Goal: Information Seeking & Learning: Learn about a topic

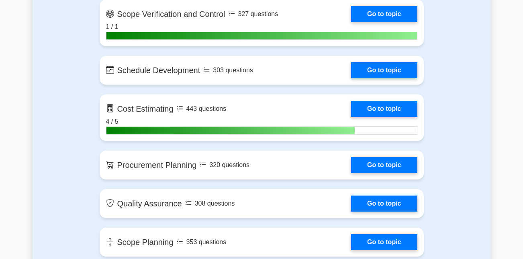
scroll to position [1247, 0]
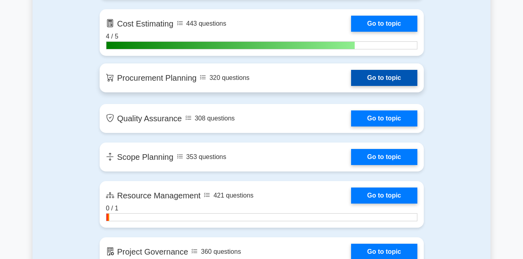
click at [373, 80] on link "Go to topic" at bounding box center [384, 78] width 66 height 16
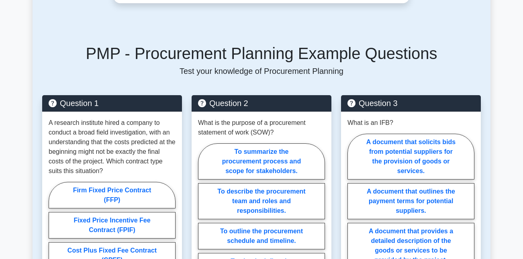
scroll to position [401, 0]
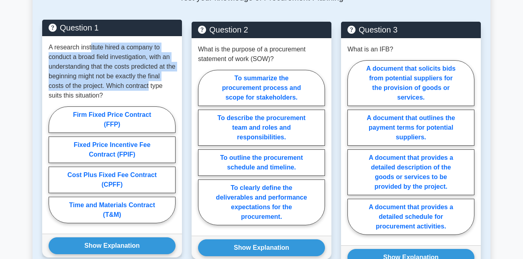
drag, startPoint x: 90, startPoint y: 47, endPoint x: 148, endPoint y: 81, distance: 67.7
click at [148, 81] on p "A research institute hired a company to conduct a broad field investigation, wi…" at bounding box center [112, 72] width 127 height 58
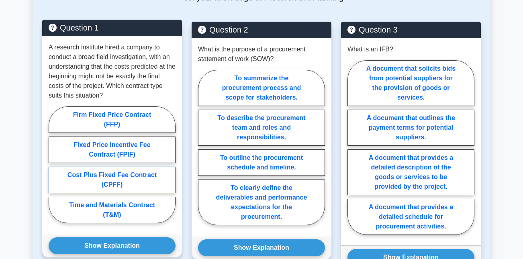
click at [141, 177] on label "Cost Plus Fixed Fee Contract (CPFF)" at bounding box center [112, 180] width 127 height 26
click at [54, 170] on input "Cost Plus Fixed Fee Contract (CPFF)" at bounding box center [51, 167] width 5 height 5
radio input "true"
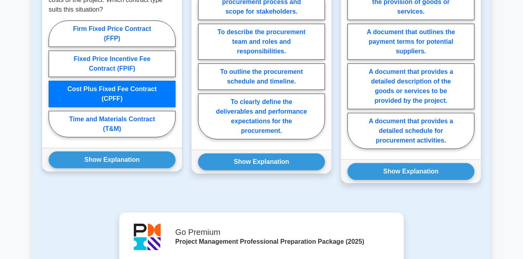
scroll to position [488, 0]
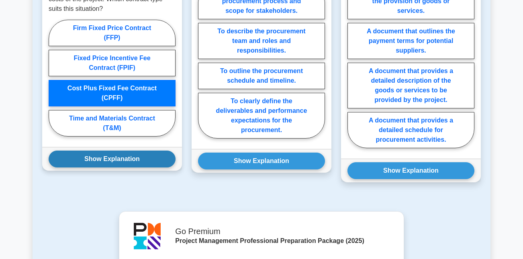
click at [138, 154] on button "Show Explanation" at bounding box center [112, 158] width 127 height 17
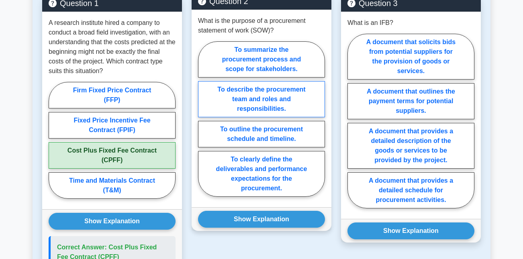
scroll to position [439, 0]
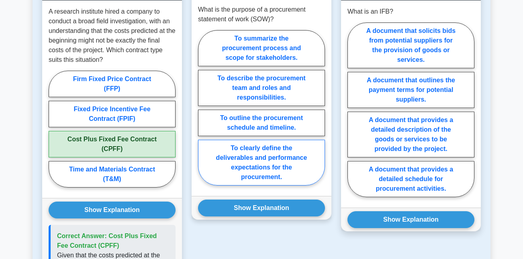
click at [265, 167] on label "To clearly define the deliverables and performance expectations for the procure…" at bounding box center [261, 163] width 127 height 46
click at [203, 113] on input "To clearly define the deliverables and performance expectations for the procure…" at bounding box center [200, 110] width 5 height 5
radio input "true"
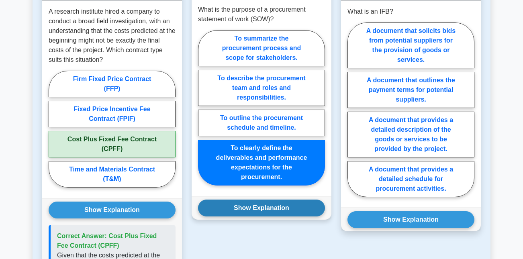
click at [259, 209] on button "Show Explanation" at bounding box center [261, 207] width 127 height 17
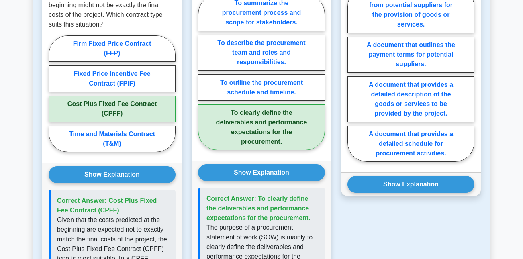
scroll to position [428, 0]
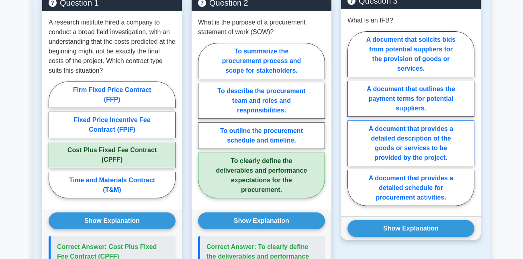
click at [427, 162] on label "A document that provides a detailed description of the goods or services to be …" at bounding box center [410, 143] width 127 height 46
click at [352, 124] on input "A document that provides a detailed description of the goods or services to be …" at bounding box center [349, 120] width 5 height 5
radio input "true"
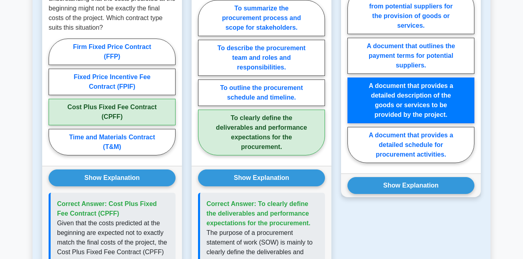
scroll to position [481, 0]
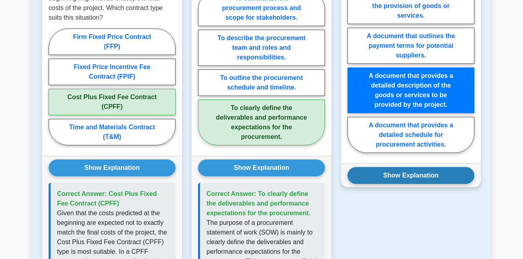
click at [420, 180] on button "Show Explanation" at bounding box center [410, 175] width 127 height 17
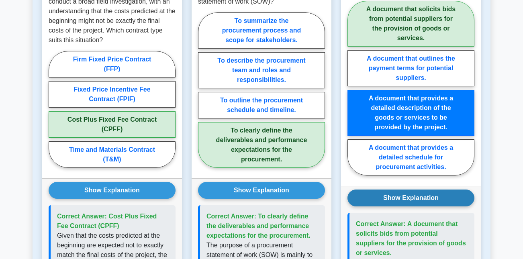
scroll to position [454, 0]
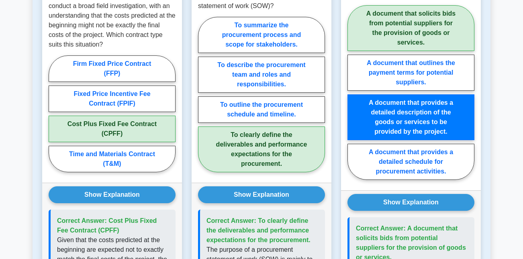
click at [437, 30] on label "A document that solicits bids from potential suppliers for the provision of goo…" at bounding box center [410, 28] width 127 height 46
click at [352, 92] on input "A document that solicits bids from potential suppliers for the provision of goo…" at bounding box center [349, 94] width 5 height 5
radio input "true"
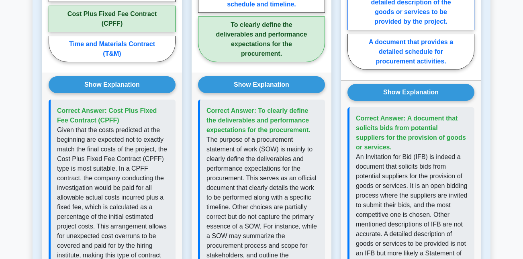
scroll to position [568, 0]
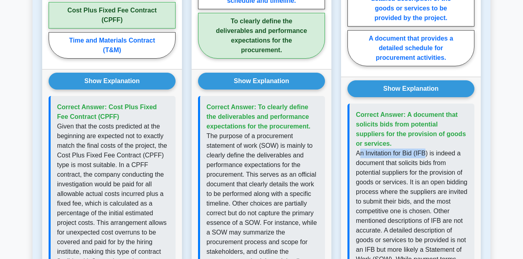
drag, startPoint x: 358, startPoint y: 153, endPoint x: 427, endPoint y: 157, distance: 69.1
click at [427, 157] on p "An Invitation for Bid (IFB) is indeed a document that solicits bids from potent…" at bounding box center [412, 234] width 112 height 173
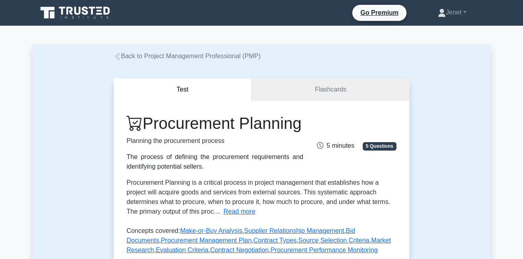
scroll to position [175, 0]
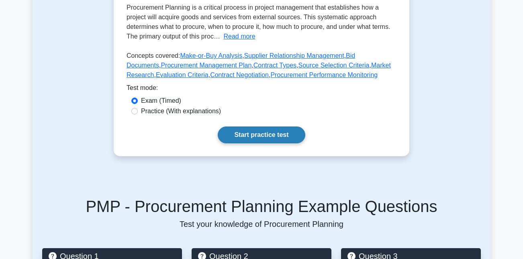
click at [258, 134] on link "Start practice test" at bounding box center [261, 134] width 87 height 17
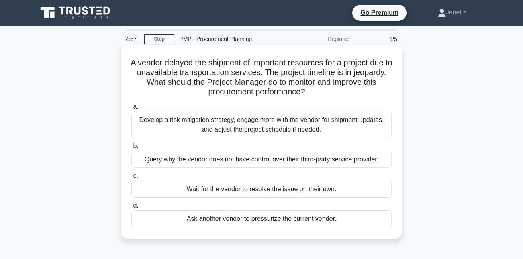
drag, startPoint x: 163, startPoint y: 62, endPoint x: 315, endPoint y: 94, distance: 155.5
click at [315, 94] on h5 "A vendor delayed the shipment of important resources for a project due to unava…" at bounding box center [261, 77] width 262 height 39
click at [315, 94] on icon ".spinner_0XTQ{transform-origin:center;animation:spinner_y6GP .75s linear infini…" at bounding box center [310, 92] width 10 height 10
click at [297, 129] on div "Develop a risk mitigation strategy, engage more with the vendor for shipment up…" at bounding box center [261, 125] width 260 height 26
click at [131, 110] on input "a. Develop a risk mitigation strategy, engage more with the vendor for shipment…" at bounding box center [131, 106] width 0 height 5
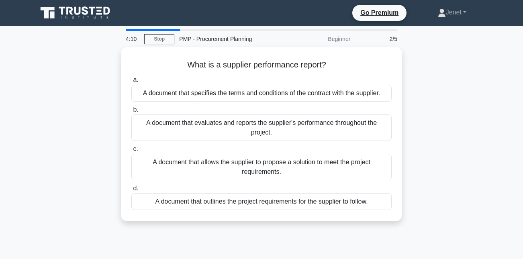
click at [297, 129] on div "A document that evaluates and reports the supplier's performance throughout the…" at bounding box center [261, 127] width 260 height 26
click at [131, 112] on input "b. A document that evaluates and reports the supplier's performance throughout …" at bounding box center [131, 109] width 0 height 5
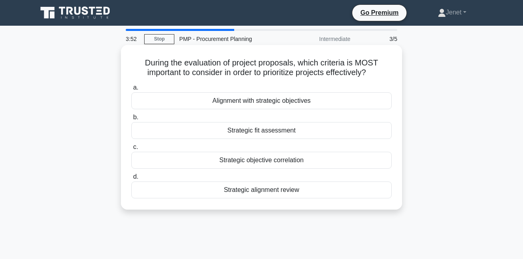
click at [305, 103] on div "Alignment with strategic objectives" at bounding box center [261, 100] width 260 height 17
click at [131, 90] on input "a. Alignment with strategic objectives" at bounding box center [131, 87] width 0 height 5
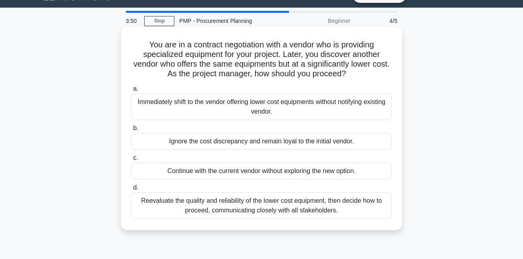
scroll to position [19, 0]
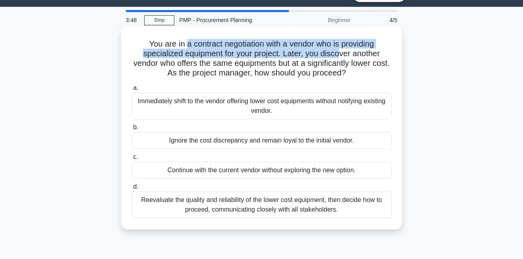
drag, startPoint x: 188, startPoint y: 45, endPoint x: 337, endPoint y: 52, distance: 149.4
click at [337, 52] on h5 "You are in a contract negotiation with a vendor who is providing specialized eq…" at bounding box center [261, 58] width 262 height 39
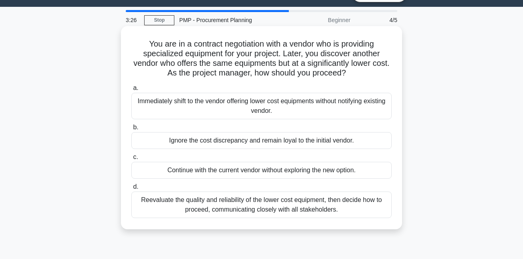
click at [287, 205] on div "Reevaluate the quality and reliability of the lower cost equipment, then decide…" at bounding box center [261, 204] width 260 height 26
click at [131, 189] on input "d. Reevaluate the quality and reliability of the lower cost equipment, then dec…" at bounding box center [131, 186] width 0 height 5
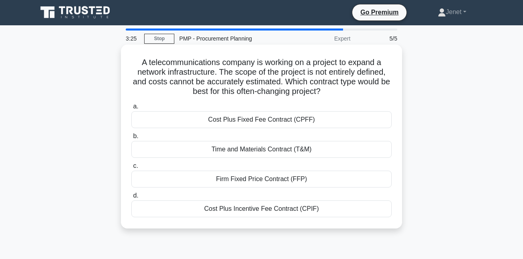
scroll to position [0, 0]
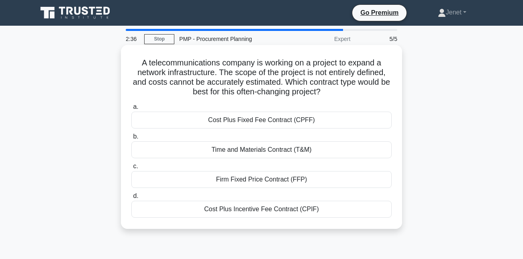
click at [280, 119] on div "Cost Plus Fixed Fee Contract (CPFF)" at bounding box center [261, 120] width 260 height 17
click at [131, 110] on input "a. Cost Plus Fixed Fee Contract (CPFF)" at bounding box center [131, 106] width 0 height 5
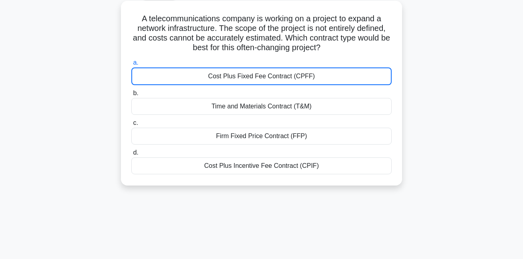
scroll to position [175, 0]
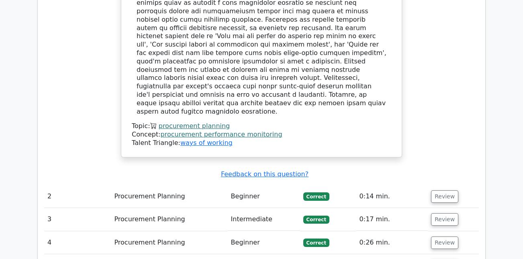
scroll to position [1039, 0]
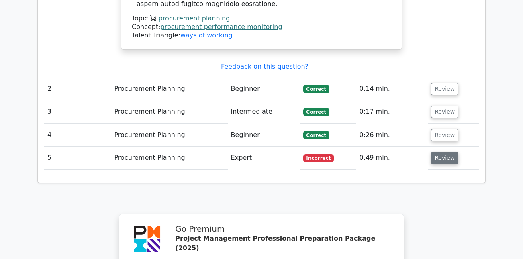
click at [438, 152] on button "Review" at bounding box center [444, 158] width 27 height 12
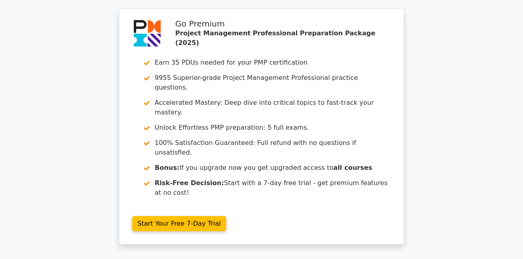
scroll to position [1726, 0]
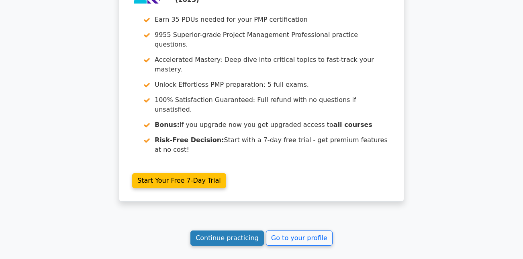
click at [233, 230] on link "Continue practicing" at bounding box center [226, 237] width 73 height 15
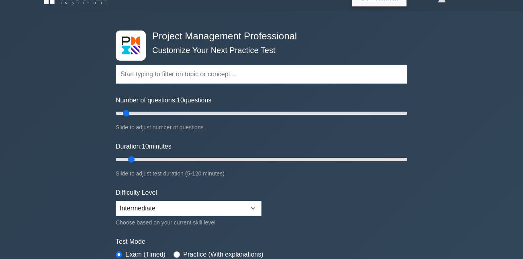
scroll to position [16, 0]
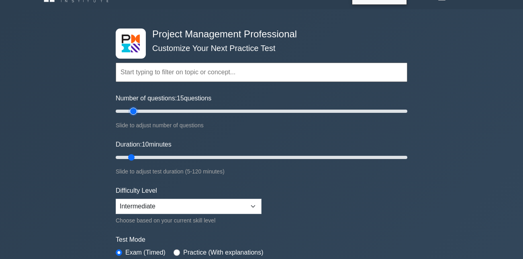
drag, startPoint x: 127, startPoint y: 113, endPoint x: 135, endPoint y: 112, distance: 7.7
click at [135, 112] on input "Number of questions: 15 questions" at bounding box center [261, 111] width 291 height 10
drag, startPoint x: 132, startPoint y: 110, endPoint x: 128, endPoint y: 110, distance: 4.0
type input "10"
click at [128, 110] on input "Number of questions: 10 questions" at bounding box center [261, 111] width 291 height 10
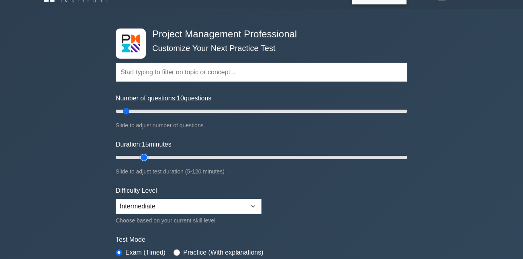
type input "10"
click at [136, 157] on input "Duration: 10 minutes" at bounding box center [261, 158] width 291 height 10
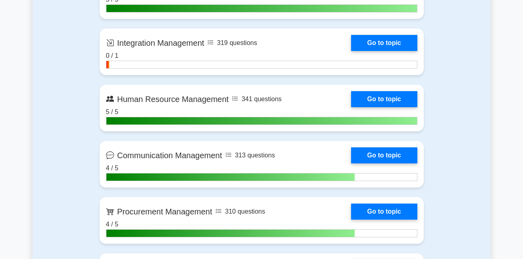
scroll to position [852, 0]
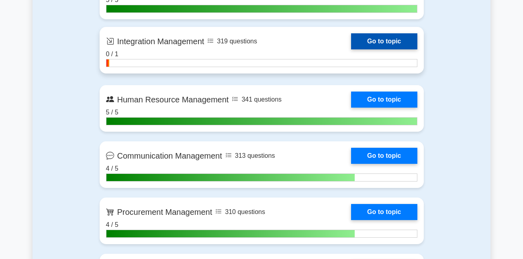
click at [372, 41] on link "Go to topic" at bounding box center [384, 41] width 66 height 16
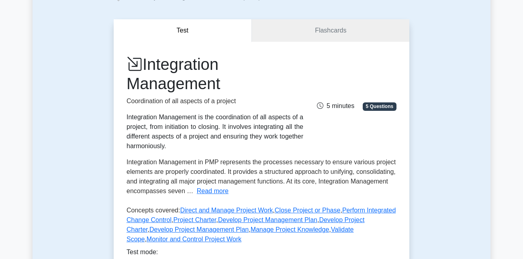
scroll to position [222, 0]
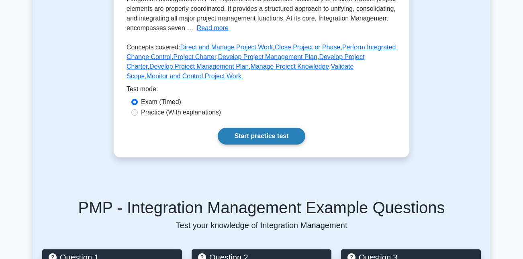
click at [277, 144] on link "Start practice test" at bounding box center [261, 136] width 87 height 17
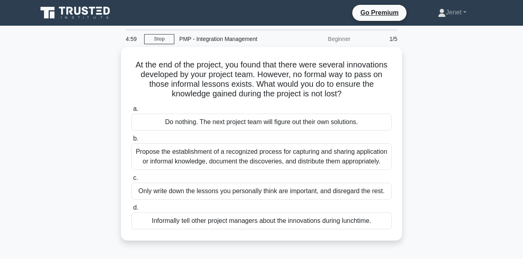
scroll to position [14, 0]
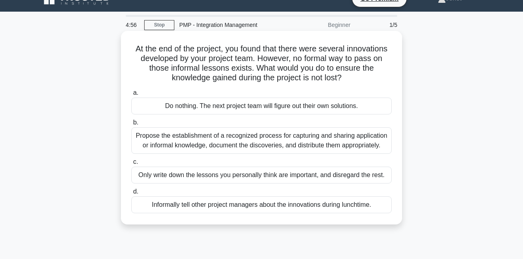
drag, startPoint x: 195, startPoint y: 53, endPoint x: 367, endPoint y: 85, distance: 174.7
click at [367, 85] on div "At the end of the project, you found that there were several innovations develo…" at bounding box center [261, 127] width 275 height 187
click at [294, 134] on div "Propose the establishment of a recognized process for capturing and sharing app…" at bounding box center [261, 140] width 260 height 26
click at [131, 125] on input "b. Propose the establishment of a recognized process for capturing and sharing …" at bounding box center [131, 122] width 0 height 5
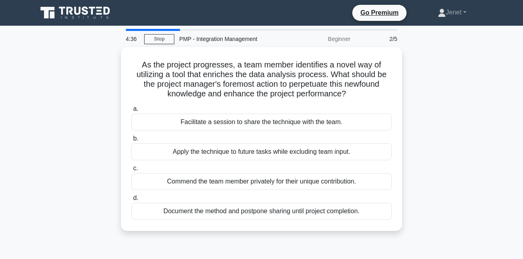
scroll to position [0, 0]
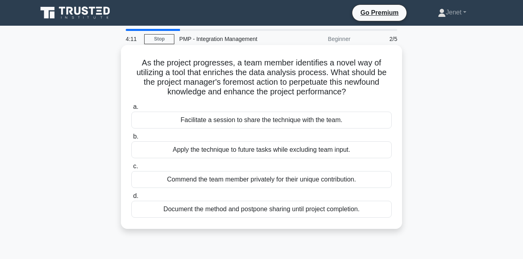
click at [299, 122] on div "Facilitate a session to share the technique with the team." at bounding box center [261, 120] width 260 height 17
click at [131, 110] on input "a. Facilitate a session to share the technique with the team." at bounding box center [131, 106] width 0 height 5
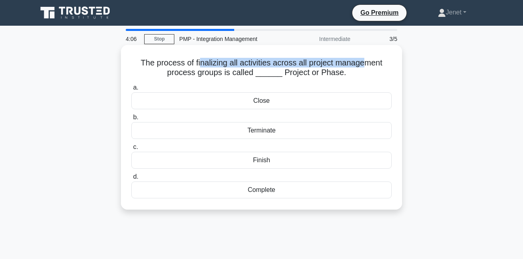
drag, startPoint x: 201, startPoint y: 62, endPoint x: 363, endPoint y: 65, distance: 161.8
click at [363, 65] on h5 "The process of finalizing all activities across all project management process …" at bounding box center [261, 68] width 262 height 20
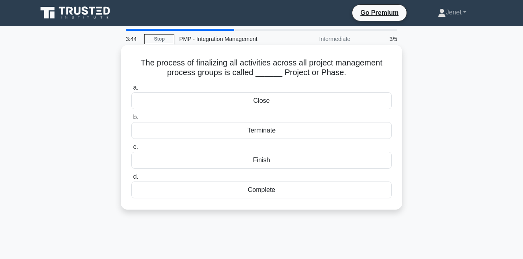
click at [272, 164] on div "Finish" at bounding box center [261, 160] width 260 height 17
click at [131, 150] on input "c. Finish" at bounding box center [131, 146] width 0 height 5
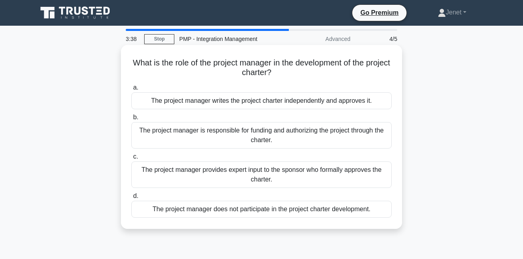
drag, startPoint x: 245, startPoint y: 61, endPoint x: 313, endPoint y: 72, distance: 69.5
click at [313, 72] on h5 "What is the role of the project manager in the development of the project chart…" at bounding box center [261, 68] width 262 height 20
click at [282, 173] on div "The project manager provides expert input to the sponsor who formally approves …" at bounding box center [261, 174] width 260 height 26
click at [131, 159] on input "c. The project manager provides expert input to the sponsor who formally approv…" at bounding box center [131, 156] width 0 height 5
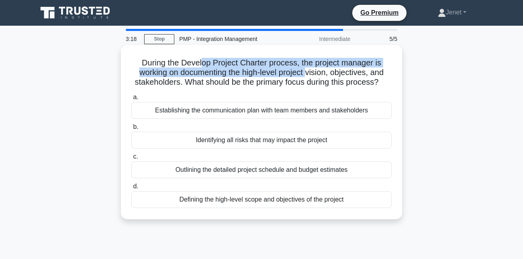
drag, startPoint x: 201, startPoint y: 67, endPoint x: 306, endPoint y: 76, distance: 105.2
click at [306, 76] on h5 "During the Develop Project Charter process, the project manager is working on d…" at bounding box center [261, 73] width 262 height 30
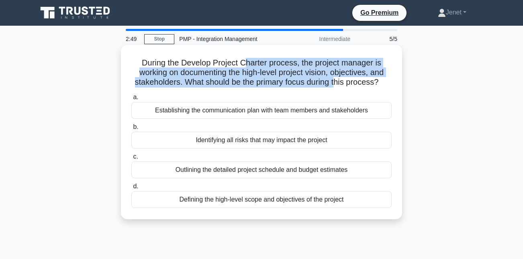
drag, startPoint x: 246, startPoint y: 63, endPoint x: 335, endPoint y: 79, distance: 89.7
click at [335, 79] on h5 "During the Develop Project Charter process, the project manager is working on d…" at bounding box center [261, 73] width 262 height 30
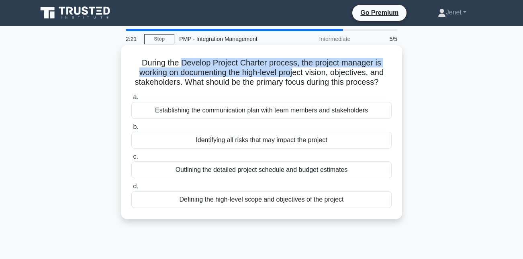
drag, startPoint x: 183, startPoint y: 64, endPoint x: 291, endPoint y: 68, distance: 107.6
click at [291, 68] on h5 "During the Develop Project Charter process, the project manager is working on d…" at bounding box center [261, 73] width 262 height 30
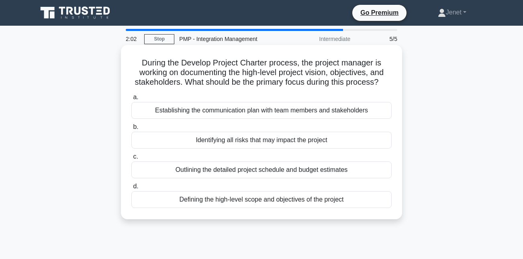
click at [260, 199] on div "Defining the high-level scope and objectives of the project" at bounding box center [261, 199] width 260 height 17
click at [131, 189] on input "d. Defining the high-level scope and objectives of the project" at bounding box center [131, 186] width 0 height 5
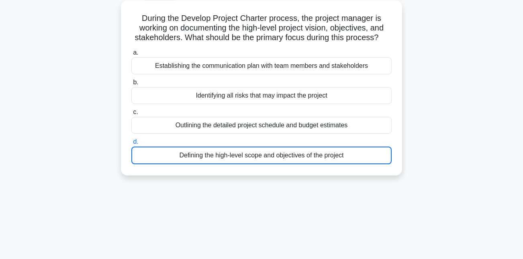
scroll to position [92, 0]
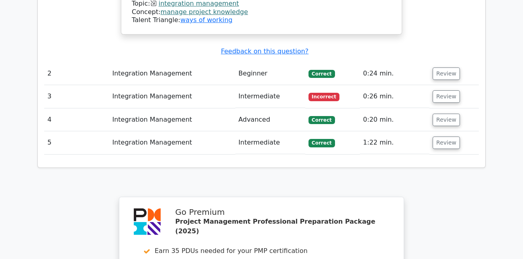
scroll to position [1007, 0]
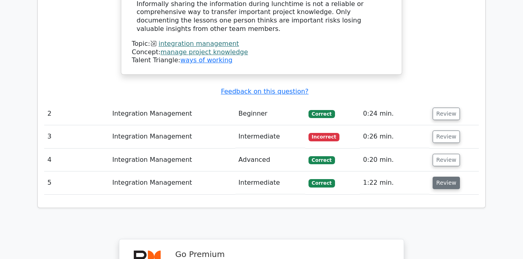
click at [446, 177] on button "Review" at bounding box center [445, 183] width 27 height 12
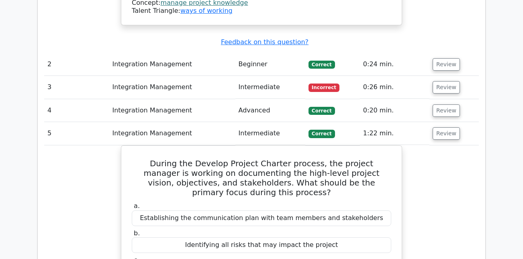
scroll to position [1054, 0]
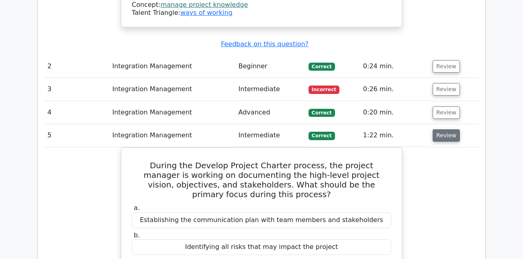
click at [437, 129] on button "Review" at bounding box center [445, 135] width 27 height 12
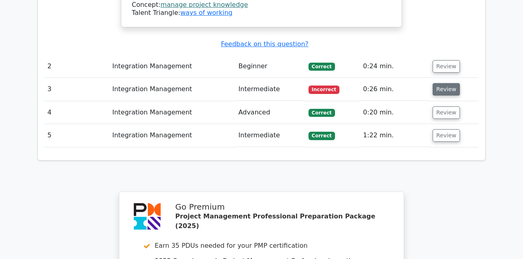
click at [439, 83] on button "Review" at bounding box center [445, 89] width 27 height 12
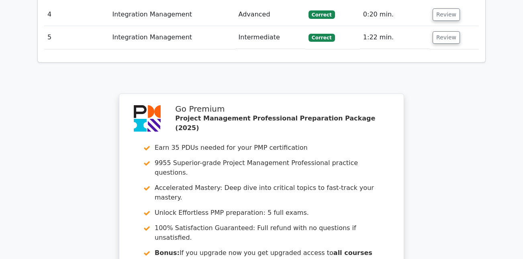
scroll to position [1749, 0]
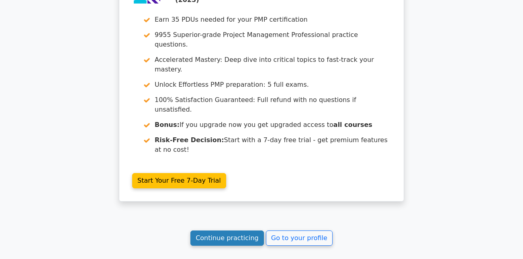
click at [238, 230] on link "Continue practicing" at bounding box center [226, 237] width 73 height 15
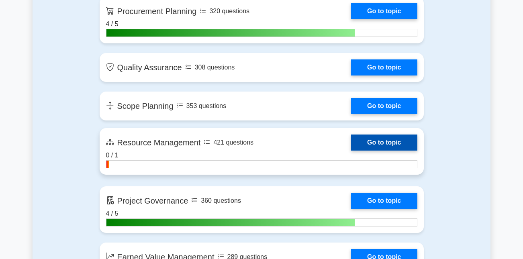
scroll to position [1299, 0]
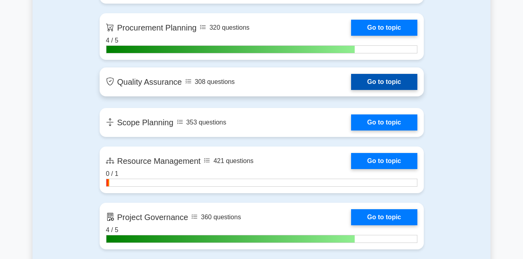
click at [401, 87] on link "Go to topic" at bounding box center [384, 82] width 66 height 16
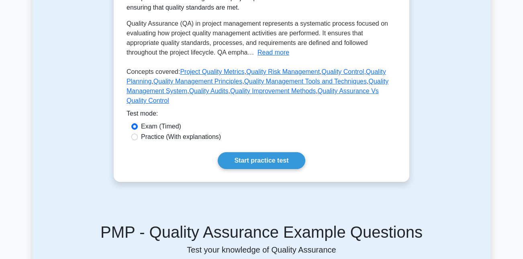
scroll to position [272, 0]
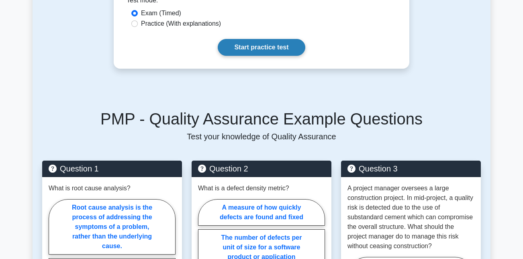
click at [256, 48] on link "Start practice test" at bounding box center [261, 47] width 87 height 17
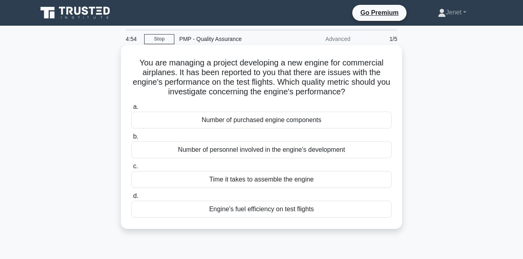
drag, startPoint x: 140, startPoint y: 59, endPoint x: 366, endPoint y: 95, distance: 229.1
click at [366, 95] on h5 "You are managing a project developing a new engine for commercial airplanes. It…" at bounding box center [261, 77] width 262 height 39
click at [314, 209] on div "Engine's fuel efficiency on test flights" at bounding box center [261, 209] width 260 height 17
click at [131, 199] on input "d. Engine's fuel efficiency on test flights" at bounding box center [131, 195] width 0 height 5
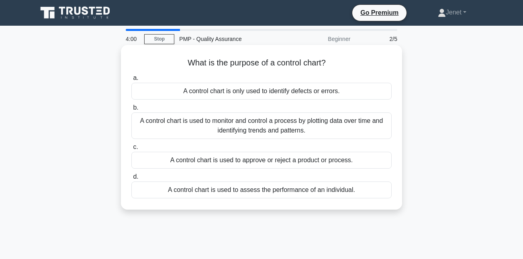
click at [317, 127] on div "A control chart is used to monitor and control a process by plotting data over …" at bounding box center [261, 125] width 260 height 26
click at [131, 110] on input "b. A control chart is used to monitor and control a process by plotting data ov…" at bounding box center [131, 107] width 0 height 5
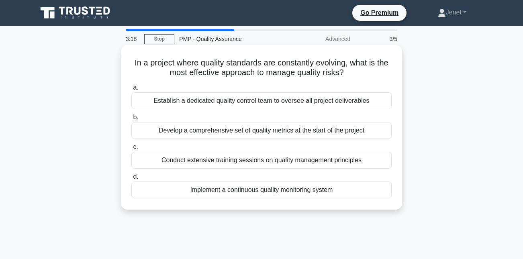
click at [281, 192] on div "Implement a continuous quality monitoring system" at bounding box center [261, 189] width 260 height 17
click at [131, 179] on input "d. Implement a continuous quality monitoring system" at bounding box center [131, 176] width 0 height 5
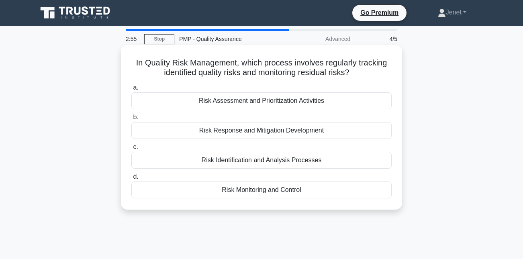
click at [275, 161] on div "Risk Identification and Analysis Processes" at bounding box center [261, 160] width 260 height 17
click at [131, 150] on input "c. Risk Identification and Analysis Processes" at bounding box center [131, 146] width 0 height 5
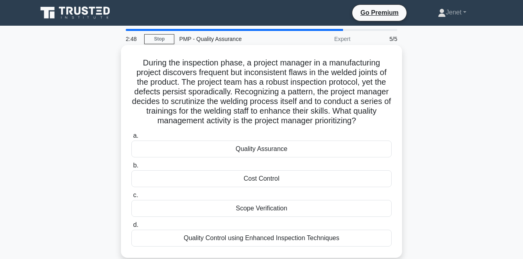
drag, startPoint x: 142, startPoint y: 60, endPoint x: 361, endPoint y: 122, distance: 227.2
click at [361, 122] on h5 "During the inspection phase, a project manager in a manufacturing project disco…" at bounding box center [261, 92] width 262 height 68
click at [240, 91] on h5 "During the inspection phase, a project manager in a manufacturing project disco…" at bounding box center [261, 92] width 262 height 68
drag, startPoint x: 234, startPoint y: 89, endPoint x: 367, endPoint y: 116, distance: 135.9
click at [367, 116] on h5 "During the inspection phase, a project manager in a manufacturing project disco…" at bounding box center [261, 92] width 262 height 68
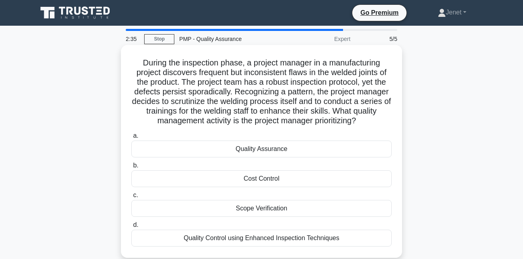
click at [367, 116] on h5 "During the inspection phase, a project manager in a manufacturing project disco…" at bounding box center [261, 92] width 262 height 68
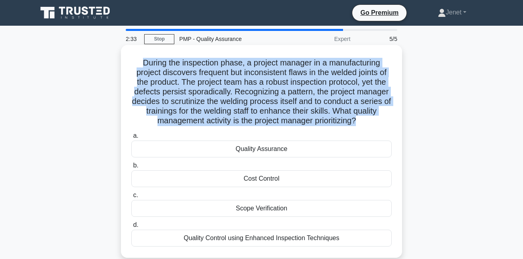
drag, startPoint x: 367, startPoint y: 116, endPoint x: 140, endPoint y: 63, distance: 232.9
click at [140, 63] on h5 "During the inspection phase, a project manager in a manufacturing project disco…" at bounding box center [261, 92] width 262 height 68
click at [188, 116] on h5 "During the inspection phase, a project manager in a manufacturing project disco…" at bounding box center [261, 92] width 262 height 68
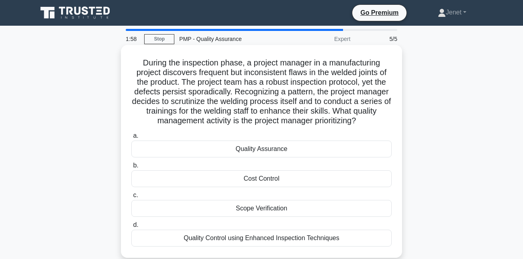
click at [255, 238] on div "Quality Control using Enhanced Inspection Techniques" at bounding box center [261, 238] width 260 height 17
click at [131, 228] on input "d. Quality Control using Enhanced Inspection Techniques" at bounding box center [131, 224] width 0 height 5
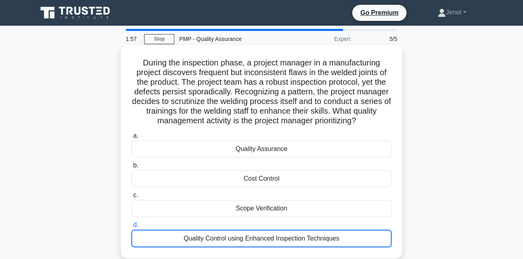
scroll to position [175, 0]
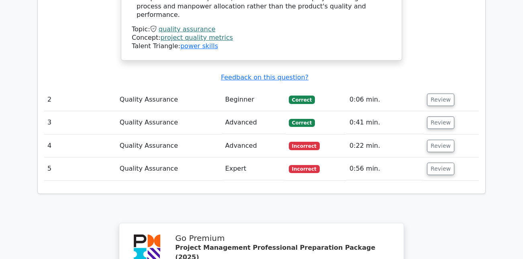
scroll to position [938, 0]
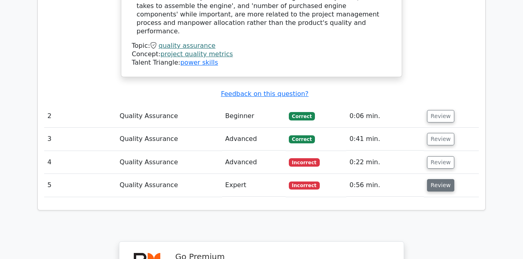
click at [436, 179] on button "Review" at bounding box center [440, 185] width 27 height 12
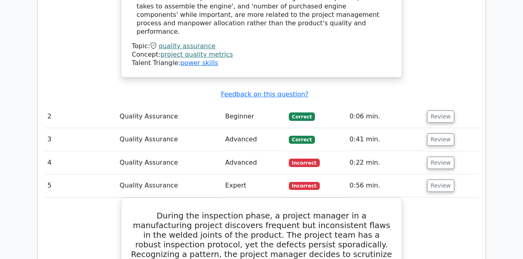
scroll to position [907, 0]
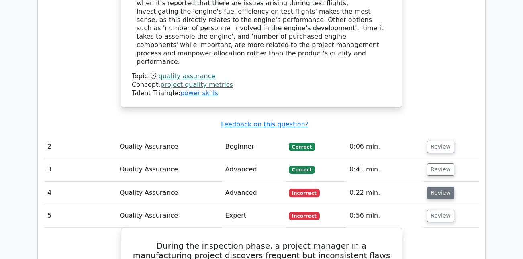
click at [443, 187] on button "Review" at bounding box center [440, 193] width 27 height 12
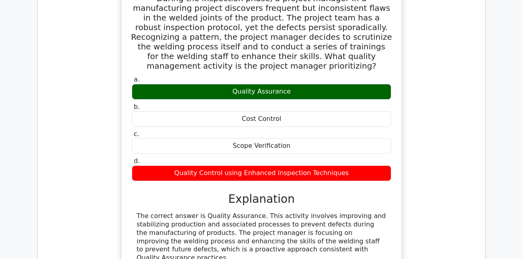
scroll to position [1934, 0]
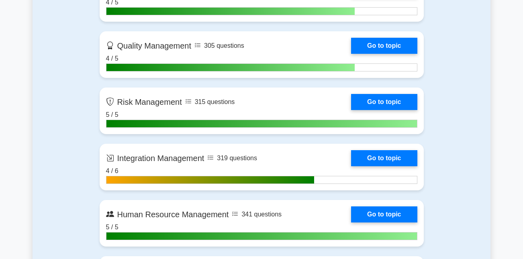
scroll to position [657, 0]
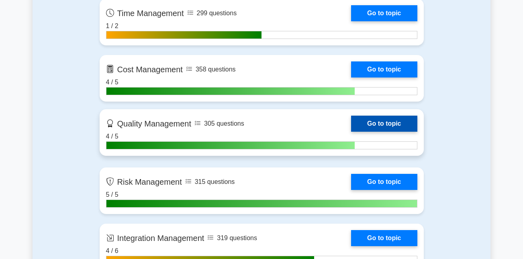
click at [372, 126] on link "Go to topic" at bounding box center [384, 124] width 66 height 16
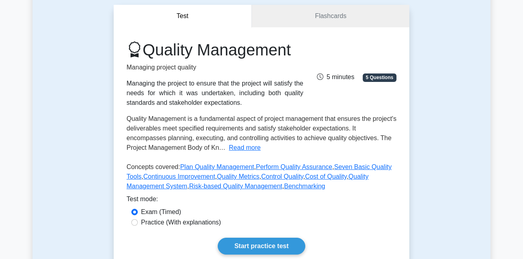
scroll to position [216, 0]
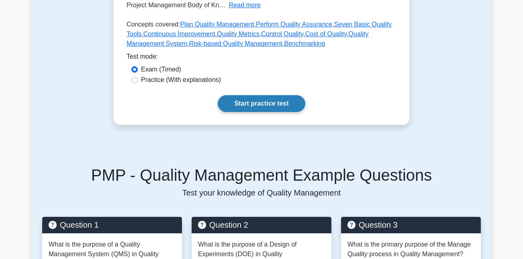
click at [270, 106] on link "Start practice test" at bounding box center [261, 103] width 87 height 17
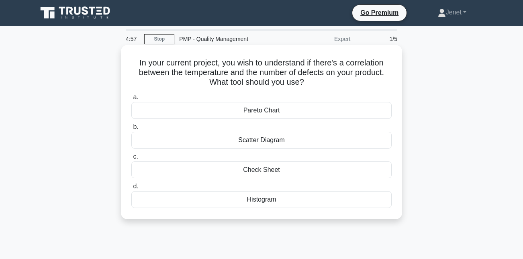
drag, startPoint x: 244, startPoint y: 58, endPoint x: 327, endPoint y: 77, distance: 85.2
click at [327, 77] on h5 "In your current project, you wish to understand if there's a correlation betwee…" at bounding box center [261, 73] width 262 height 30
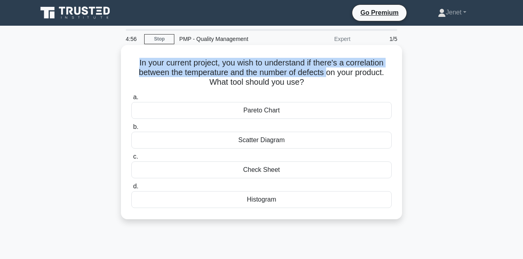
click at [327, 77] on h5 "In your current project, you wish to understand if there's a correlation betwee…" at bounding box center [261, 73] width 262 height 30
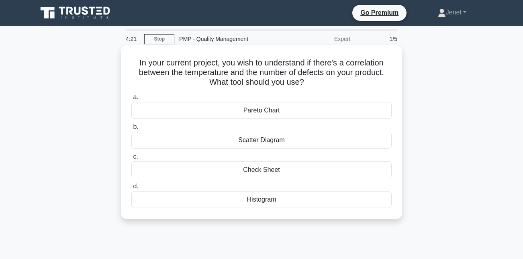
click at [274, 202] on div "Histogram" at bounding box center [261, 199] width 260 height 17
click at [131, 189] on input "d. Histogram" at bounding box center [131, 186] width 0 height 5
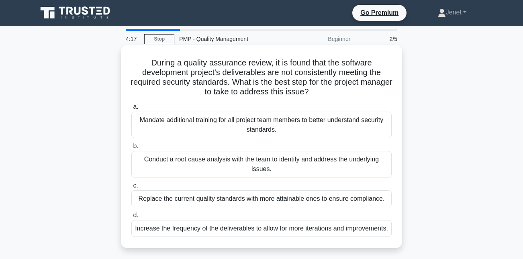
drag, startPoint x: 150, startPoint y: 63, endPoint x: 337, endPoint y: 92, distance: 188.3
click at [337, 92] on h5 "During a quality assurance review, it is found that the software development pr…" at bounding box center [261, 77] width 262 height 39
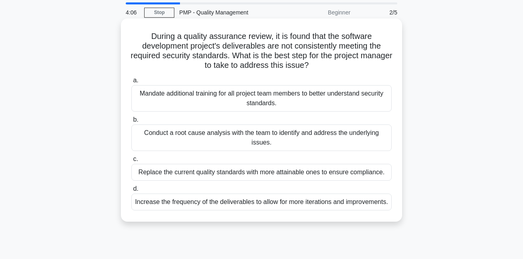
scroll to position [33, 0]
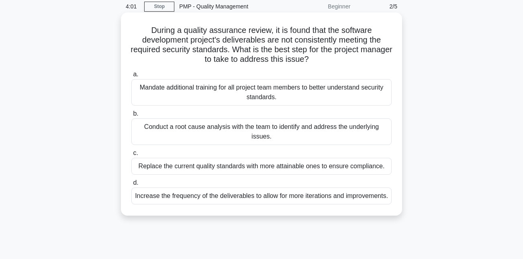
click at [304, 132] on div "Conduct a root cause analysis with the team to identify and address the underly…" at bounding box center [261, 131] width 260 height 26
click at [131, 116] on input "b. Conduct a root cause analysis with the team to identify and address the unde…" at bounding box center [131, 113] width 0 height 5
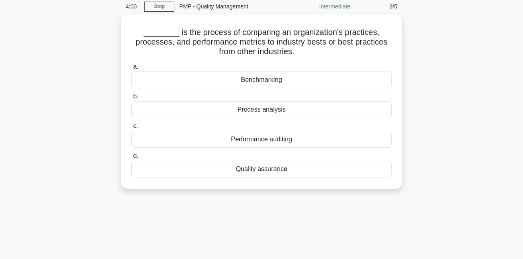
scroll to position [0, 0]
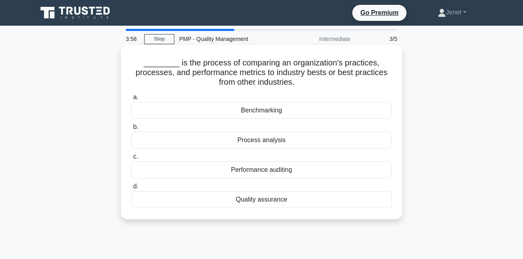
drag, startPoint x: 210, startPoint y: 60, endPoint x: 317, endPoint y: 85, distance: 109.2
click at [317, 85] on h5 "________ is the process of comparing an organization's practices, processes, an…" at bounding box center [261, 73] width 262 height 30
click at [265, 113] on div "Benchmarking" at bounding box center [261, 110] width 260 height 17
click at [131, 100] on input "a. Benchmarking" at bounding box center [131, 97] width 0 height 5
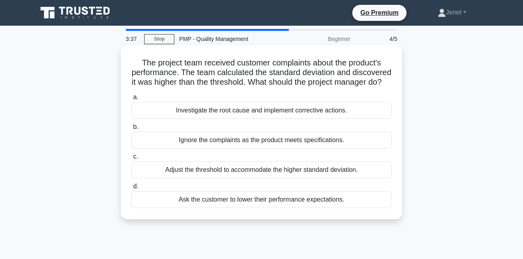
click at [263, 119] on div "Investigate the root cause and implement corrective actions." at bounding box center [261, 110] width 260 height 17
click at [131, 100] on input "a. Investigate the root cause and implement corrective actions." at bounding box center [131, 97] width 0 height 5
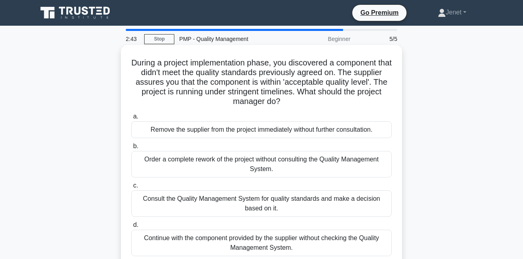
click at [289, 202] on div "Consult the Quality Management System for quality standards and make a decision…" at bounding box center [261, 203] width 260 height 26
click at [131, 188] on input "c. Consult the Quality Management System for quality standards and make a decis…" at bounding box center [131, 185] width 0 height 5
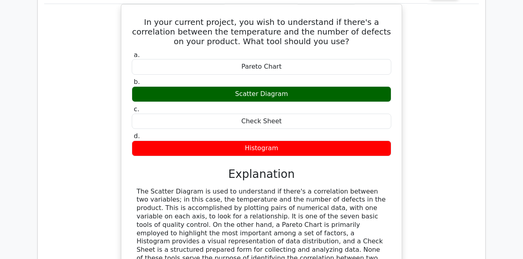
scroll to position [679, 0]
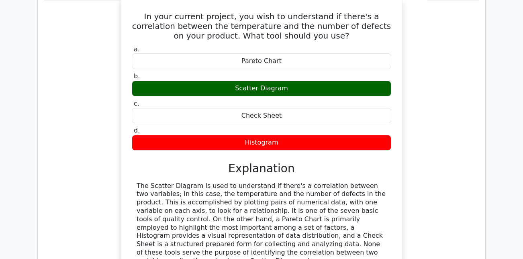
drag, startPoint x: 301, startPoint y: 151, endPoint x: 327, endPoint y: 224, distance: 76.8
click at [327, 224] on div "a. Pareto Chart b. Scatter Diagram c. d." at bounding box center [261, 170] width 261 height 253
click at [327, 224] on div "The Scatter Diagram is used to understand if there's a correlation between two …" at bounding box center [261, 223] width 250 height 83
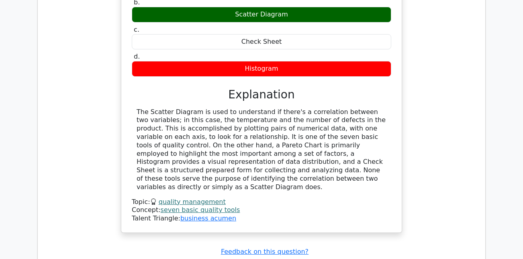
scroll to position [767, 0]
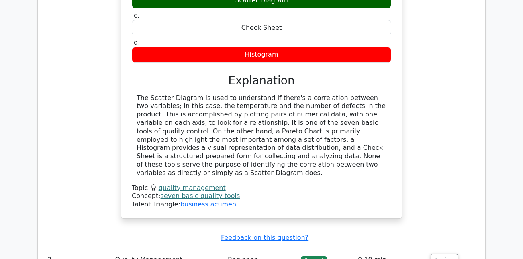
drag, startPoint x: 263, startPoint y: 110, endPoint x: 358, endPoint y: 138, distance: 98.8
click at [358, 138] on div "The Scatter Diagram is used to understand if there's a correlation between two …" at bounding box center [261, 135] width 250 height 83
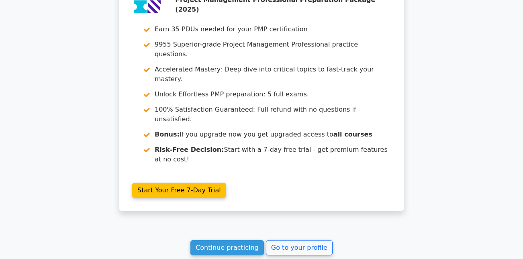
scroll to position [1220, 0]
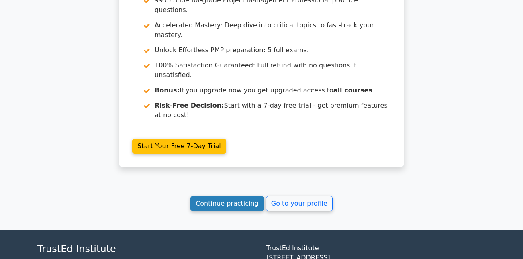
click at [217, 196] on link "Continue practicing" at bounding box center [226, 203] width 73 height 15
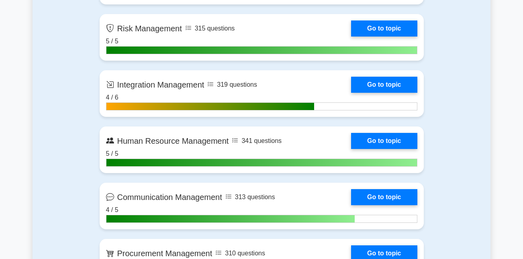
scroll to position [842, 0]
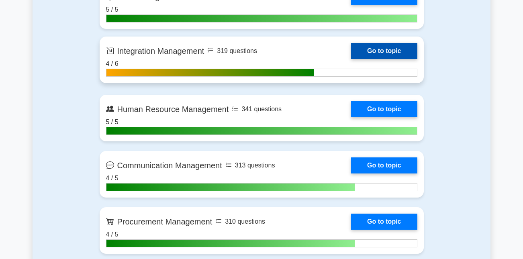
click at [385, 55] on link "Go to topic" at bounding box center [384, 51] width 66 height 16
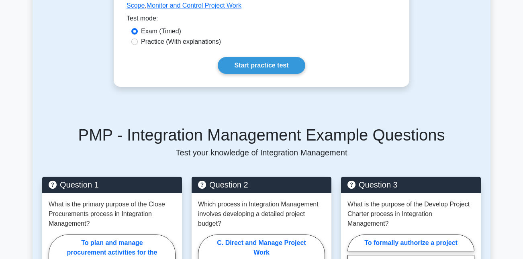
scroll to position [291, 0]
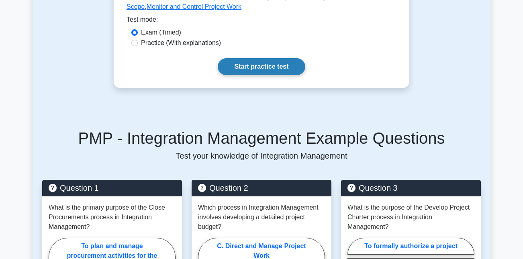
click at [285, 64] on link "Start practice test" at bounding box center [261, 66] width 87 height 17
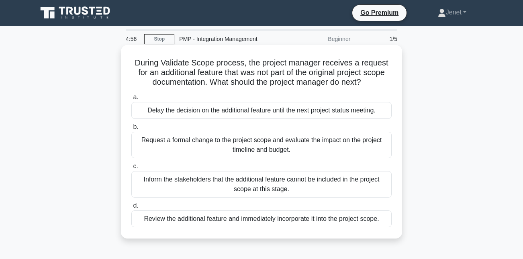
drag, startPoint x: 137, startPoint y: 62, endPoint x: 392, endPoint y: 81, distance: 255.9
click at [392, 81] on div "During Validate Scope process, the project manager receives a request for an ad…" at bounding box center [261, 141] width 275 height 187
drag, startPoint x: 135, startPoint y: 71, endPoint x: 372, endPoint y: 80, distance: 237.4
click at [372, 80] on h5 "During Validate Scope process, the project manager receives a request for an ad…" at bounding box center [261, 73] width 262 height 30
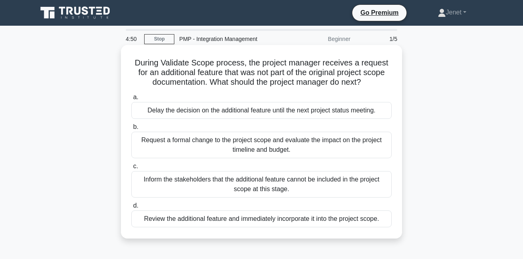
click at [372, 80] on h5 "During Validate Scope process, the project manager receives a request for an ad…" at bounding box center [261, 73] width 262 height 30
click at [267, 145] on div "Request a formal change to the project scope and evaluate the impact on the pro…" at bounding box center [261, 145] width 260 height 26
click at [131, 130] on input "b. Request a formal change to the project scope and evaluate the impact on the …" at bounding box center [131, 126] width 0 height 5
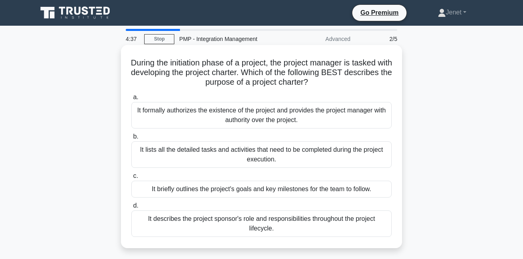
drag, startPoint x: 193, startPoint y: 58, endPoint x: 309, endPoint y: 89, distance: 119.6
click at [309, 89] on div "During the initiation phase of a project, the project manager is tasked with de…" at bounding box center [261, 146] width 275 height 197
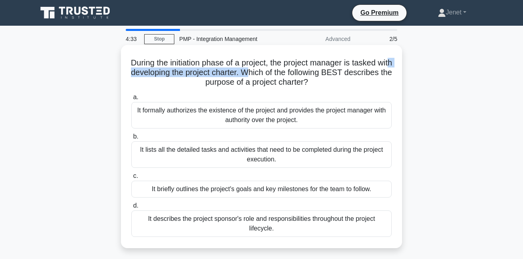
drag, startPoint x: 157, startPoint y: 71, endPoint x: 283, endPoint y: 73, distance: 125.6
click at [283, 73] on h5 "During the initiation phase of a project, the project manager is tasked with de…" at bounding box center [261, 73] width 262 height 30
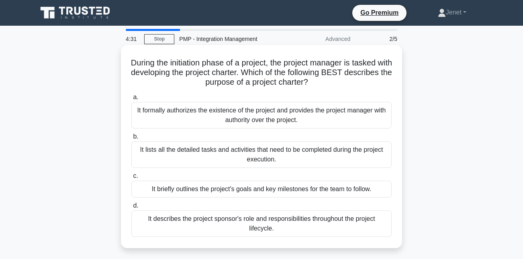
drag, startPoint x: 283, startPoint y: 73, endPoint x: 347, endPoint y: 83, distance: 65.5
click at [347, 83] on h5 "During the initiation phase of a project, the project manager is tasked with de…" at bounding box center [261, 73] width 262 height 30
click at [190, 192] on div "It briefly outlines the project's goals and key milestones for the team to foll…" at bounding box center [261, 189] width 260 height 17
click at [131, 179] on input "c. It briefly outlines the project's goals and key milestones for the team to f…" at bounding box center [131, 175] width 0 height 5
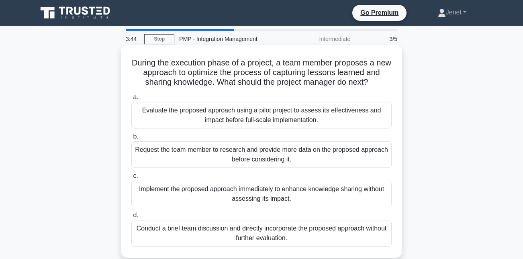
click at [249, 119] on div "Evaluate the proposed approach using a pilot project to assess its effectivenes…" at bounding box center [261, 115] width 260 height 26
click at [131, 100] on input "a. Evaluate the proposed approach using a pilot project to assess its effective…" at bounding box center [131, 97] width 0 height 5
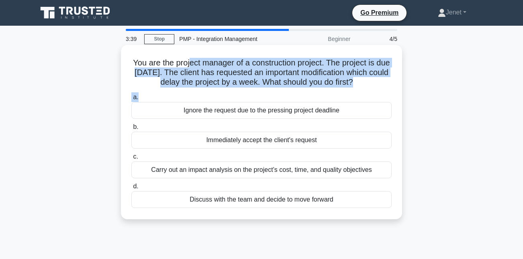
drag, startPoint x: 191, startPoint y: 63, endPoint x: 289, endPoint y: 95, distance: 103.2
click at [289, 95] on div "You are the project manager of a construction project. The project is due [DATE…" at bounding box center [261, 132] width 275 height 168
click at [285, 82] on h5 "You are the project manager of a construction project. The project is due [DATE…" at bounding box center [261, 73] width 262 height 30
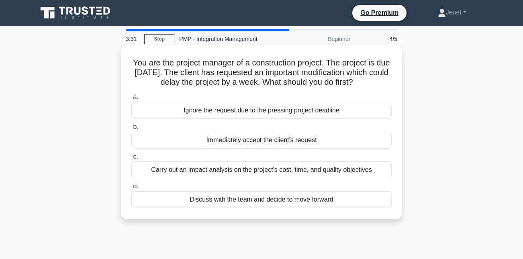
click at [288, 173] on div "Carry out an impact analysis on the project’s cost, time, and quality objectives" at bounding box center [261, 169] width 260 height 17
click at [131, 159] on input "c. Carry out an impact analysis on the project’s cost, time, and quality object…" at bounding box center [131, 156] width 0 height 5
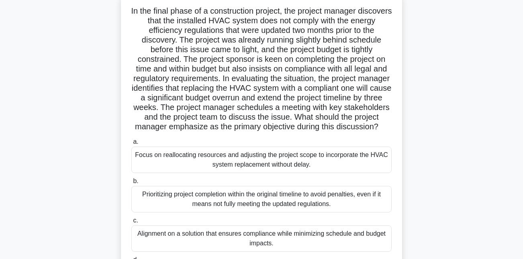
scroll to position [53, 0]
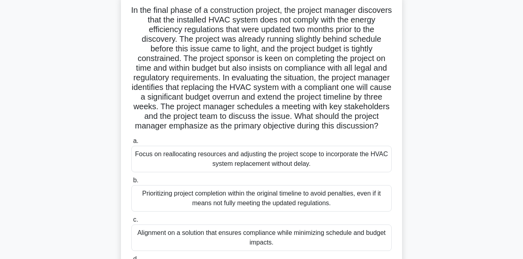
drag, startPoint x: 183, startPoint y: 52, endPoint x: 382, endPoint y: 124, distance: 211.8
click at [382, 124] on h5 "In the final phase of a construction project, the project manager discovers tha…" at bounding box center [261, 68] width 262 height 126
click at [382, 124] on icon ".spinner_0XTQ{transform-origin:center;animation:spinner_y6GP .75s linear infini…" at bounding box center [383, 127] width 10 height 10
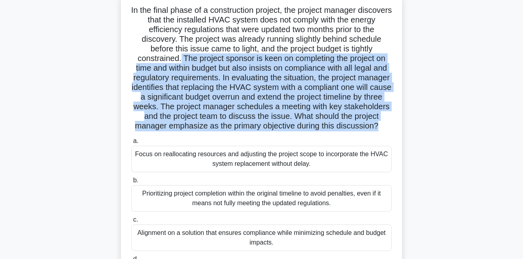
drag, startPoint x: 181, startPoint y: 57, endPoint x: 381, endPoint y: 136, distance: 215.5
click at [381, 135] on div "In the final phase of a construction project, the project manager discovers tha…" at bounding box center [261, 147] width 275 height 303
click at [221, 76] on h5 "In the final phase of a construction project, the project manager discovers tha…" at bounding box center [261, 68] width 262 height 126
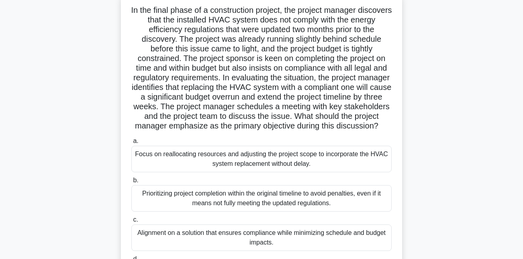
drag, startPoint x: 221, startPoint y: 76, endPoint x: 388, endPoint y: 127, distance: 174.9
click at [388, 127] on h5 "In the final phase of a construction project, the project manager discovers tha…" at bounding box center [261, 68] width 262 height 126
click at [238, 104] on h5 "In the final phase of a construction project, the project manager discovers tha…" at bounding box center [261, 68] width 262 height 126
drag, startPoint x: 199, startPoint y: 94, endPoint x: 383, endPoint y: 122, distance: 185.9
click at [383, 122] on h5 "In the final phase of a construction project, the project manager discovers tha…" at bounding box center [261, 68] width 262 height 126
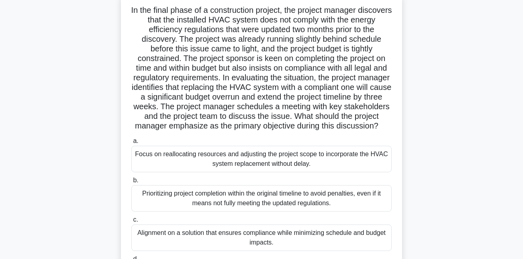
click at [383, 122] on h5 "In the final phase of a construction project, the project manager discovers tha…" at bounding box center [261, 68] width 262 height 126
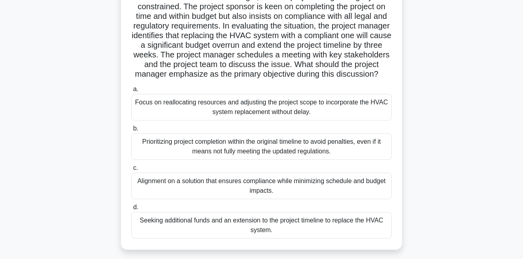
scroll to position [109, 0]
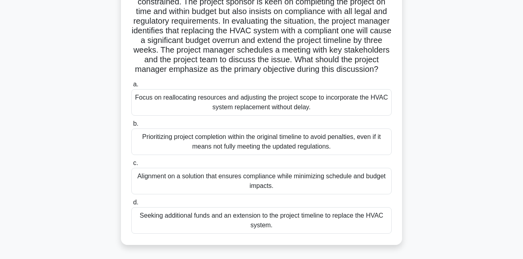
click at [256, 181] on div "Alignment on a solution that ensures compliance while minimizing schedule and b…" at bounding box center [261, 181] width 260 height 26
click at [131, 166] on input "c. Alignment on a solution that ensures compliance while minimizing schedule an…" at bounding box center [131, 163] width 0 height 5
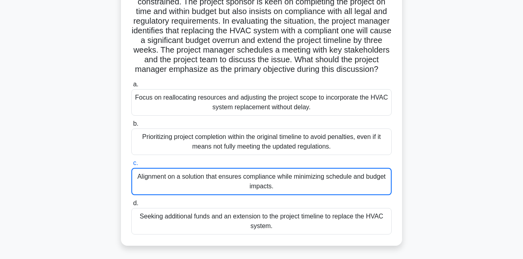
scroll to position [0, 0]
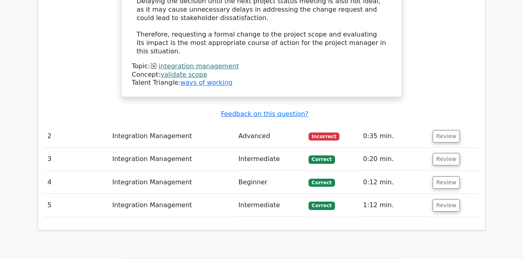
scroll to position [997, 0]
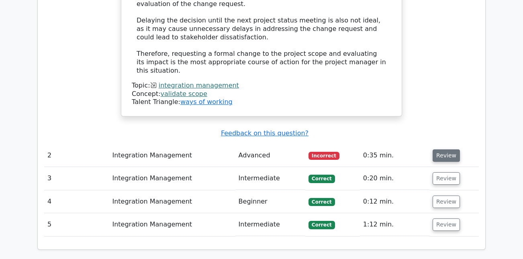
click at [438, 149] on button "Review" at bounding box center [445, 155] width 27 height 12
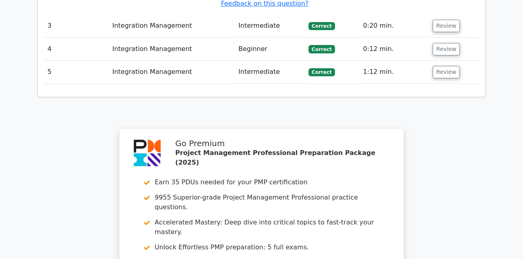
scroll to position [1690, 0]
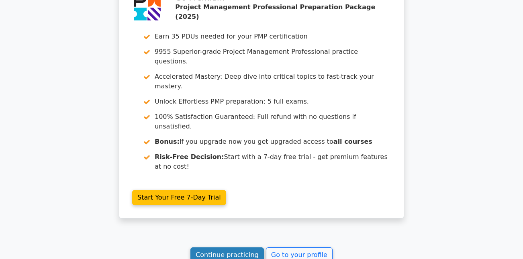
click at [243, 247] on link "Continue practicing" at bounding box center [226, 254] width 73 height 15
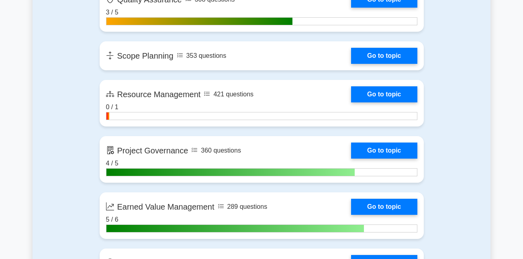
scroll to position [1397, 0]
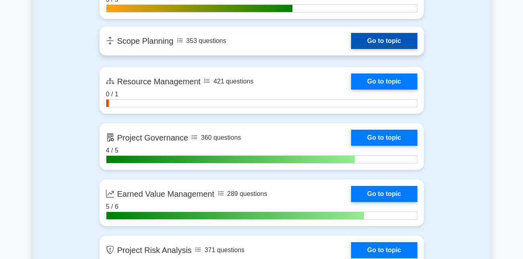
click at [366, 41] on link "Go to topic" at bounding box center [384, 41] width 66 height 16
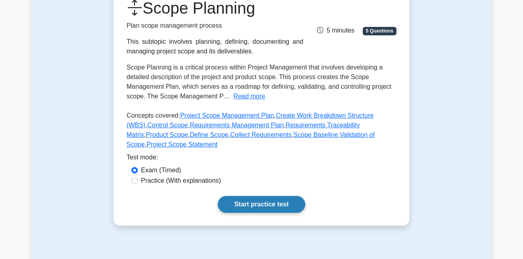
click at [251, 206] on link "Start practice test" at bounding box center [261, 204] width 87 height 17
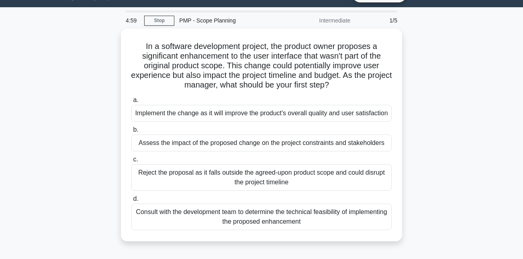
scroll to position [22, 0]
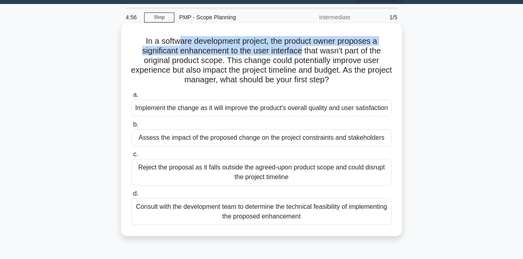
drag, startPoint x: 180, startPoint y: 44, endPoint x: 300, endPoint y: 50, distance: 120.5
click at [300, 50] on h5 "In a software development project, the product owner proposes a significant enh…" at bounding box center [261, 60] width 262 height 49
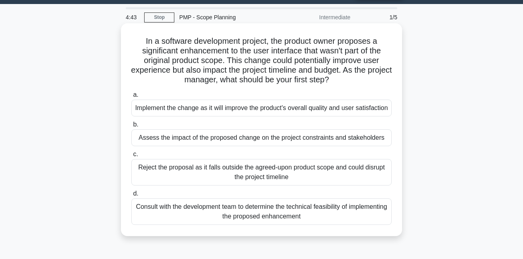
click at [303, 146] on div "Assess the impact of the proposed change on the project constraints and stakeho…" at bounding box center [261, 137] width 260 height 17
click at [131, 127] on input "b. Assess the impact of the proposed change on the project constraints and stak…" at bounding box center [131, 124] width 0 height 5
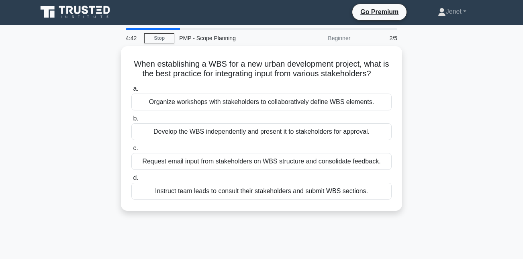
scroll to position [0, 0]
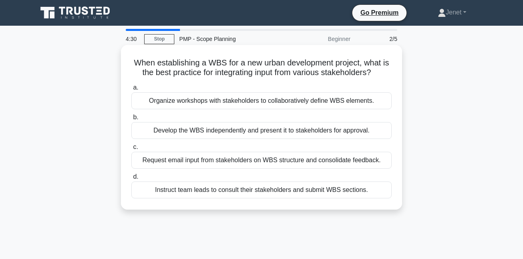
click at [301, 101] on div "Organize workshops with stakeholders to collaboratively define WBS elements." at bounding box center [261, 100] width 260 height 17
click at [131, 90] on input "a. Organize workshops with stakeholders to collaboratively define WBS elements." at bounding box center [131, 87] width 0 height 5
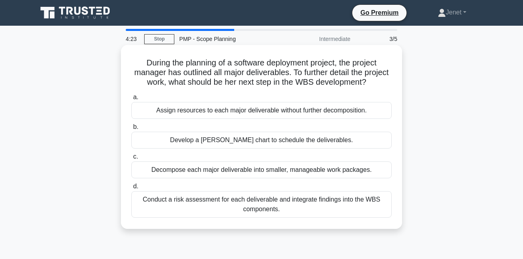
drag, startPoint x: 268, startPoint y: 67, endPoint x: 384, endPoint y: 83, distance: 116.2
click at [384, 83] on h5 "During the planning of a software deployment project, the project manager has o…" at bounding box center [261, 73] width 262 height 30
click at [294, 169] on div "Decompose each major deliverable into smaller, manageable work packages." at bounding box center [261, 169] width 260 height 17
click at [131, 159] on input "c. Decompose each major deliverable into smaller, manageable work packages." at bounding box center [131, 156] width 0 height 5
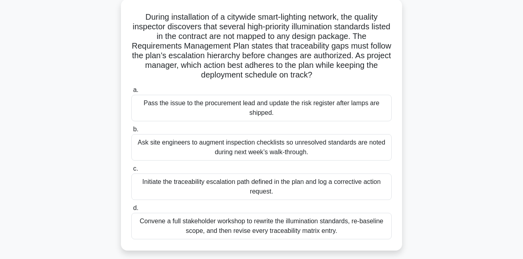
scroll to position [49, 0]
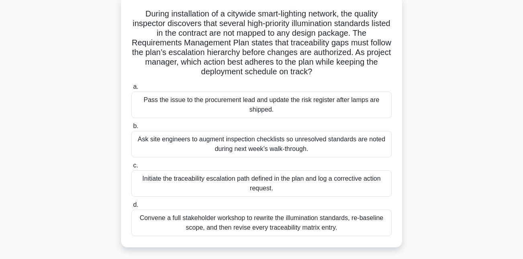
click at [284, 188] on div "Initiate the traceability escalation path defined in the plan and log a correct…" at bounding box center [261, 183] width 260 height 26
click at [131, 168] on input "c. Initiate the traceability escalation path defined in the plan and log a corr…" at bounding box center [131, 165] width 0 height 5
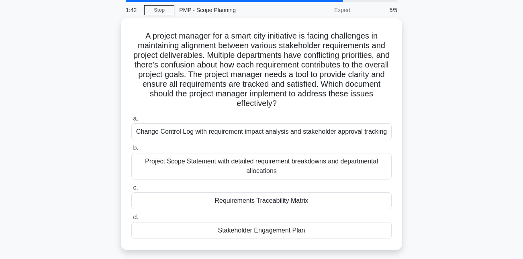
scroll to position [28, 0]
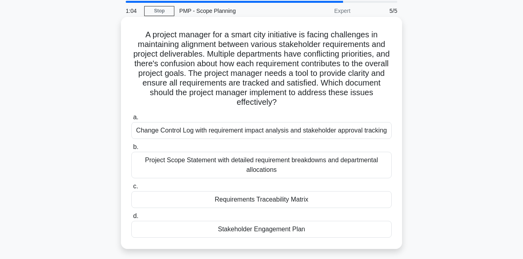
click at [288, 200] on div "Requirements Traceability Matrix" at bounding box center [261, 199] width 260 height 17
click at [131, 189] on input "c. Requirements Traceability Matrix" at bounding box center [131, 186] width 0 height 5
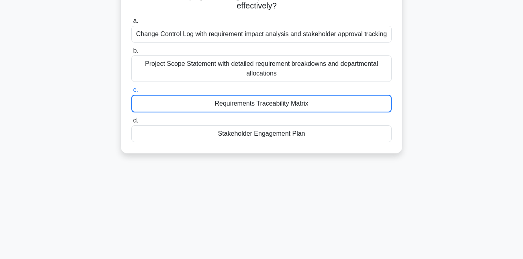
scroll to position [144, 0]
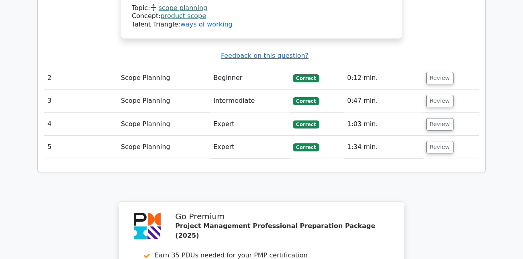
scroll to position [1116, 0]
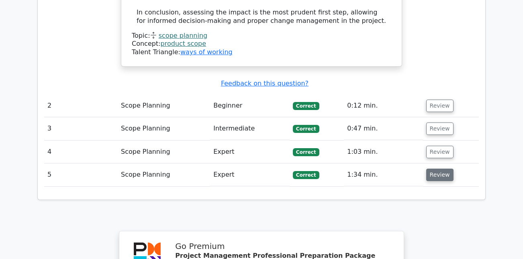
click at [447, 169] on button "Review" at bounding box center [439, 175] width 27 height 12
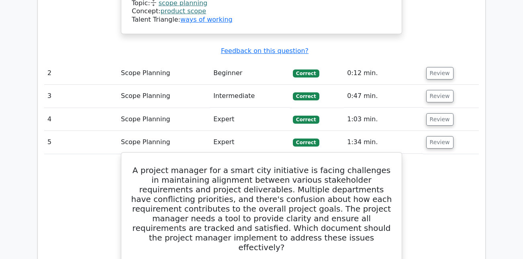
scroll to position [1017, 0]
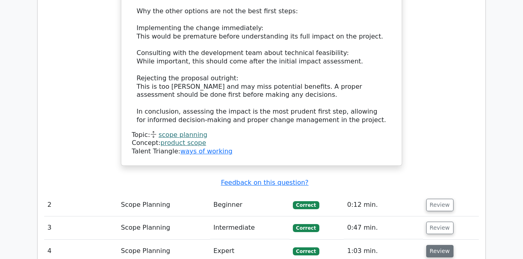
click at [439, 245] on button "Review" at bounding box center [439, 251] width 27 height 12
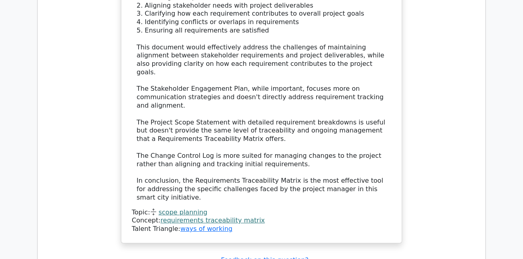
scroll to position [2424, 0]
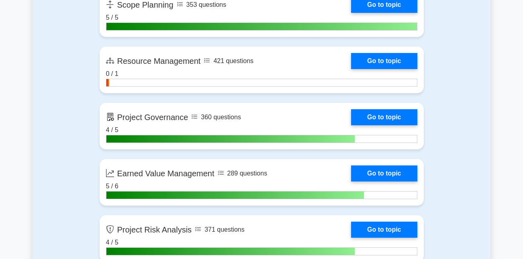
scroll to position [1434, 0]
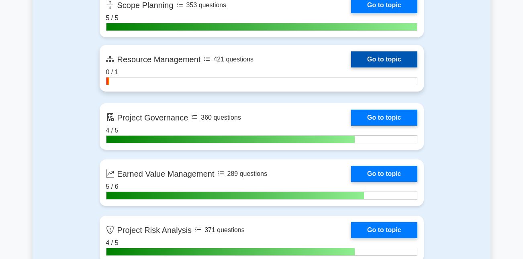
click at [384, 55] on link "Go to topic" at bounding box center [384, 59] width 66 height 16
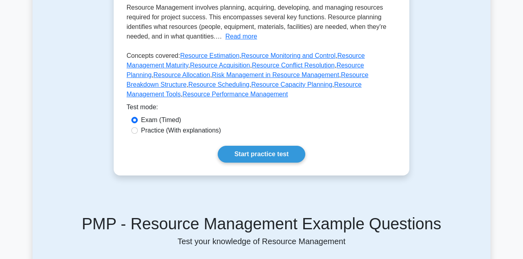
scroll to position [237, 0]
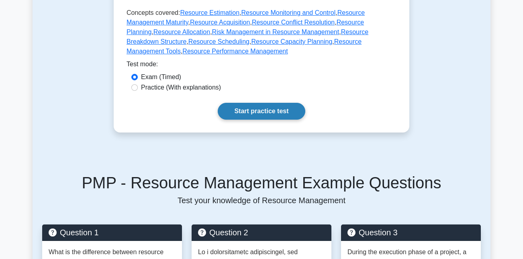
click at [287, 116] on link "Start practice test" at bounding box center [261, 111] width 87 height 17
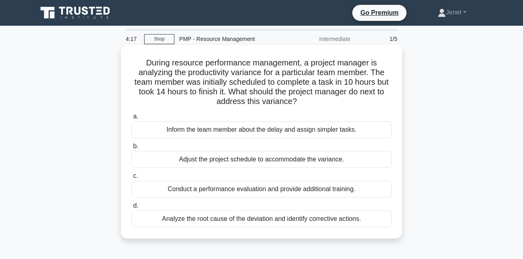
click at [249, 220] on div "Analyze the root cause of the deviation and identify corrective actions." at bounding box center [261, 218] width 260 height 17
click at [131, 208] on input "d. Analyze the root cause of the deviation and identify corrective actions." at bounding box center [131, 205] width 0 height 5
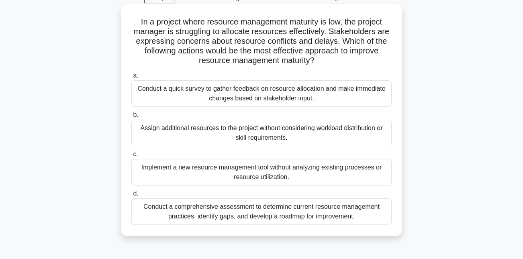
scroll to position [41, 0]
click at [272, 211] on div "Conduct a comprehensive assessment to determine current resource management pra…" at bounding box center [261, 211] width 260 height 26
click at [131, 196] on input "d. Conduct a comprehensive assessment to determine current resource management …" at bounding box center [131, 193] width 0 height 5
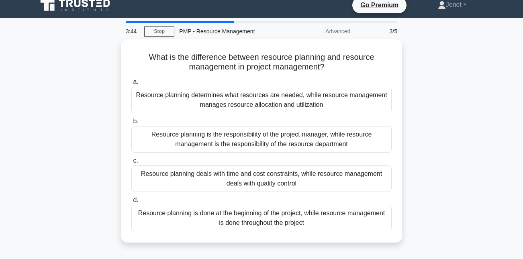
scroll to position [20, 0]
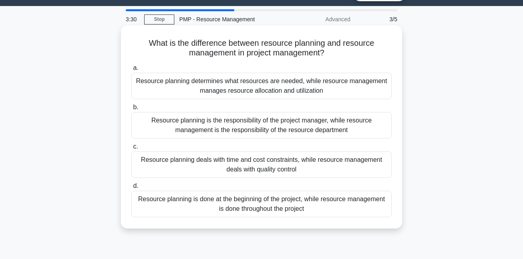
click at [280, 89] on div "Resource planning determines what resources are needed, while resource manageme…" at bounding box center [261, 86] width 260 height 26
click at [131, 71] on input "a. Resource planning determines what resources are needed, while resource manag…" at bounding box center [131, 67] width 0 height 5
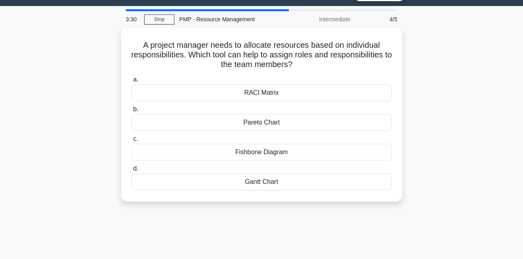
scroll to position [0, 0]
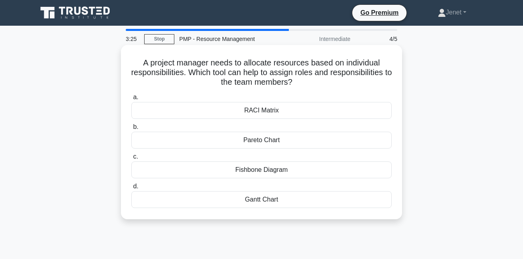
click at [265, 113] on div "RACI Matrix" at bounding box center [261, 110] width 260 height 17
click at [131, 100] on input "a. RACI Matrix" at bounding box center [131, 97] width 0 height 5
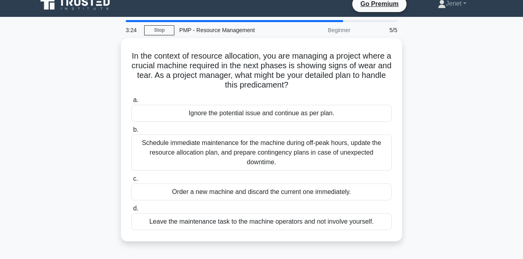
scroll to position [10, 0]
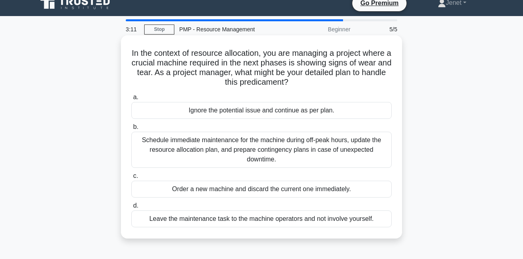
drag, startPoint x: 272, startPoint y: 68, endPoint x: 322, endPoint y: 81, distance: 51.4
click at [322, 79] on h5 "In the context of resource allocation, you are managing a project where a cruci…" at bounding box center [261, 67] width 262 height 39
click at [322, 81] on h5 "In the context of resource allocation, you are managing a project where a cruci…" at bounding box center [261, 67] width 262 height 39
click at [288, 146] on div "Schedule immediate maintenance for the machine during off-peak hours, update th…" at bounding box center [261, 150] width 260 height 36
click at [131, 130] on input "b. Schedule immediate maintenance for the machine during off-peak hours, update…" at bounding box center [131, 126] width 0 height 5
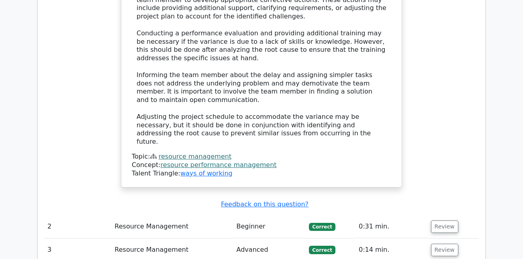
scroll to position [1159, 0]
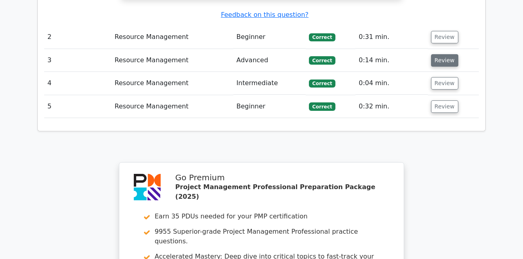
click at [442, 54] on button "Review" at bounding box center [444, 60] width 27 height 12
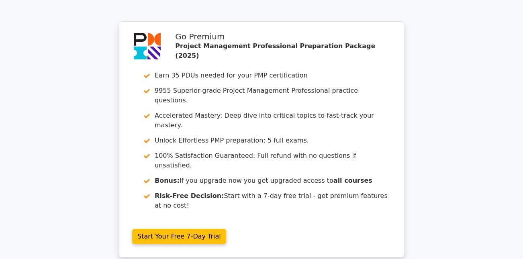
scroll to position [1750, 0]
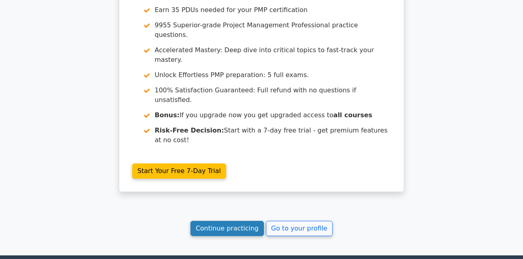
click at [235, 221] on link "Continue practicing" at bounding box center [226, 228] width 73 height 15
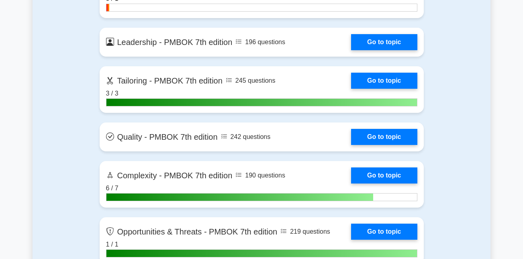
scroll to position [2405, 0]
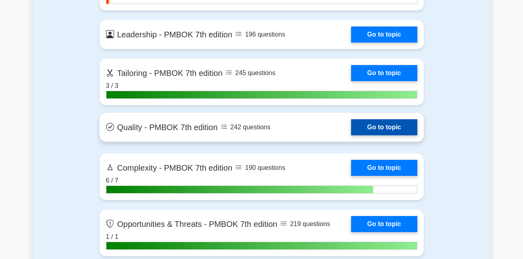
click at [368, 131] on link "Go to topic" at bounding box center [384, 127] width 66 height 16
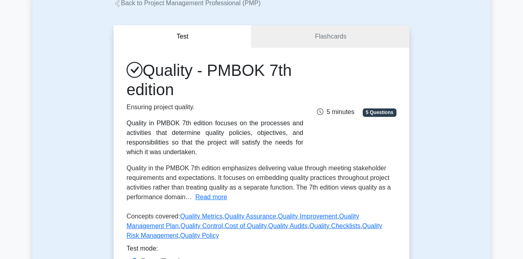
scroll to position [168, 0]
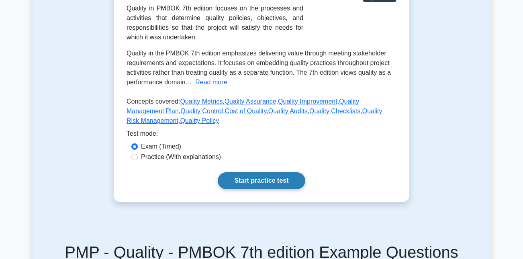
click at [254, 185] on link "Start practice test" at bounding box center [261, 180] width 87 height 17
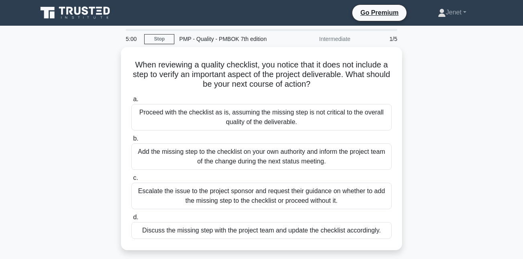
scroll to position [20, 0]
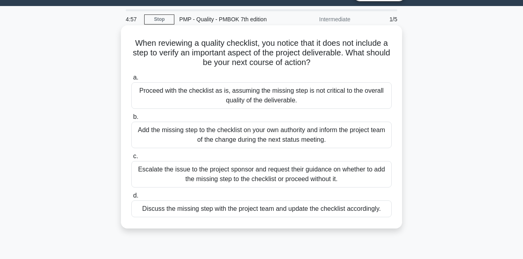
drag, startPoint x: 206, startPoint y: 41, endPoint x: 327, endPoint y: 67, distance: 123.4
click at [327, 67] on h5 "When reviewing a quality checklist, you notice that it does not include a step …" at bounding box center [261, 53] width 262 height 30
click at [275, 210] on div "Discuss the missing step with the project team and update the checklist accordi…" at bounding box center [261, 208] width 260 height 17
click at [131, 198] on input "d. Discuss the missing step with the project team and update the checklist acco…" at bounding box center [131, 195] width 0 height 5
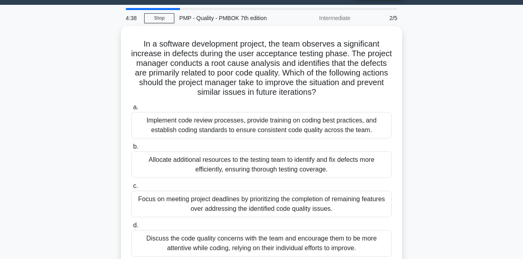
scroll to position [32, 0]
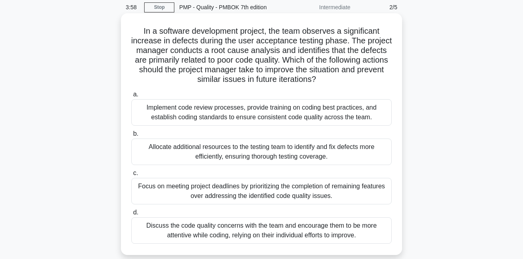
click at [310, 112] on div "Implement code review processes, provide training on coding best practices, and…" at bounding box center [261, 112] width 260 height 26
click at [131, 97] on input "a. Implement code review processes, provide training on coding best practices, …" at bounding box center [131, 94] width 0 height 5
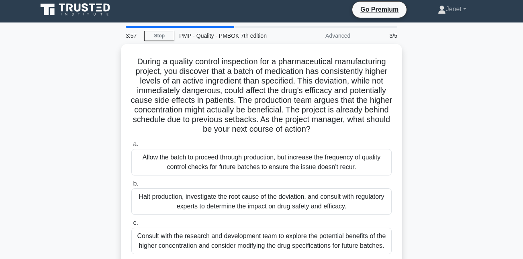
scroll to position [0, 0]
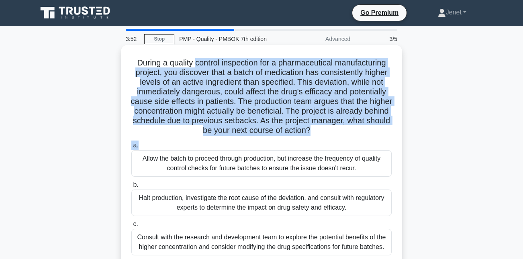
drag, startPoint x: 197, startPoint y: 65, endPoint x: 318, endPoint y: 141, distance: 143.5
click at [318, 141] on div "During a quality control inspection for a pharmaceutical manufacturing project,…" at bounding box center [261, 175] width 275 height 254
click at [320, 132] on icon ".spinner_0XTQ{transform-origin:center;animation:spinner_y6GP .75s linear infini…" at bounding box center [315, 131] width 10 height 10
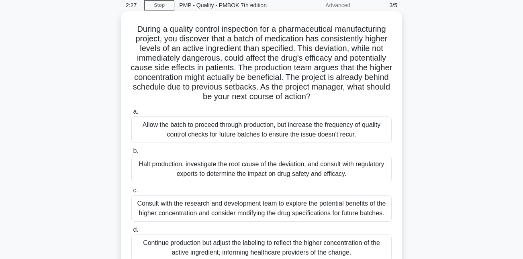
scroll to position [36, 0]
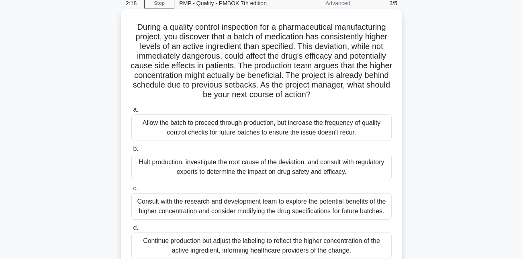
click at [273, 170] on div "Halt production, investigate the root cause of the deviation, and consult with …" at bounding box center [261, 167] width 260 height 26
click at [131, 152] on input "b. Halt production, investigate the root cause of the deviation, and consult wi…" at bounding box center [131, 148] width 0 height 5
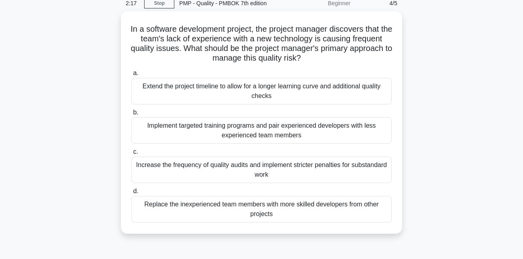
scroll to position [0, 0]
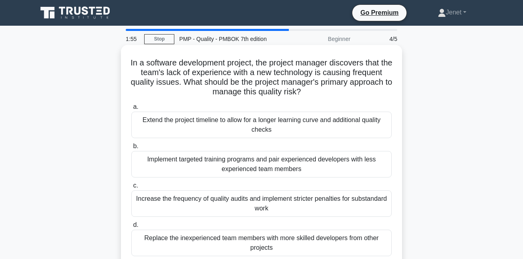
click at [295, 168] on div "Implement targeted training programs and pair experienced developers with less …" at bounding box center [261, 164] width 260 height 26
click at [131, 149] on input "b. Implement targeted training programs and pair experienced developers with le…" at bounding box center [131, 146] width 0 height 5
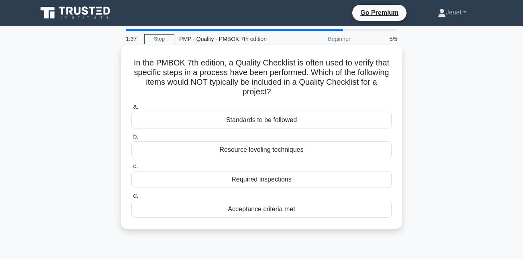
click at [297, 153] on div "Resource leveling techniques" at bounding box center [261, 149] width 260 height 17
click at [131, 139] on input "b. Resource leveling techniques" at bounding box center [131, 136] width 0 height 5
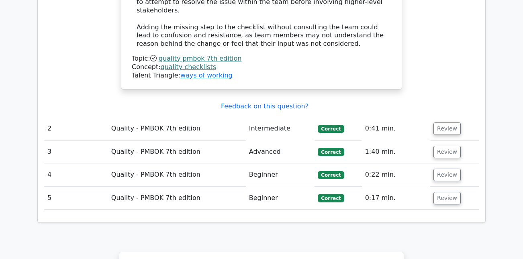
scroll to position [998, 0]
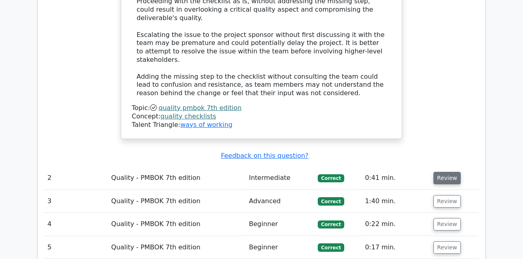
click at [445, 172] on button "Review" at bounding box center [446, 178] width 27 height 12
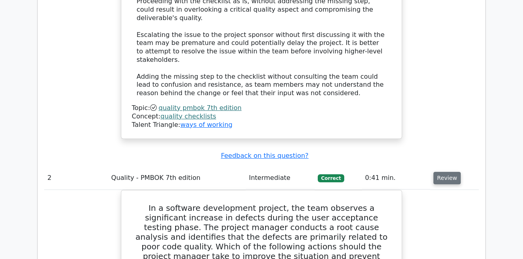
click at [442, 172] on button "Review" at bounding box center [446, 178] width 27 height 12
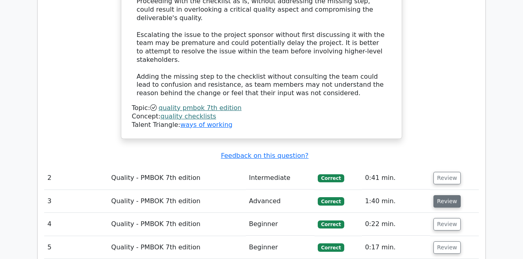
click at [441, 195] on button "Review" at bounding box center [446, 201] width 27 height 12
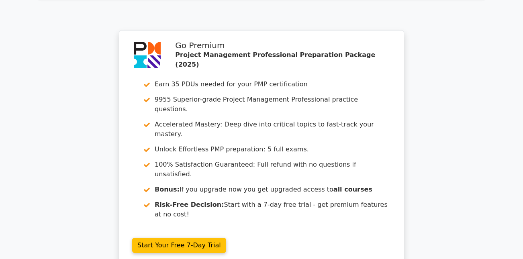
scroll to position [1922, 0]
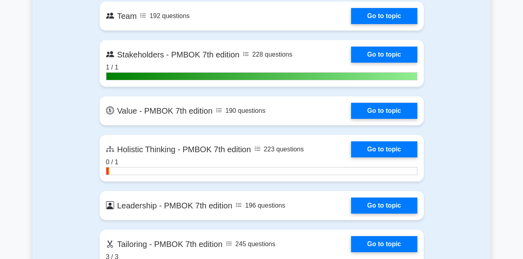
scroll to position [2229, 0]
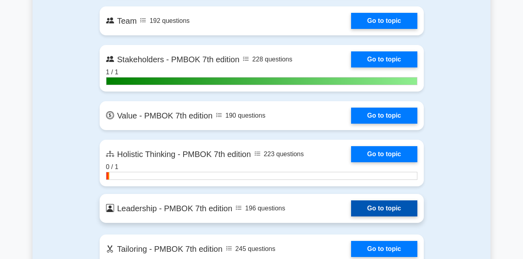
click at [367, 210] on link "Go to topic" at bounding box center [384, 208] width 66 height 16
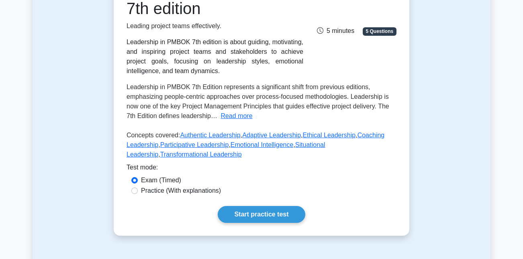
scroll to position [136, 0]
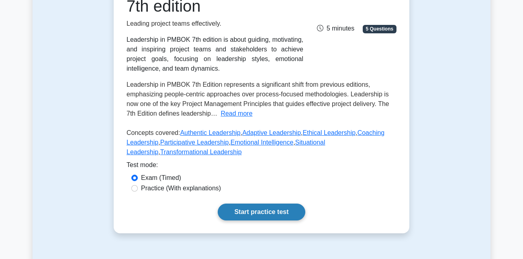
click at [247, 212] on link "Start practice test" at bounding box center [261, 211] width 87 height 17
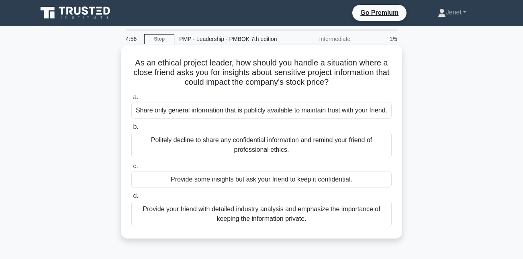
drag, startPoint x: 205, startPoint y: 64, endPoint x: 321, endPoint y: 83, distance: 117.1
click at [321, 83] on h5 "As an ethical project leader, how should you handle a situation where a close f…" at bounding box center [261, 73] width 262 height 30
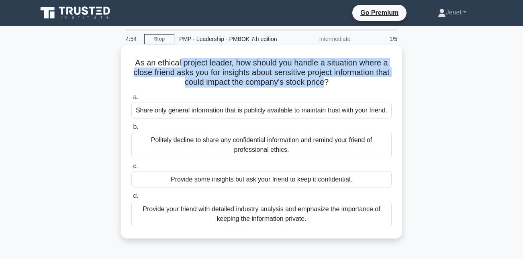
drag, startPoint x: 321, startPoint y: 83, endPoint x: 181, endPoint y: 64, distance: 141.3
click at [180, 64] on h5 "As an ethical project leader, how should you handle a situation where a close f…" at bounding box center [261, 73] width 262 height 30
click at [181, 64] on h5 "As an ethical project leader, how should you handle a situation where a close f…" at bounding box center [261, 73] width 262 height 30
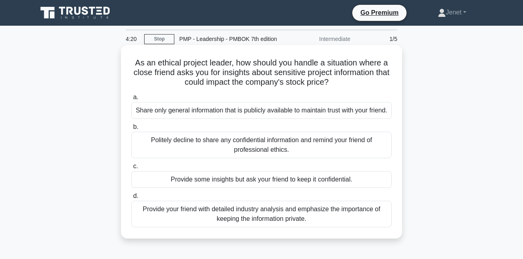
click at [209, 153] on div "Politely decline to share any confidential information and remind your friend o…" at bounding box center [261, 145] width 260 height 26
click at [131, 130] on input "b. Politely decline to share any confidential information and remind your frien…" at bounding box center [131, 126] width 0 height 5
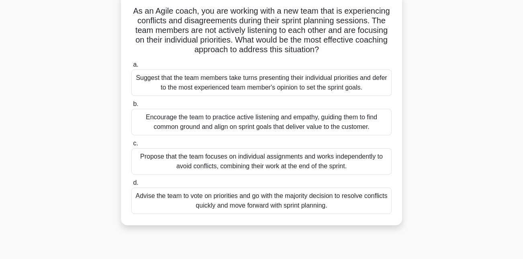
scroll to position [61, 0]
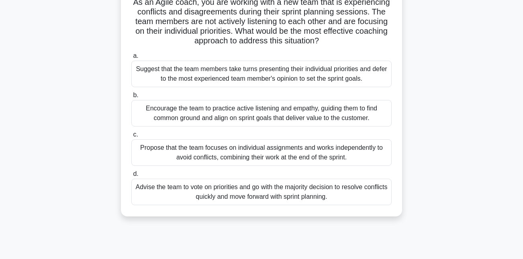
click at [211, 111] on div "Encourage the team to practice active listening and empathy, guiding them to fi…" at bounding box center [261, 113] width 260 height 26
click at [131, 98] on input "b. Encourage the team to practice active listening and empathy, guiding them to…" at bounding box center [131, 95] width 0 height 5
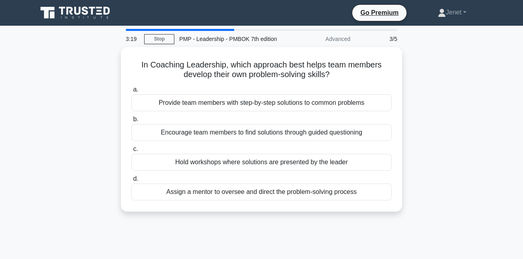
scroll to position [1, 0]
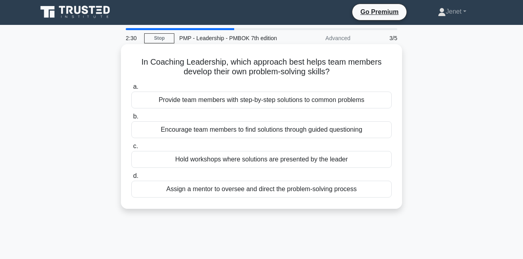
click at [212, 126] on div "Encourage team members to find solutions through guided questioning" at bounding box center [261, 129] width 260 height 17
click at [131, 119] on input "b. Encourage team members to find solutions through guided questioning" at bounding box center [131, 116] width 0 height 5
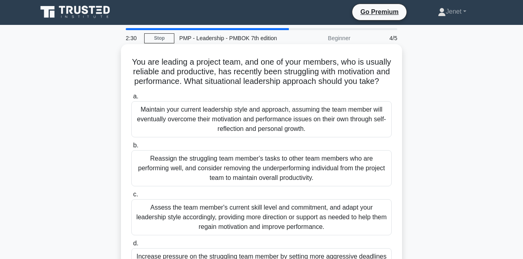
scroll to position [0, 0]
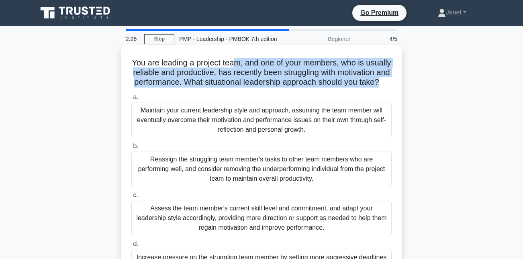
drag, startPoint x: 236, startPoint y: 61, endPoint x: 255, endPoint y: 89, distance: 34.0
click at [255, 89] on div "You are leading a project team, and one of your members, who is usually reliabl…" at bounding box center [261, 170] width 275 height 245
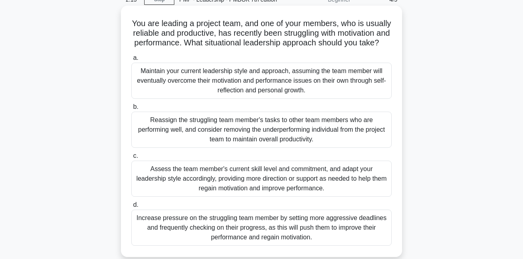
scroll to position [47, 0]
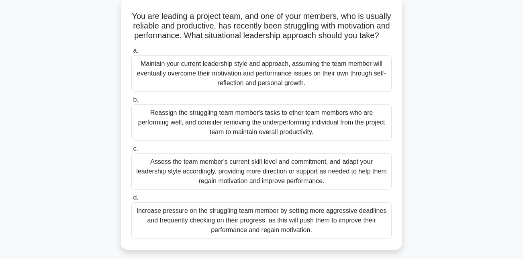
click at [244, 179] on div "Assess the team member's current skill level and commitment, and adapt your lea…" at bounding box center [261, 171] width 260 height 36
click at [131, 151] on input "c. Assess the team member's current skill level and commitment, and adapt your …" at bounding box center [131, 148] width 0 height 5
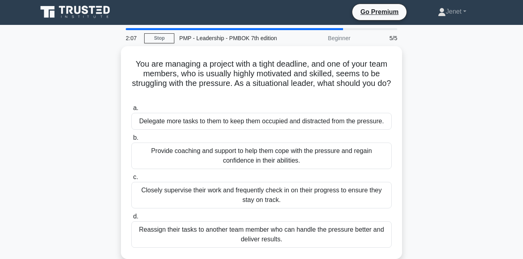
scroll to position [0, 0]
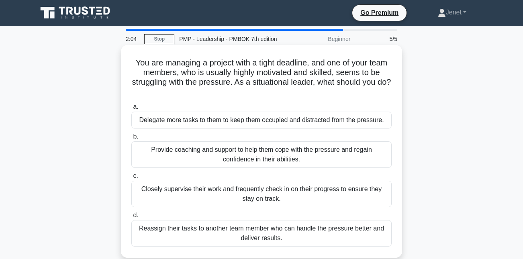
drag, startPoint x: 185, startPoint y: 60, endPoint x: 283, endPoint y: 92, distance: 102.8
click at [283, 92] on h5 "You are managing a project with a tight deadline, and one of your team members,…" at bounding box center [261, 77] width 262 height 39
click at [283, 157] on div "Provide coaching and support to help them cope with the pressure and regain con…" at bounding box center [261, 154] width 260 height 26
click at [131, 139] on input "b. Provide coaching and support to help them cope with the pressure and regain …" at bounding box center [131, 136] width 0 height 5
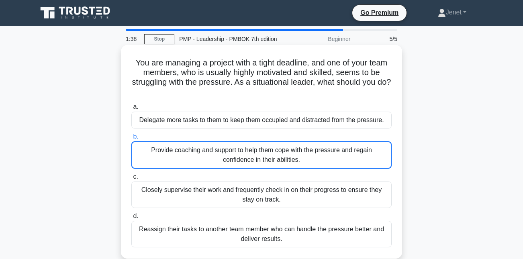
scroll to position [175, 0]
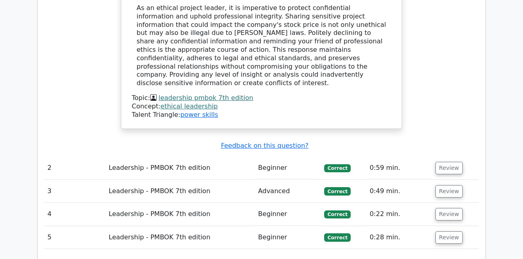
scroll to position [986, 0]
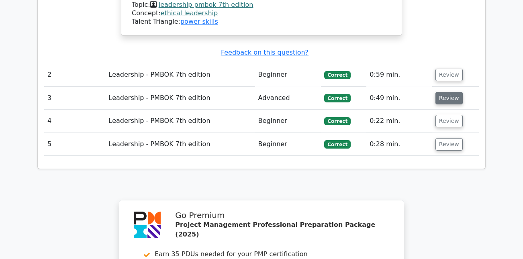
click at [441, 92] on button "Review" at bounding box center [448, 98] width 27 height 12
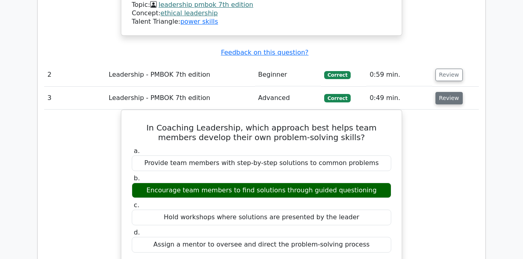
click at [440, 92] on button "Review" at bounding box center [448, 98] width 27 height 12
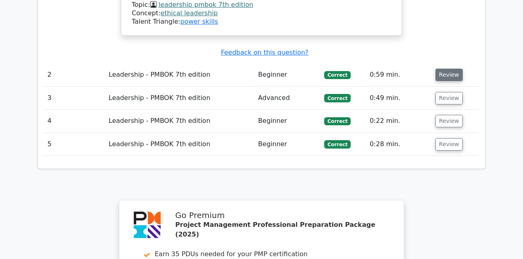
click at [445, 69] on button "Review" at bounding box center [448, 75] width 27 height 12
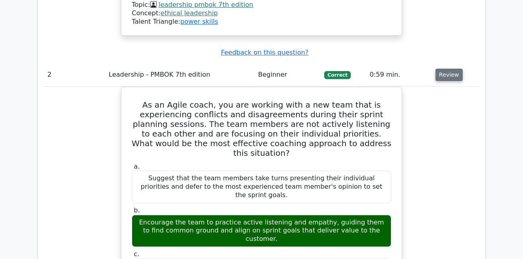
click at [445, 69] on button "Review" at bounding box center [448, 75] width 27 height 12
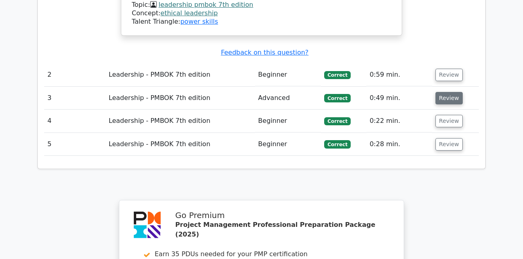
click at [447, 92] on button "Review" at bounding box center [448, 98] width 27 height 12
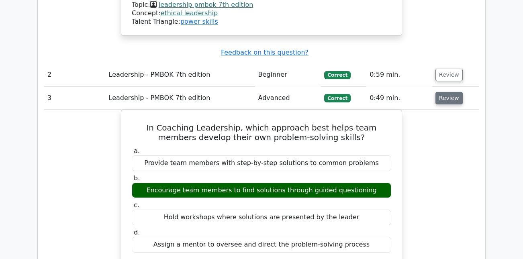
click at [447, 92] on button "Review" at bounding box center [448, 98] width 27 height 12
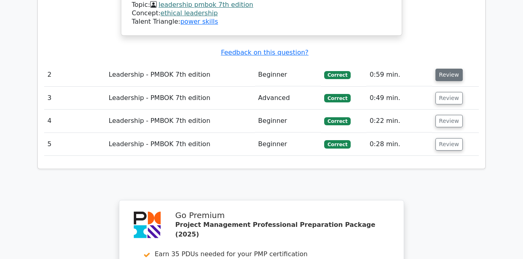
click at [446, 69] on button "Review" at bounding box center [448, 75] width 27 height 12
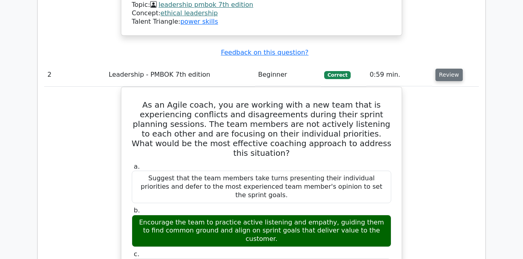
click at [446, 69] on button "Review" at bounding box center [448, 75] width 27 height 12
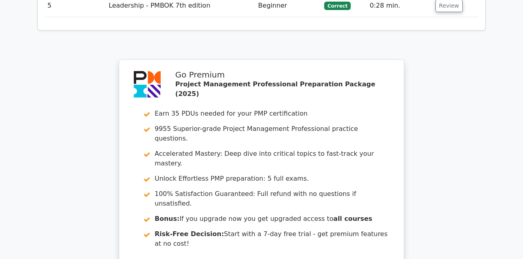
scroll to position [1246, 0]
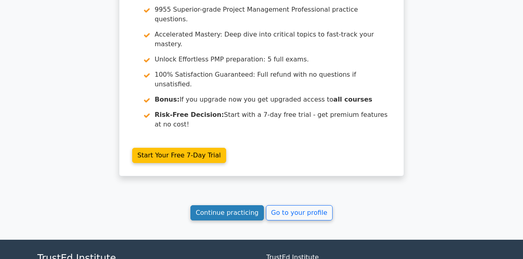
click at [242, 205] on link "Continue practicing" at bounding box center [226, 212] width 73 height 15
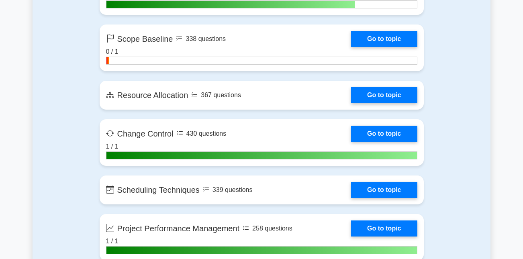
scroll to position [1589, 0]
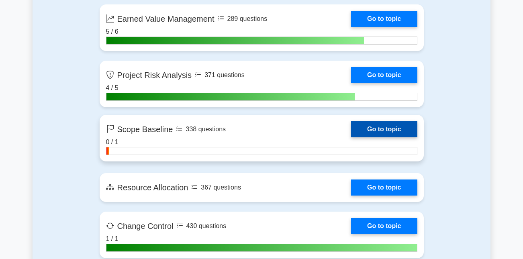
click at [389, 128] on link "Go to topic" at bounding box center [384, 129] width 66 height 16
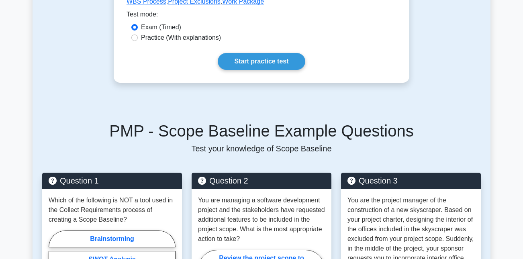
scroll to position [282, 0]
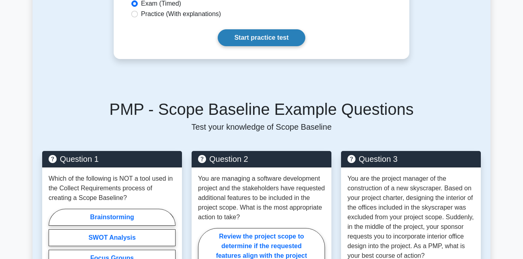
click at [280, 43] on link "Start practice test" at bounding box center [261, 37] width 87 height 17
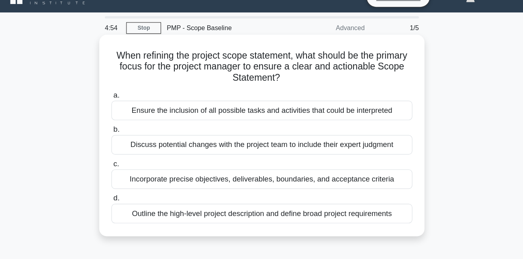
drag, startPoint x: 179, startPoint y: 72, endPoint x: 297, endPoint y: 82, distance: 118.4
click at [297, 82] on h5 "When refining the project scope statement, what should be the primary focus for…" at bounding box center [261, 73] width 262 height 30
click at [234, 174] on div "Incorporate precise objectives, deliverables, boundaries, and acceptance criter…" at bounding box center [261, 169] width 260 height 17
click at [131, 159] on input "c. Incorporate precise objectives, deliverables, boundaries, and acceptance cri…" at bounding box center [131, 156] width 0 height 5
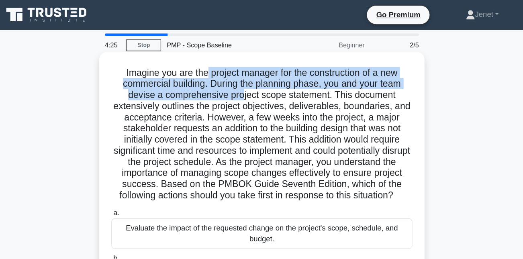
drag, startPoint x: 212, startPoint y: 60, endPoint x: 244, endPoint y: 82, distance: 38.5
click at [244, 83] on h5 "Imagine you are the project manager for the construction of a new commercial bu…" at bounding box center [261, 116] width 262 height 116
click at [244, 82] on h5 "Imagine you are the project manager for the construction of a new commercial bu…" at bounding box center [261, 116] width 262 height 116
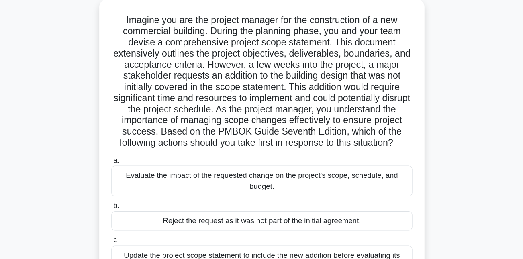
scroll to position [18, 0]
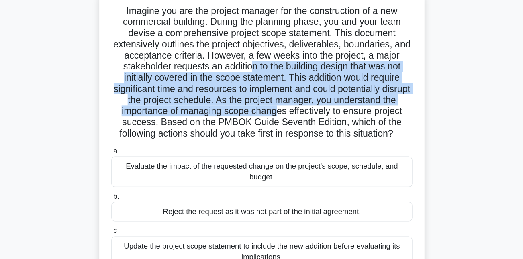
drag, startPoint x: 251, startPoint y: 96, endPoint x: 272, endPoint y: 129, distance: 39.3
click at [272, 129] on h5 "Imagine you are the project manager for the construction of a new commercial bu…" at bounding box center [261, 97] width 262 height 116
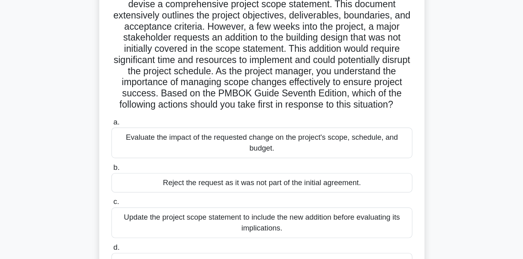
scroll to position [69, 0]
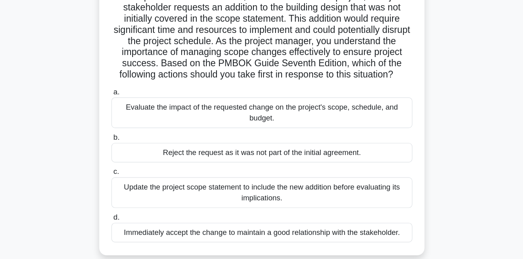
click at [270, 132] on div "Evaluate the impact of the requested change on the project's scope, schedule, a…" at bounding box center [261, 132] width 260 height 26
click at [131, 117] on input "a. Evaluate the impact of the requested change on the project's scope, schedule…" at bounding box center [131, 114] width 0 height 5
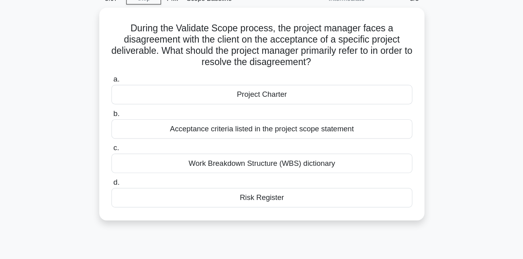
scroll to position [12, 0]
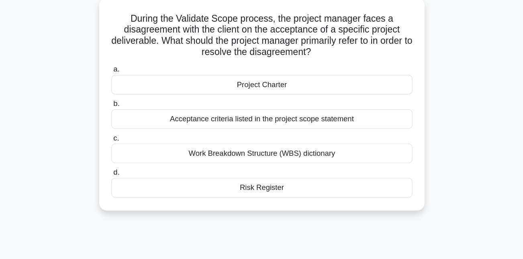
drag, startPoint x: 183, startPoint y: 51, endPoint x: 338, endPoint y: 85, distance: 158.6
click at [338, 85] on h5 "During the Validate Scope process, the project manager faces a disagreement wit…" at bounding box center [261, 65] width 262 height 39
click at [308, 139] on div "Acceptance criteria listed in the project scope statement" at bounding box center [261, 138] width 260 height 17
click at [131, 128] on input "b. Acceptance criteria listed in the project scope statement" at bounding box center [131, 124] width 0 height 5
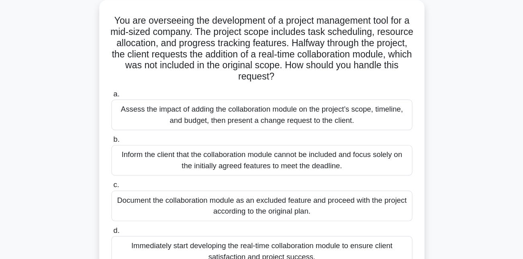
scroll to position [0, 0]
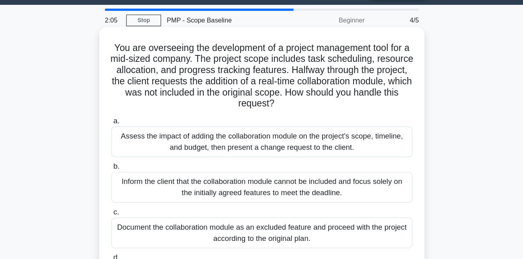
drag, startPoint x: 236, startPoint y: 61, endPoint x: 312, endPoint y: 110, distance: 89.7
click at [312, 110] on h5 "You are overseeing the development of a project management tool for a mid-sized…" at bounding box center [261, 87] width 262 height 59
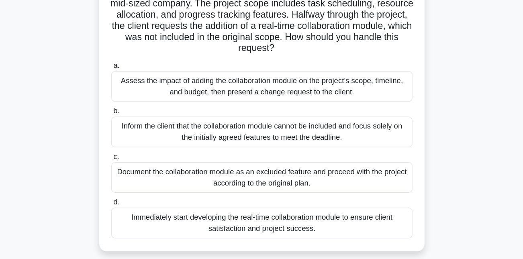
scroll to position [39, 0]
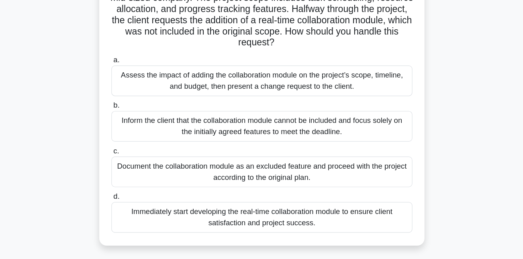
click at [310, 104] on div "Assess the impact of adding the collaboration module on the project’s scope, ti…" at bounding box center [261, 105] width 260 height 26
click at [131, 89] on input "a. Assess the impact of adding the collaboration module on the project’s scope,…" at bounding box center [131, 86] width 0 height 5
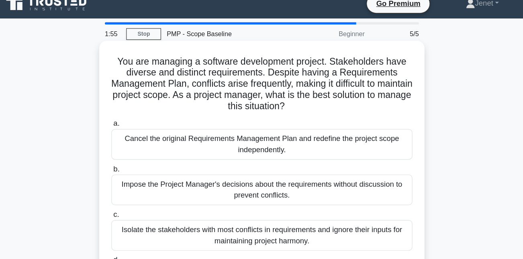
scroll to position [0, 0]
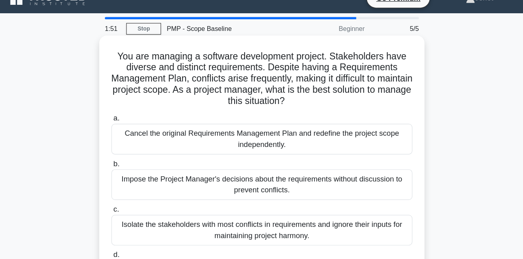
drag, startPoint x: 284, startPoint y: 63, endPoint x: 318, endPoint y: 97, distance: 48.5
click at [318, 97] on h5 "You are managing a software development project. Stakeholders have diverse and …" at bounding box center [261, 82] width 262 height 49
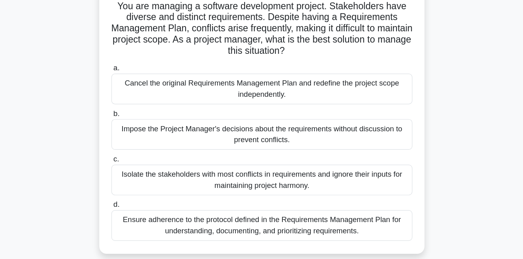
scroll to position [23, 0]
click at [274, 231] on div "Ensure adherence to the protocol defined in the Requirements Management Plan fo…" at bounding box center [261, 229] width 260 height 26
click at [131, 214] on input "d. Ensure adherence to the protocol defined in the Requirements Management Plan…" at bounding box center [131, 211] width 0 height 5
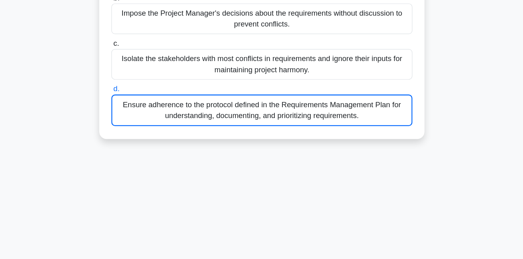
scroll to position [175, 0]
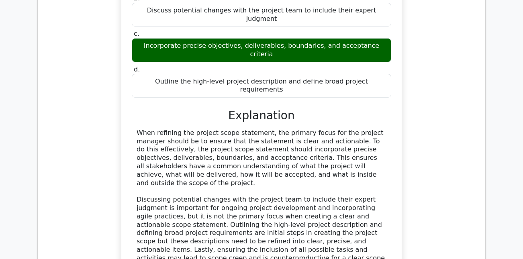
scroll to position [943, 0]
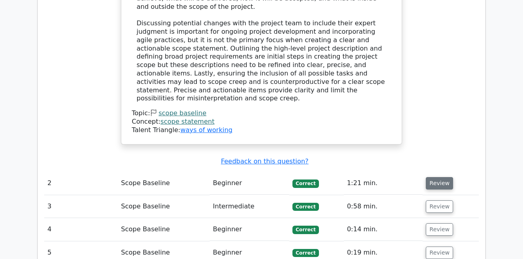
click at [437, 177] on button "Review" at bounding box center [438, 183] width 27 height 12
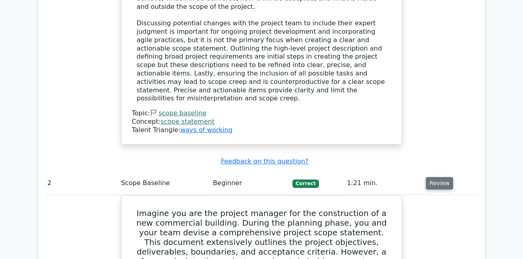
click at [437, 177] on button "Review" at bounding box center [438, 183] width 27 height 12
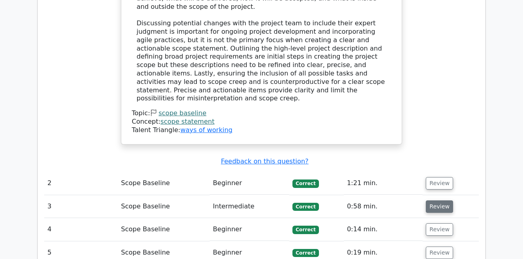
click at [436, 200] on button "Review" at bounding box center [438, 206] width 27 height 12
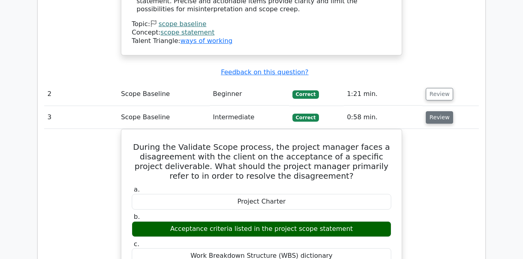
scroll to position [1004, 0]
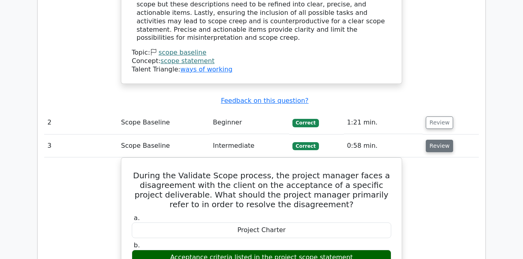
click at [437, 140] on button "Review" at bounding box center [438, 146] width 27 height 12
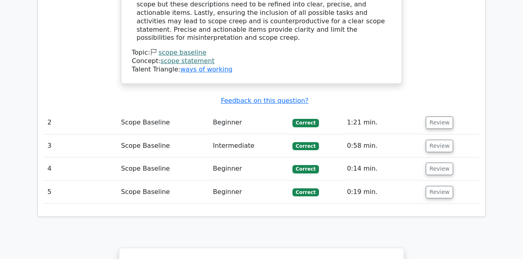
click at [433, 157] on td "Review" at bounding box center [450, 168] width 56 height 23
click at [433, 163] on button "Review" at bounding box center [438, 169] width 27 height 12
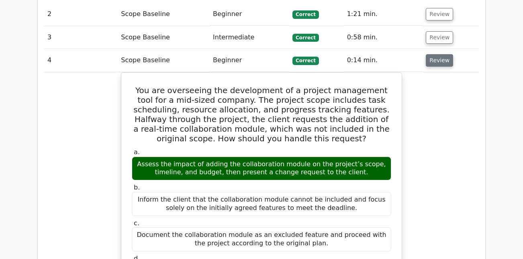
scroll to position [1037, 0]
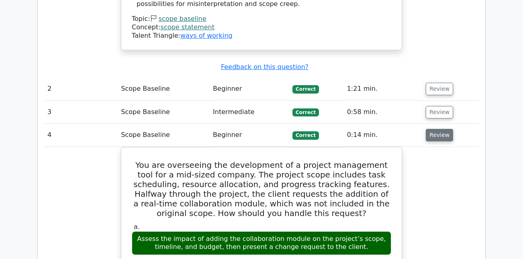
click at [438, 129] on button "Review" at bounding box center [438, 135] width 27 height 12
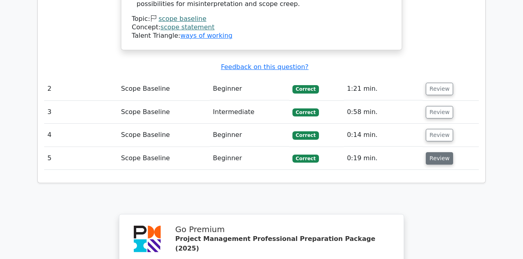
click at [434, 152] on button "Review" at bounding box center [438, 158] width 27 height 12
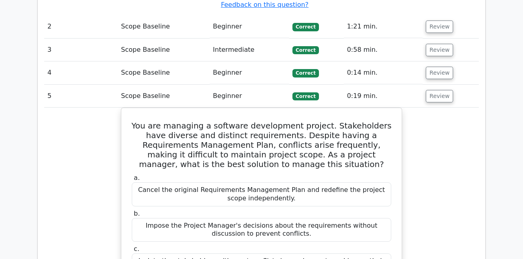
scroll to position [1070, 0]
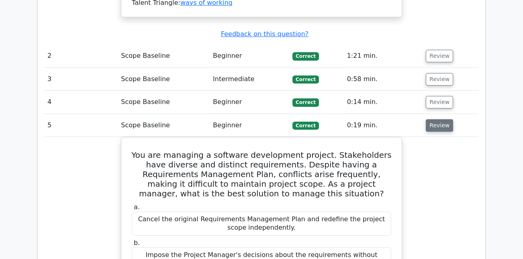
click at [437, 119] on button "Review" at bounding box center [438, 125] width 27 height 12
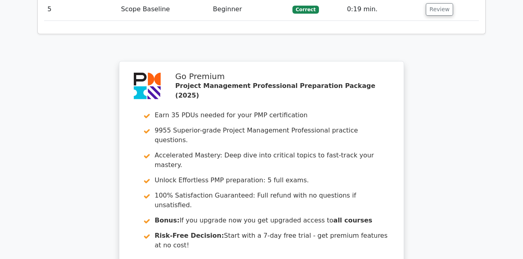
scroll to position [1279, 0]
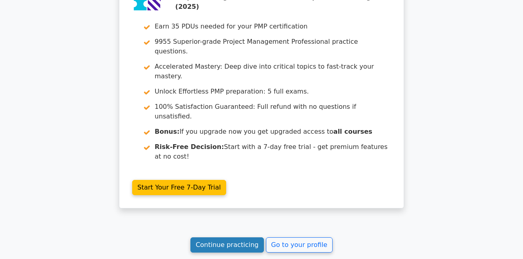
click at [245, 237] on link "Continue practicing" at bounding box center [226, 244] width 73 height 15
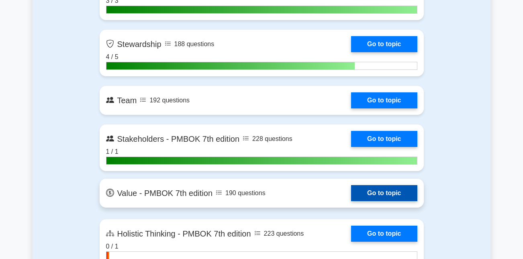
scroll to position [2109, 0]
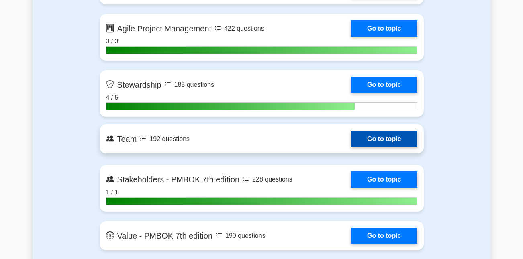
click at [382, 144] on link "Go to topic" at bounding box center [384, 139] width 66 height 16
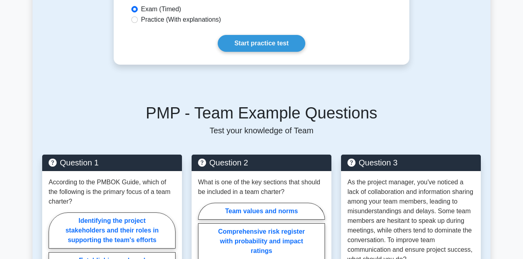
scroll to position [289, 0]
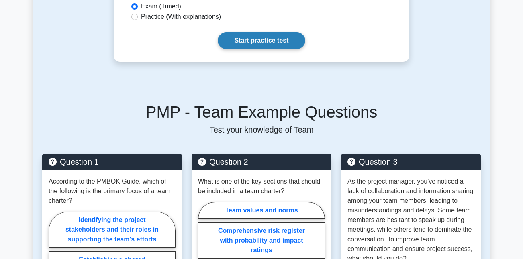
click at [258, 43] on link "Start practice test" at bounding box center [261, 40] width 87 height 17
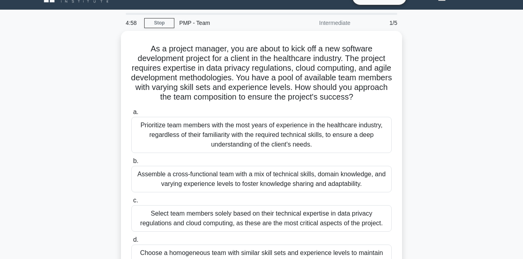
scroll to position [13, 0]
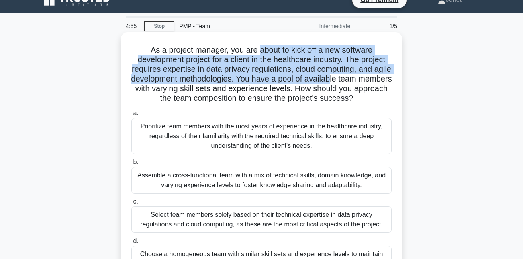
drag, startPoint x: 258, startPoint y: 53, endPoint x: 326, endPoint y: 83, distance: 74.7
click at [327, 83] on h5 "As a project manager, you are about to kick off a new software development proj…" at bounding box center [261, 74] width 262 height 59
click at [326, 83] on h5 "As a project manager, you are about to kick off a new software development proj…" at bounding box center [261, 74] width 262 height 59
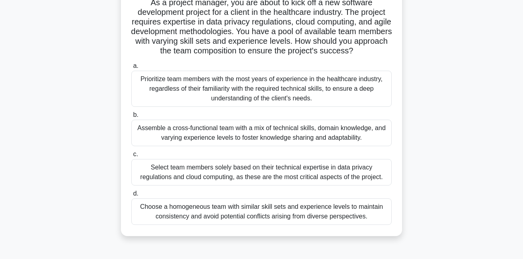
scroll to position [63, 0]
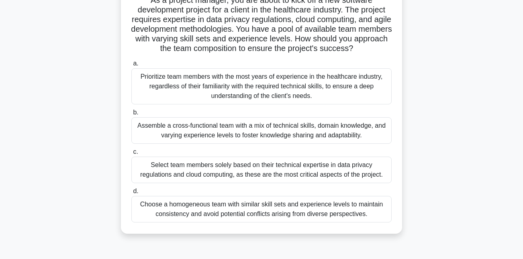
click at [250, 131] on div "Assemble a cross-functional team with a mix of technical skills, domain knowled…" at bounding box center [261, 130] width 260 height 26
click at [131, 115] on input "b. Assemble a cross-functional team with a mix of technical skills, domain know…" at bounding box center [131, 112] width 0 height 5
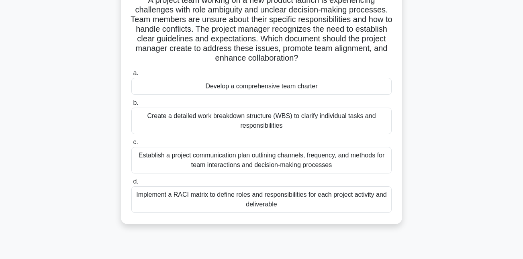
scroll to position [85, 0]
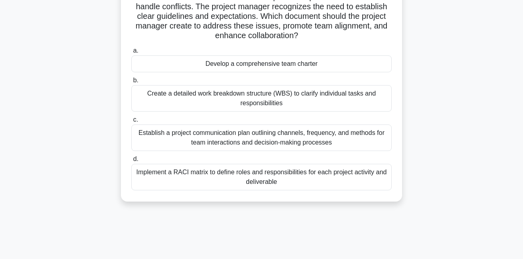
click at [252, 174] on div "Implement a RACI matrix to define roles and responsibilities for each project a…" at bounding box center [261, 177] width 260 height 26
click at [131, 162] on input "d. Implement a RACI matrix to define roles and responsibilities for each projec…" at bounding box center [131, 159] width 0 height 5
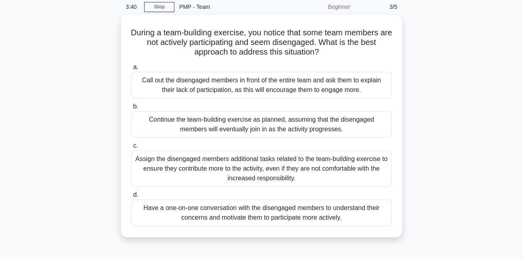
scroll to position [33, 0]
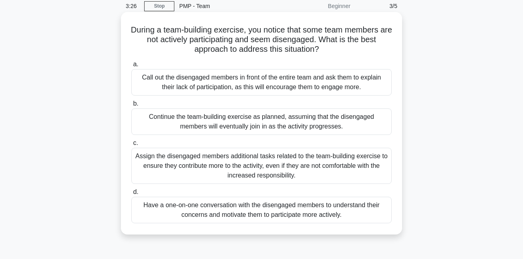
click at [271, 214] on div "Have a one-on-one conversation with the disengaged members to understand their …" at bounding box center [261, 210] width 260 height 26
click at [131, 195] on input "d. Have a one-on-one conversation with the disengaged members to understand the…" at bounding box center [131, 191] width 0 height 5
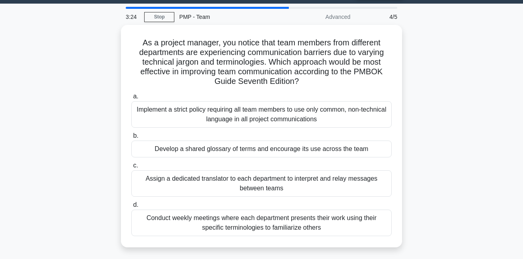
scroll to position [22, 0]
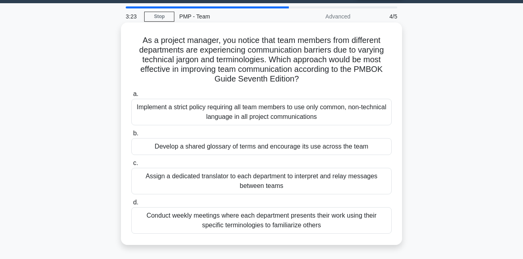
drag, startPoint x: 254, startPoint y: 46, endPoint x: 310, endPoint y: 79, distance: 64.6
click at [310, 79] on h5 "As a project manager, you notice that team members from different departments a…" at bounding box center [261, 59] width 262 height 49
click at [275, 148] on div "Develop a shared glossary of terms and encourage its use across the team" at bounding box center [261, 146] width 260 height 17
click at [131, 136] on input "b. Develop a shared glossary of terms and encourage its use across the team" at bounding box center [131, 133] width 0 height 5
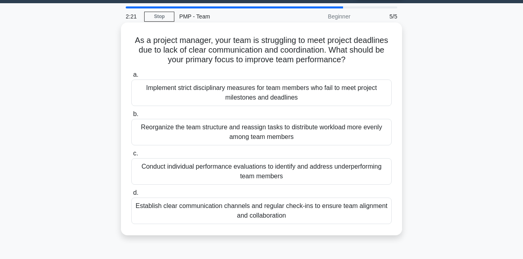
click at [284, 214] on div "Establish clear communication channels and regular check-ins to ensure team ali…" at bounding box center [261, 210] width 260 height 26
click at [131, 195] on input "d. Establish clear communication channels and regular check-ins to ensure team …" at bounding box center [131, 192] width 0 height 5
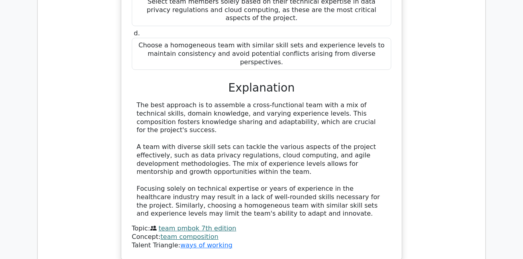
scroll to position [968, 0]
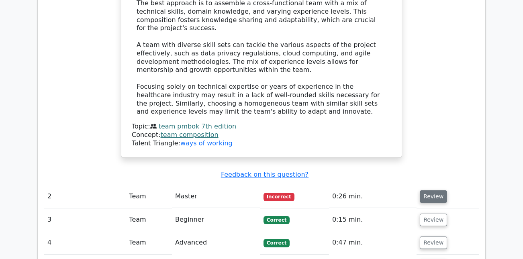
click at [431, 190] on button "Review" at bounding box center [432, 196] width 27 height 12
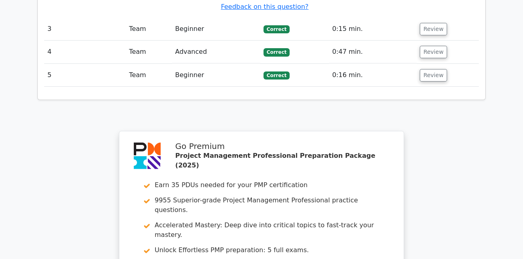
scroll to position [1875, 0]
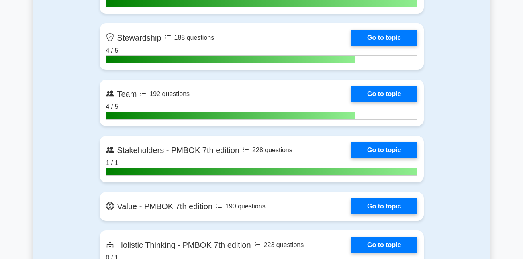
scroll to position [2193, 0]
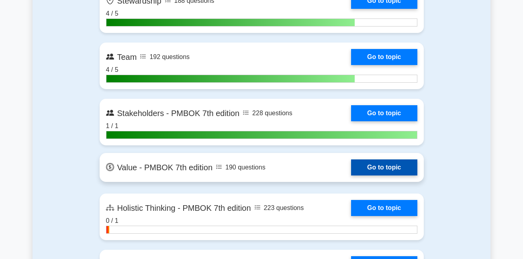
click at [367, 165] on link "Go to topic" at bounding box center [384, 167] width 66 height 16
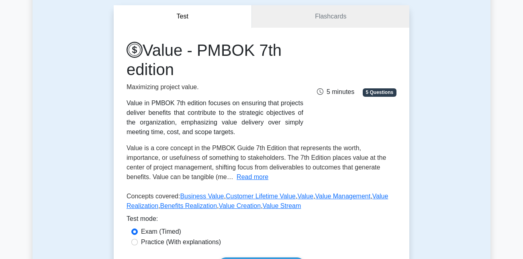
scroll to position [186, 0]
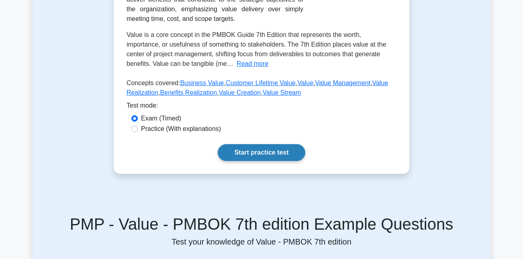
click at [250, 148] on link "Start practice test" at bounding box center [261, 152] width 87 height 17
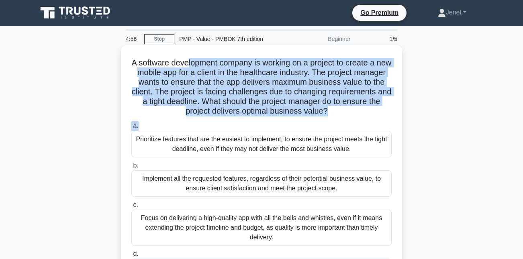
drag, startPoint x: 187, startPoint y: 67, endPoint x: 331, endPoint y: 127, distance: 155.6
click at [331, 127] on div "A software development company is working on a project to create a new mobile a…" at bounding box center [261, 170] width 275 height 245
click at [342, 117] on div "A software development company is working on a project to create a new mobile a…" at bounding box center [261, 170] width 275 height 245
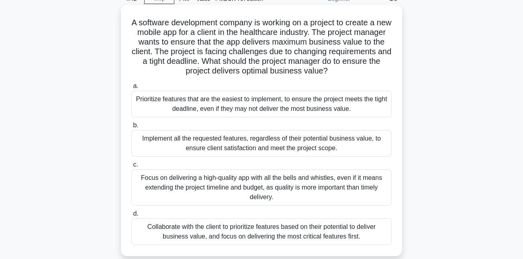
scroll to position [46, 0]
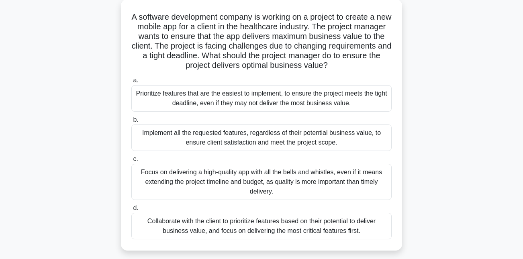
click at [246, 228] on div "Collaborate with the client to prioritize features based on their potential to …" at bounding box center [261, 226] width 260 height 26
click at [131, 211] on input "d. Collaborate with the client to prioritize features based on their potential …" at bounding box center [131, 207] width 0 height 5
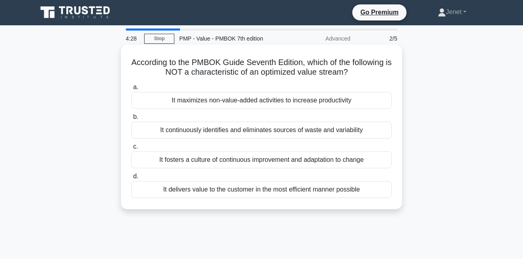
scroll to position [0, 0]
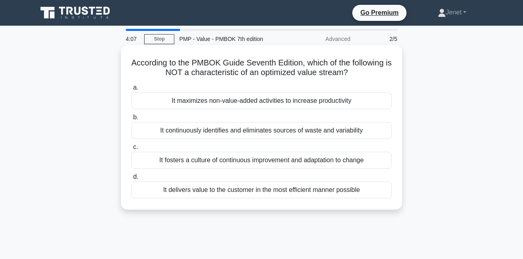
click at [257, 105] on div "It maximizes non-value-added activities to increase productivity" at bounding box center [261, 100] width 260 height 17
click at [131, 90] on input "a. It maximizes non-value-added activities to increase productivity" at bounding box center [131, 87] width 0 height 5
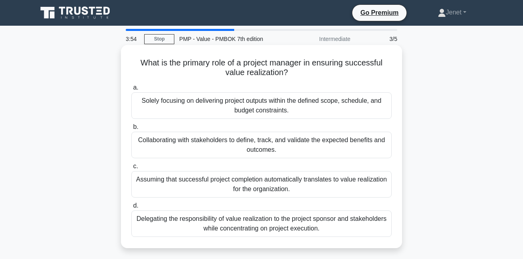
click at [252, 139] on div "Collaborating with stakeholders to define, track, and validate the expected ben…" at bounding box center [261, 145] width 260 height 26
click at [131, 130] on input "b. Collaborating with stakeholders to define, track, and validate the expected …" at bounding box center [131, 126] width 0 height 5
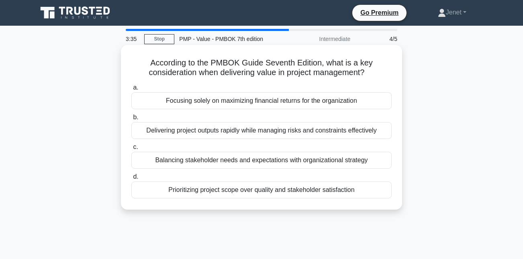
click at [258, 161] on div "Balancing stakeholder needs and expectations with organizational strategy" at bounding box center [261, 160] width 260 height 17
click at [131, 150] on input "c. Balancing stakeholder needs and expectations with organizational strategy" at bounding box center [131, 146] width 0 height 5
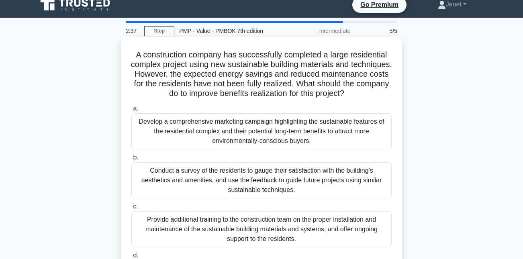
scroll to position [8, 0]
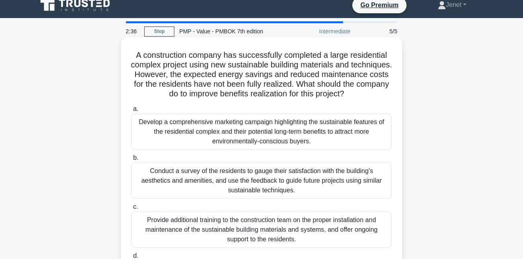
click at [266, 136] on div "Develop a comprehensive marketing campaign highlighting the sustainable feature…" at bounding box center [261, 132] width 260 height 36
click at [131, 112] on input "a. Develop a comprehensive marketing campaign highlighting the sustainable feat…" at bounding box center [131, 108] width 0 height 5
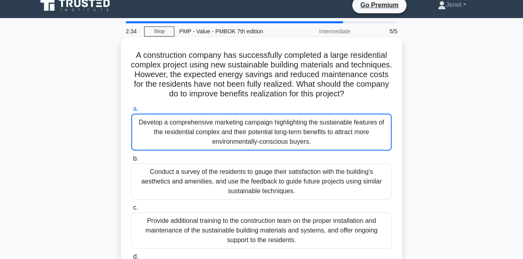
scroll to position [53, 0]
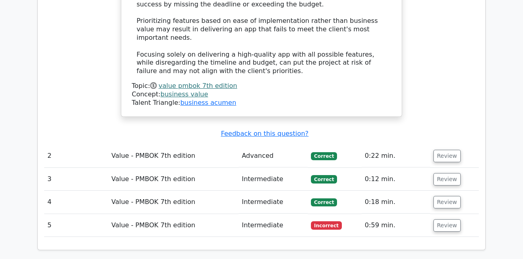
scroll to position [1113, 0]
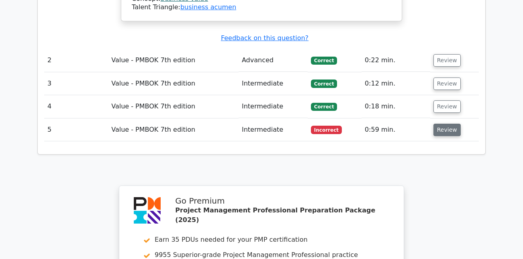
click at [433, 124] on button "Review" at bounding box center [446, 130] width 27 height 12
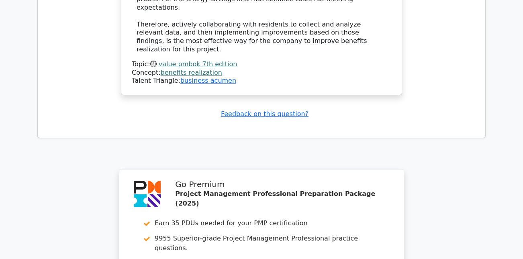
scroll to position [1847, 0]
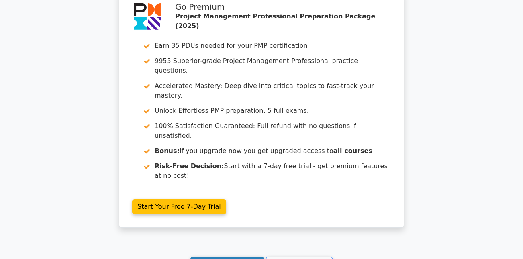
click at [233, 256] on link "Continue practicing" at bounding box center [226, 263] width 73 height 15
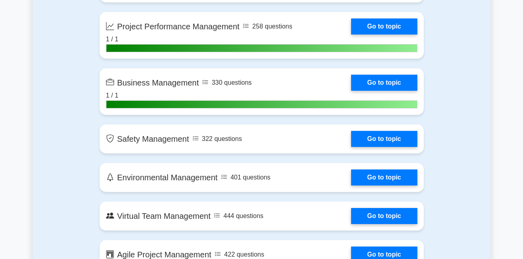
scroll to position [1902, 0]
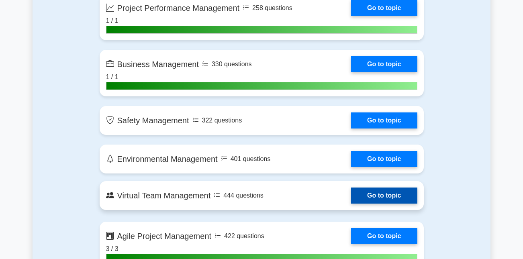
click at [374, 194] on link "Go to topic" at bounding box center [384, 195] width 66 height 16
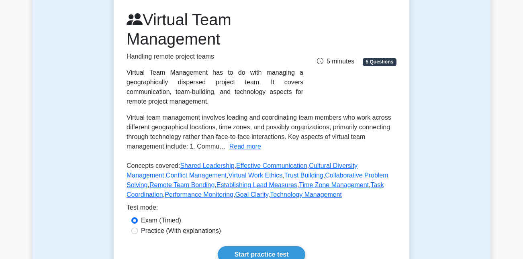
scroll to position [203, 0]
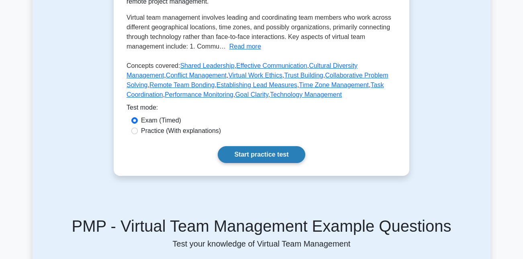
click at [277, 154] on link "Start practice test" at bounding box center [261, 154] width 87 height 17
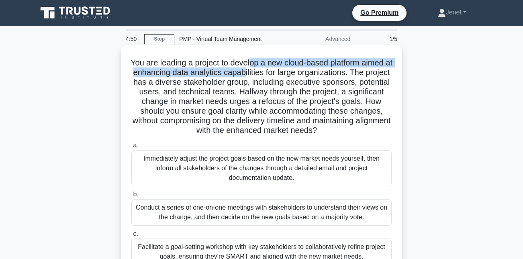
drag, startPoint x: 253, startPoint y: 63, endPoint x: 262, endPoint y: 75, distance: 14.9
click at [262, 75] on h5 "You are leading a project to develop a new cloud-based platform aimed at enhanc…" at bounding box center [261, 97] width 262 height 78
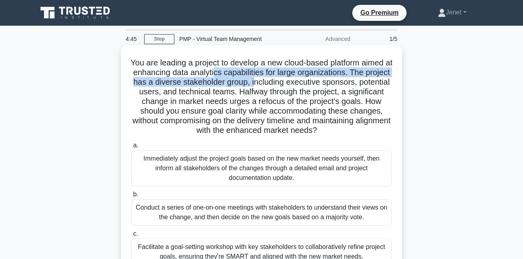
drag, startPoint x: 231, startPoint y: 69, endPoint x: 284, endPoint y: 86, distance: 55.6
click at [284, 86] on h5 "You are leading a project to develop a new cloud-based platform aimed at enhanc…" at bounding box center [261, 97] width 262 height 78
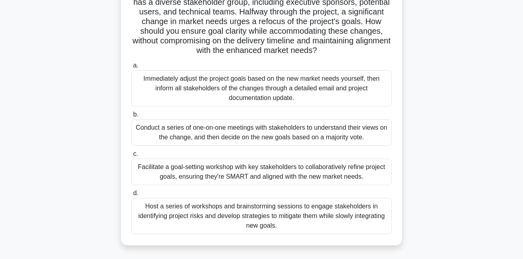
scroll to position [81, 0]
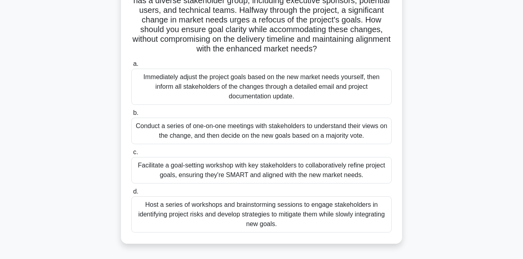
click at [242, 171] on div "Facilitate a goal-setting workshop with key stakeholders to collaboratively ref…" at bounding box center [261, 170] width 260 height 26
click at [131, 155] on input "c. Facilitate a goal-setting workshop with key stakeholders to collaboratively …" at bounding box center [131, 152] width 0 height 5
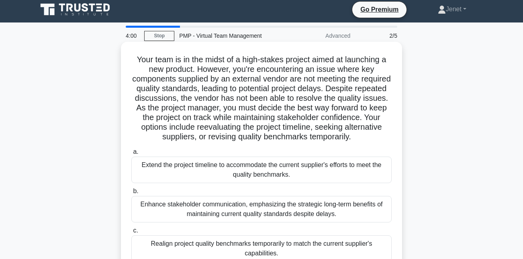
scroll to position [0, 0]
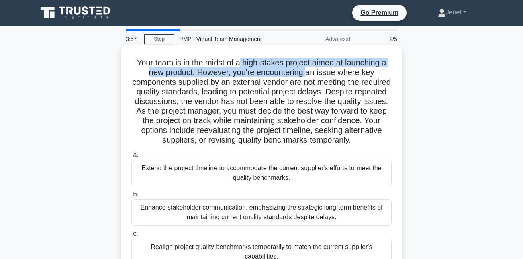
drag, startPoint x: 241, startPoint y: 61, endPoint x: 307, endPoint y: 75, distance: 67.8
click at [308, 75] on h5 "Your team is in the midst of a high-stakes project aimed at launching a new pro…" at bounding box center [261, 101] width 262 height 87
click at [307, 75] on h5 "Your team is in the midst of a high-stakes project aimed at launching a new pro…" at bounding box center [261, 101] width 262 height 87
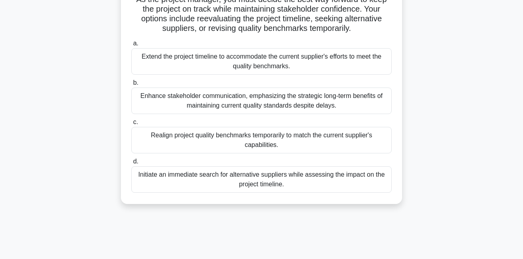
scroll to position [112, 0]
click at [224, 178] on div "Initiate an immediate search for alternative suppliers while assessing the impa…" at bounding box center [261, 178] width 260 height 26
click at [131, 163] on input "d. Initiate an immediate search for alternative suppliers while assessing the i…" at bounding box center [131, 160] width 0 height 5
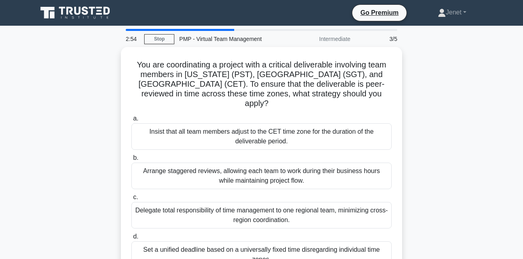
scroll to position [17, 0]
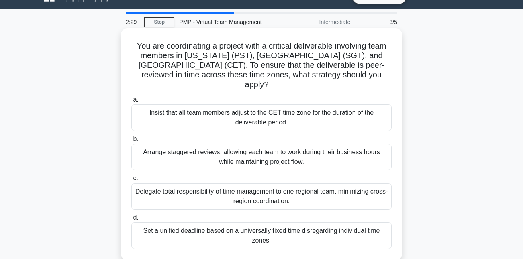
click at [261, 146] on div "Arrange staggered reviews, allowing each team to work during their business hou…" at bounding box center [261, 157] width 260 height 26
click at [131, 142] on input "b. Arrange staggered reviews, allowing each team to work during their business …" at bounding box center [131, 138] width 0 height 5
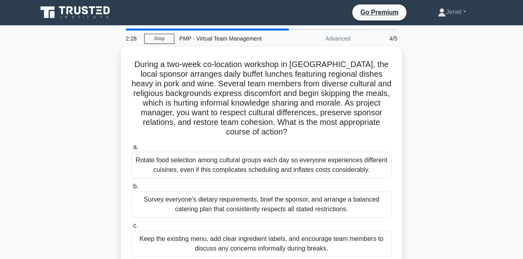
scroll to position [0, 0]
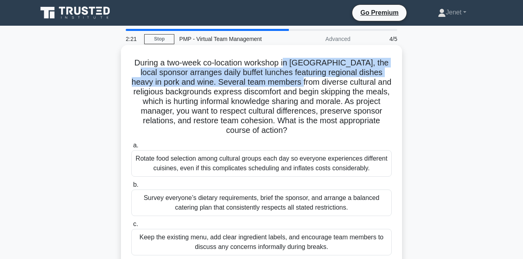
drag, startPoint x: 291, startPoint y: 67, endPoint x: 298, endPoint y: 85, distance: 19.2
click at [298, 85] on h5 "During a two-week co-location workshop in Paris, the local sponsor arranges dai…" at bounding box center [261, 97] width 262 height 78
click at [297, 85] on h5 "During a two-week co-location workshop in Paris, the local sponsor arranges dai…" at bounding box center [261, 97] width 262 height 78
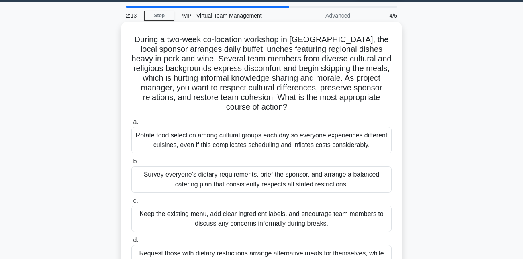
scroll to position [40, 0]
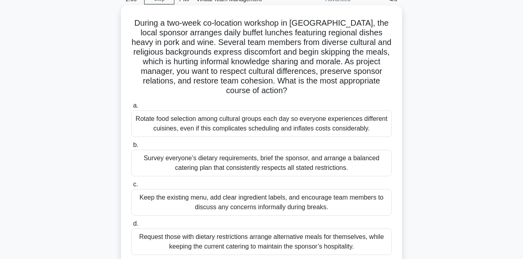
click at [284, 165] on div "Survey everyone’s dietary requirements, brief the sponsor, and arrange a balanc…" at bounding box center [261, 163] width 260 height 26
click at [131, 148] on input "b. Survey everyone’s dietary requirements, brief the sponsor, and arrange a bal…" at bounding box center [131, 144] width 0 height 5
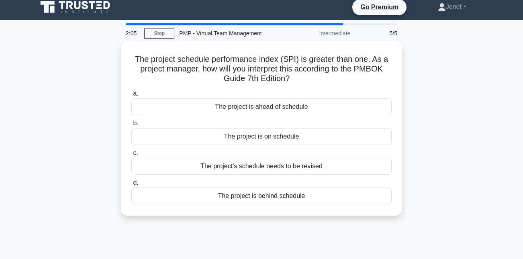
scroll to position [0, 0]
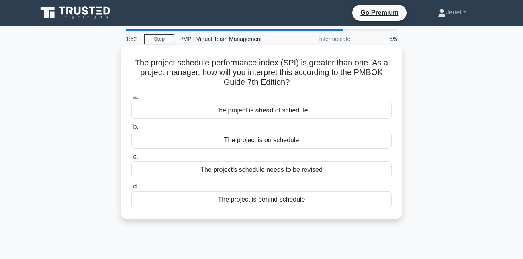
click at [306, 113] on div "The project is ahead of schedule" at bounding box center [261, 110] width 260 height 17
click at [131, 100] on input "a. The project is ahead of schedule" at bounding box center [131, 97] width 0 height 5
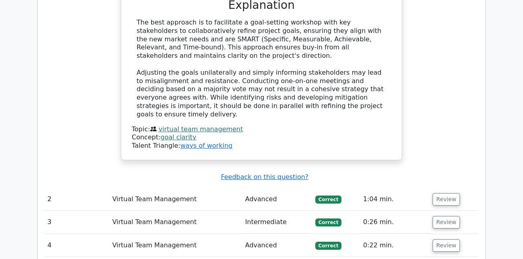
scroll to position [972, 0]
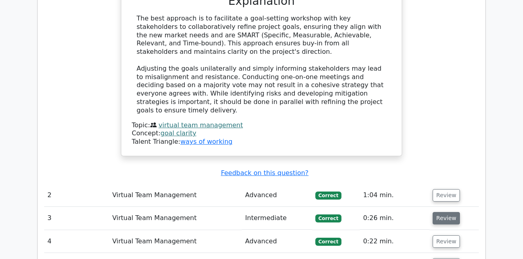
click at [444, 212] on button "Review" at bounding box center [445, 218] width 27 height 12
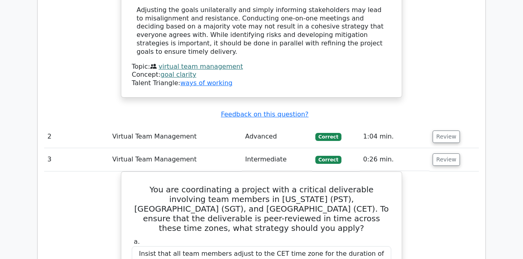
scroll to position [968, 0]
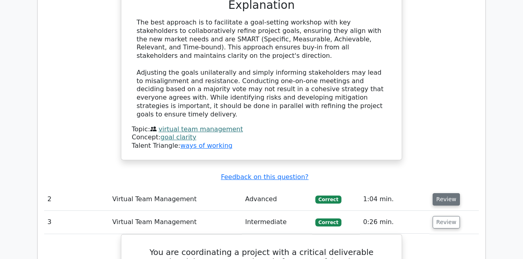
click at [442, 193] on button "Review" at bounding box center [445, 199] width 27 height 12
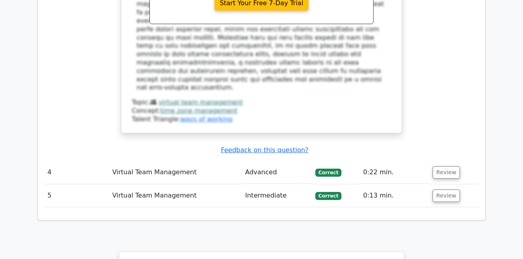
scroll to position [2284, 0]
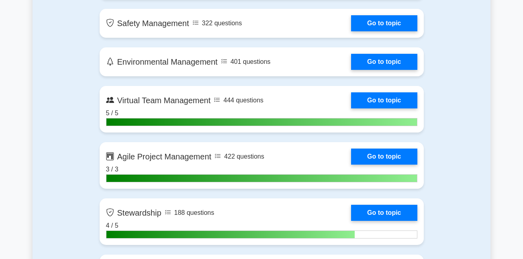
scroll to position [2009, 0]
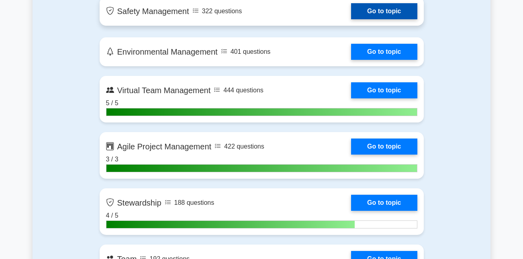
click at [388, 10] on link "Go to topic" at bounding box center [384, 11] width 66 height 16
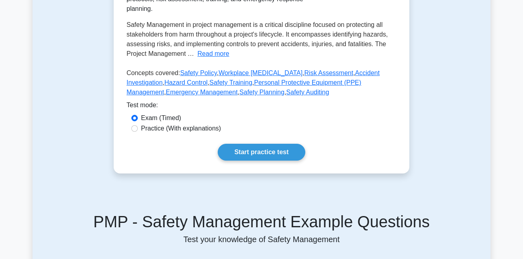
scroll to position [185, 0]
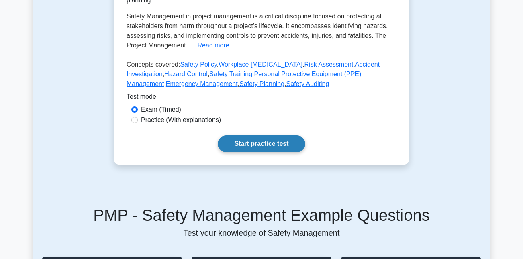
click at [256, 148] on link "Start practice test" at bounding box center [261, 143] width 87 height 17
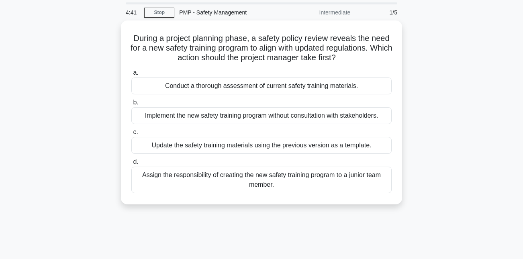
scroll to position [26, 0]
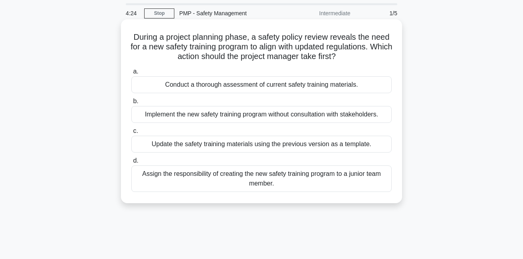
click at [261, 88] on div "Conduct a thorough assessment of current safety training materials." at bounding box center [261, 84] width 260 height 17
click at [131, 74] on input "a. Conduct a thorough assessment of current safety training materials." at bounding box center [131, 71] width 0 height 5
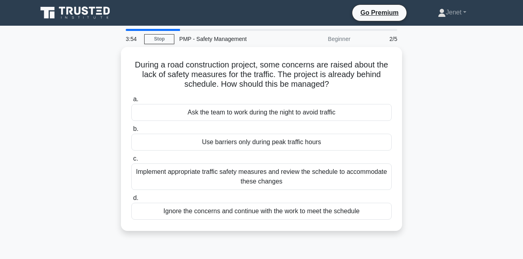
scroll to position [16, 0]
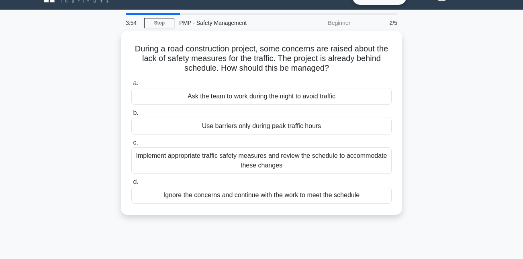
click at [261, 88] on div "During a road construction project, some concerns are raised about the lack of …" at bounding box center [261, 122] width 275 height 177
click at [53, 85] on div "During a road construction project, some concerns are raised about the lack of …" at bounding box center [262, 127] width 458 height 193
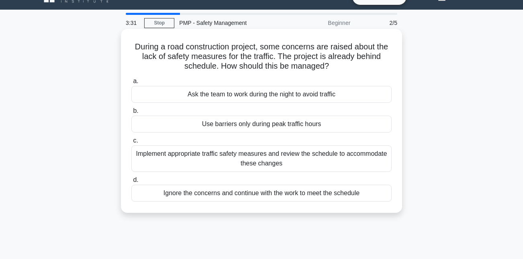
click at [269, 157] on div "Implement appropriate traffic safety measures and review the schedule to accomm…" at bounding box center [261, 158] width 260 height 26
click at [131, 143] on input "c. Implement appropriate traffic safety measures and review the schedule to acc…" at bounding box center [131, 140] width 0 height 5
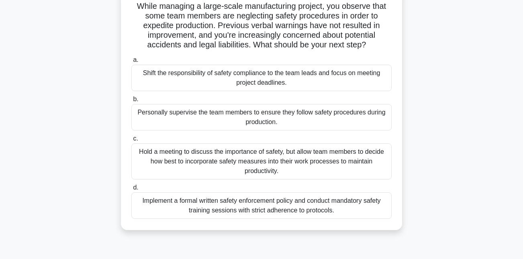
scroll to position [59, 0]
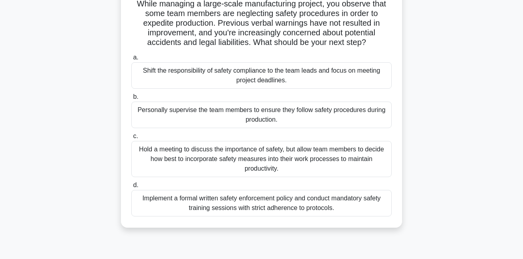
click at [238, 206] on div "Implement a formal written safety enforcement policy and conduct mandatory safe…" at bounding box center [261, 203] width 260 height 26
click at [131, 188] on input "d. Implement a formal written safety enforcement policy and conduct mandatory s…" at bounding box center [131, 185] width 0 height 5
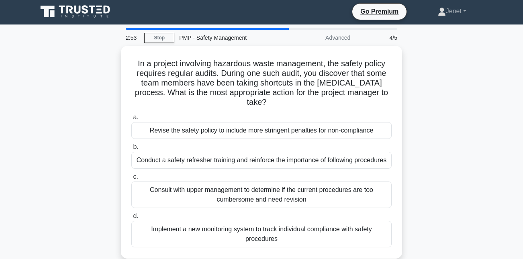
scroll to position [0, 0]
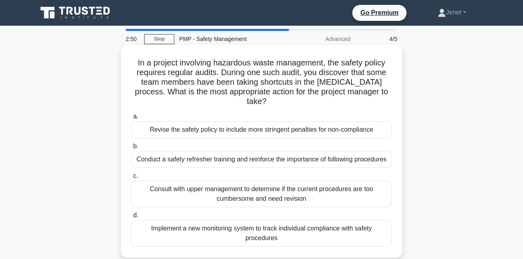
drag, startPoint x: 244, startPoint y: 59, endPoint x: 297, endPoint y: 100, distance: 67.5
click at [297, 100] on h5 "In a project involving hazardous waste management, the safety policy requires r…" at bounding box center [261, 82] width 262 height 49
click at [297, 90] on h5 "In a project involving hazardous waste management, the safety policy requires r…" at bounding box center [261, 82] width 262 height 49
click at [246, 227] on div "Implement a new monitoring system to track individual compliance with safety pr…" at bounding box center [261, 233] width 260 height 26
click at [131, 218] on input "d. Implement a new monitoring system to track individual compliance with safety…" at bounding box center [131, 215] width 0 height 5
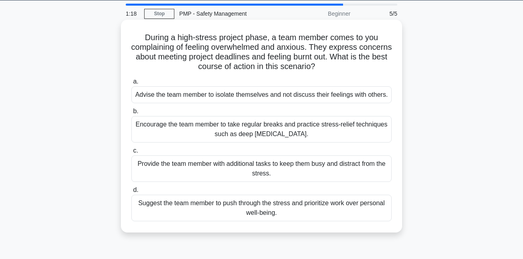
scroll to position [24, 0]
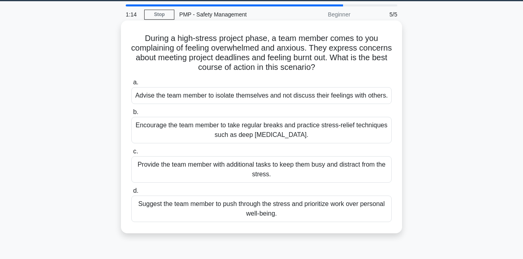
click at [253, 132] on div "Encourage the team member to take regular breaks and practice stress-relief tec…" at bounding box center [261, 130] width 260 height 26
click at [131, 115] on input "b. Encourage the team member to take regular breaks and practice stress-relief …" at bounding box center [131, 112] width 0 height 5
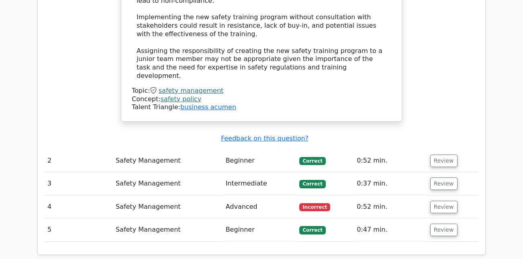
scroll to position [955, 0]
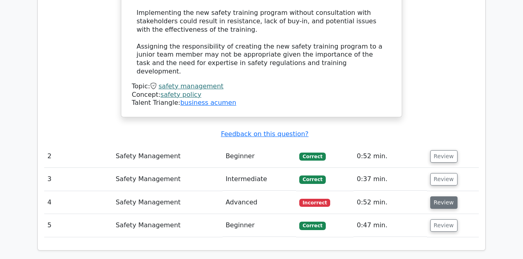
click at [448, 196] on button "Review" at bounding box center [443, 202] width 27 height 12
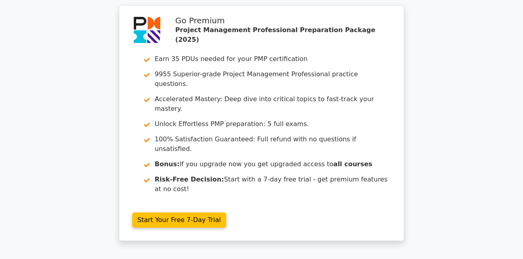
scroll to position [1818, 0]
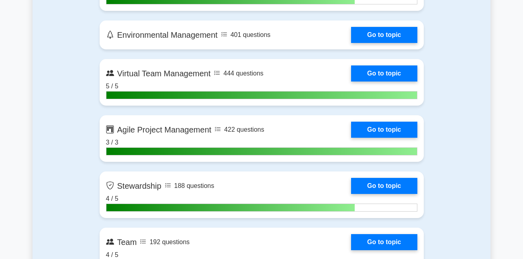
scroll to position [2044, 0]
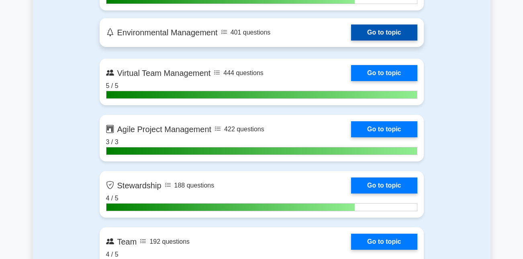
click at [385, 34] on link "Go to topic" at bounding box center [384, 32] width 66 height 16
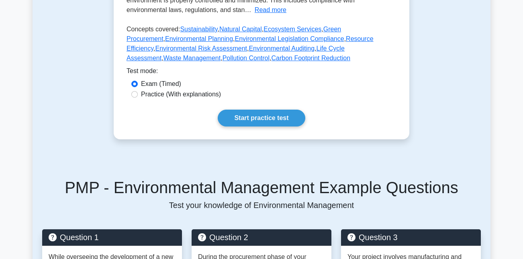
scroll to position [202, 0]
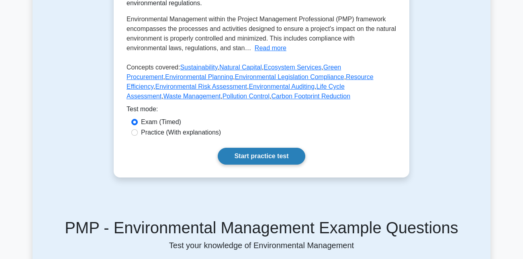
click at [277, 155] on link "Start practice test" at bounding box center [261, 156] width 87 height 17
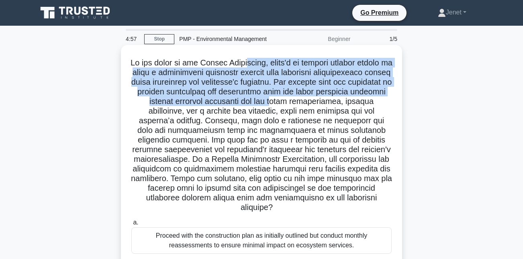
drag, startPoint x: 250, startPoint y: 61, endPoint x: 293, endPoint y: 101, distance: 57.9
click at [293, 101] on h5 ".spinner_0XTQ{transform-origin:center;animation:spinner_y6GP .75s linear infini…" at bounding box center [261, 135] width 262 height 155
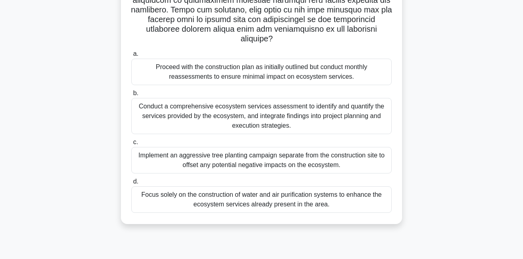
scroll to position [175, 0]
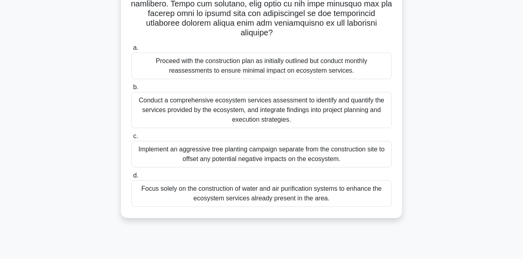
click at [235, 102] on div "Conduct a comprehensive ecosystem services assessment to identify and quantify …" at bounding box center [261, 110] width 260 height 36
click at [131, 90] on input "b. Conduct a comprehensive ecosystem services assessment to identify and quanti…" at bounding box center [131, 87] width 0 height 5
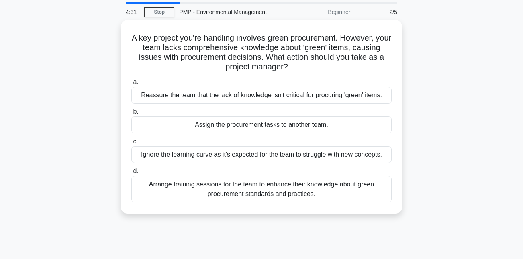
scroll to position [28, 0]
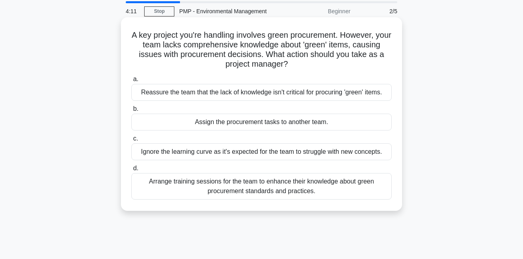
click at [211, 184] on div "Arrange training sessions for the team to enhance their knowledge about green p…" at bounding box center [261, 186] width 260 height 26
click at [131, 171] on input "d. Arrange training sessions for the team to enhance their knowledge about gree…" at bounding box center [131, 168] width 0 height 5
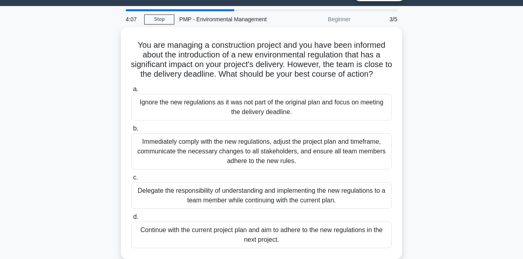
scroll to position [19, 0]
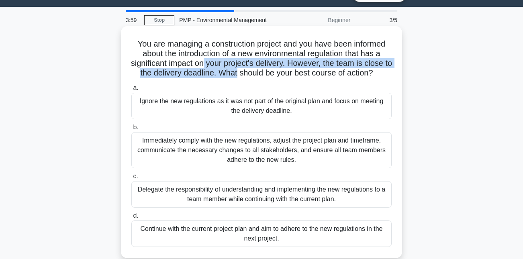
drag, startPoint x: 209, startPoint y: 66, endPoint x: 239, endPoint y: 75, distance: 32.0
click at [239, 75] on h5 "You are managing a construction project and you have been informed about the in…" at bounding box center [261, 58] width 262 height 39
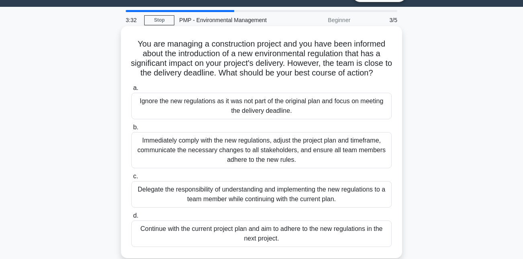
click at [214, 158] on div "Immediately comply with the new regulations, adjust the project plan and timefr…" at bounding box center [261, 150] width 260 height 36
click at [131, 130] on input "b. Immediately comply with the new regulations, adjust the project plan and tim…" at bounding box center [131, 127] width 0 height 5
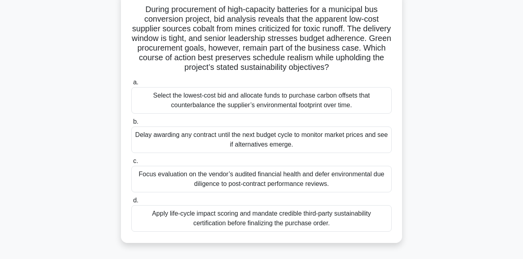
scroll to position [54, 0]
click at [222, 219] on div "Apply life-cycle impact scoring and mandate credible third-party sustainability…" at bounding box center [261, 218] width 260 height 26
click at [131, 203] on input "d. Apply life-cycle impact scoring and mandate credible third-party sustainabil…" at bounding box center [131, 199] width 0 height 5
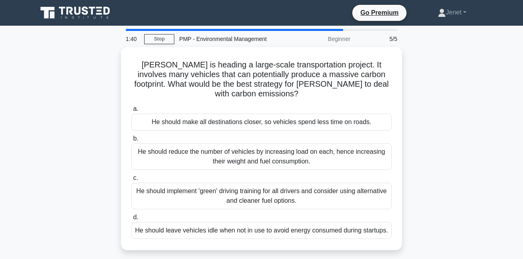
scroll to position [1, 0]
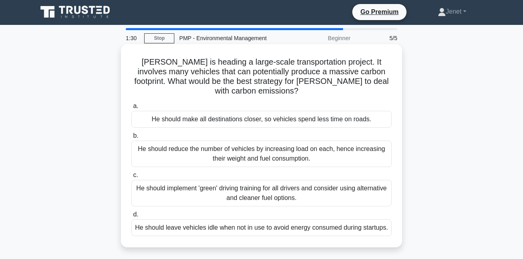
click at [222, 187] on div "He should implement 'green' driving training for all drivers and consider using…" at bounding box center [261, 193] width 260 height 26
click at [131, 178] on input "c. He should implement 'green' driving training for all drivers and consider us…" at bounding box center [131, 175] width 0 height 5
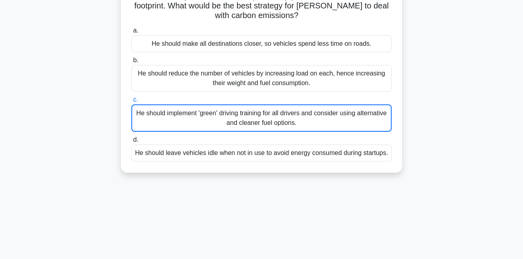
scroll to position [157, 0]
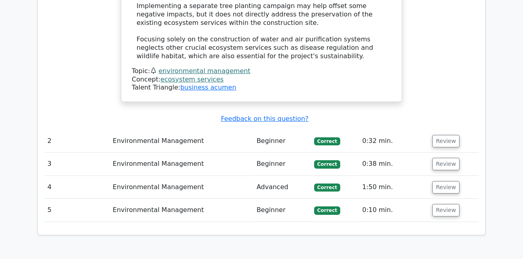
scroll to position [1194, 0]
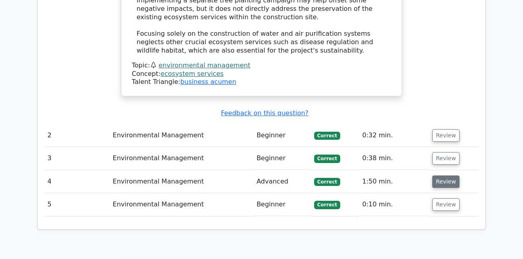
click at [440, 175] on button "Review" at bounding box center [445, 181] width 27 height 12
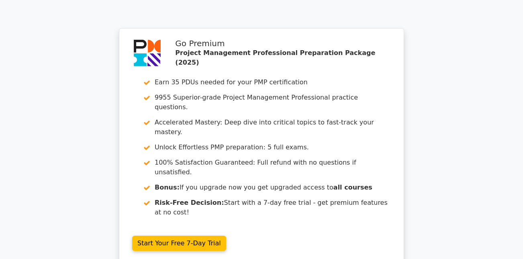
scroll to position [1946, 0]
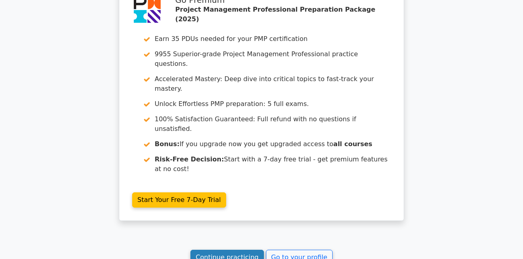
click at [230, 250] on link "Continue practicing" at bounding box center [226, 257] width 73 height 15
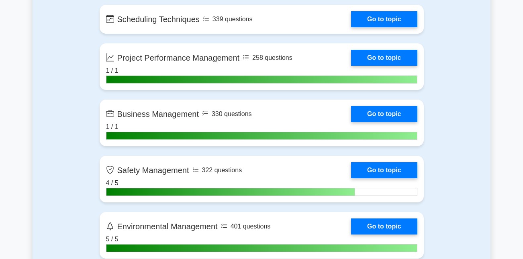
scroll to position [1818, 0]
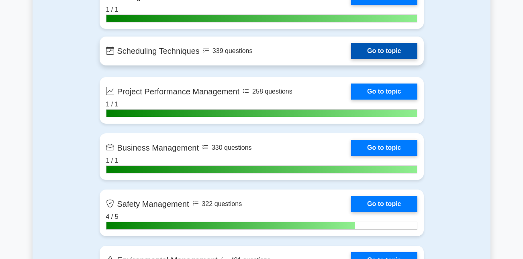
click at [368, 53] on link "Go to topic" at bounding box center [384, 51] width 66 height 16
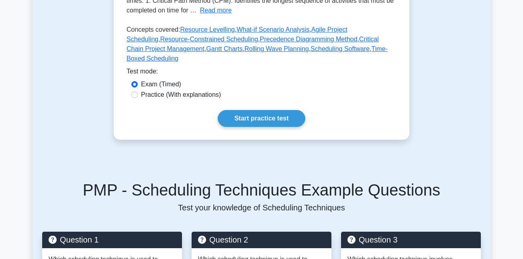
scroll to position [254, 0]
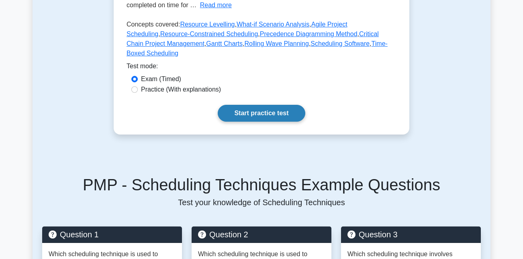
click at [267, 116] on link "Start practice test" at bounding box center [261, 113] width 87 height 17
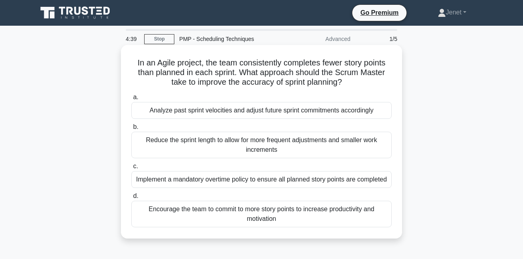
click at [299, 212] on div "Encourage the team to commit to more story points to increase productivity and …" at bounding box center [261, 214] width 260 height 26
click at [131, 199] on input "d. Encourage the team to commit to more story points to increase productivity a…" at bounding box center [131, 195] width 0 height 5
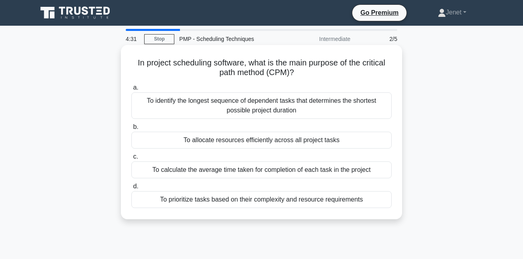
click at [275, 108] on div "To identify the longest sequence of dependent tasks that determines the shortes…" at bounding box center [261, 105] width 260 height 26
click at [131, 90] on input "a. To identify the longest sequence of dependent tasks that determines the shor…" at bounding box center [131, 87] width 0 height 5
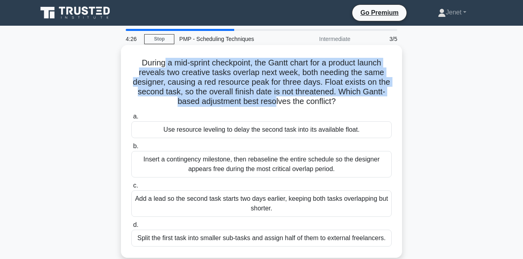
drag, startPoint x: 163, startPoint y: 62, endPoint x: 275, endPoint y: 102, distance: 118.8
click at [275, 102] on h5 "During a mid-sprint checkpoint, the [PERSON_NAME] chart for a product launch re…" at bounding box center [261, 82] width 262 height 49
click at [254, 103] on h5 "During a mid-sprint checkpoint, the [PERSON_NAME] chart for a product launch re…" at bounding box center [261, 82] width 262 height 49
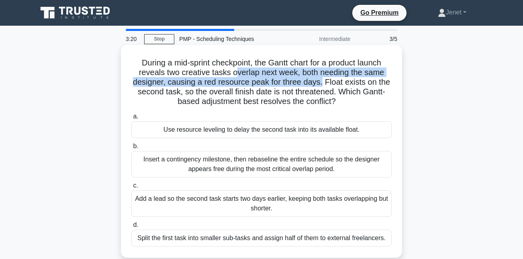
drag, startPoint x: 238, startPoint y: 72, endPoint x: 322, endPoint y: 82, distance: 84.9
click at [322, 82] on h5 "During a mid-sprint checkpoint, the [PERSON_NAME] chart for a product launch re…" at bounding box center [261, 82] width 262 height 49
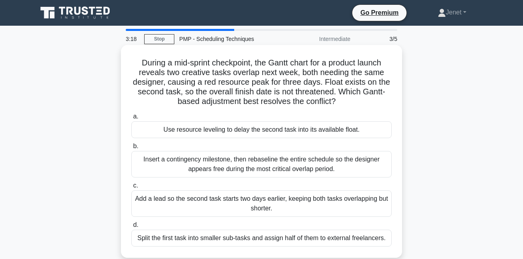
drag, startPoint x: 322, startPoint y: 82, endPoint x: 340, endPoint y: 100, distance: 25.3
click at [340, 100] on h5 "During a mid-sprint checkpoint, the [PERSON_NAME] chart for a product launch re…" at bounding box center [261, 82] width 262 height 49
click at [340, 100] on icon ".spinner_0XTQ{transform-origin:center;animation:spinner_y6GP .75s linear infini…" at bounding box center [341, 102] width 10 height 10
click at [295, 133] on div "Use resource leveling to delay the second task into its available float." at bounding box center [261, 129] width 260 height 17
click at [131, 119] on input "a. Use resource leveling to delay the second task into its available float." at bounding box center [131, 116] width 0 height 5
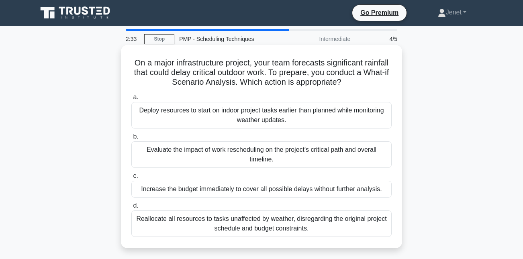
click at [226, 162] on div "Evaluate the impact of work rescheduling on the project's critical path and ove…" at bounding box center [261, 154] width 260 height 26
click at [131, 139] on input "b. Evaluate the impact of work rescheduling on the project's critical path and …" at bounding box center [131, 136] width 0 height 5
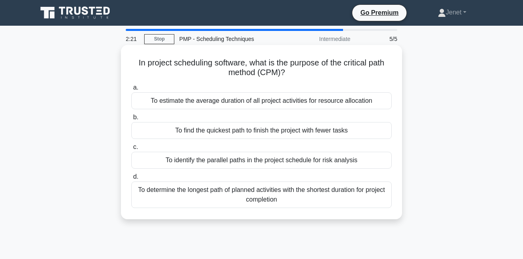
click at [257, 200] on div "To determine the longest path of planned activities with the shortest duration …" at bounding box center [261, 194] width 260 height 26
click at [131, 179] on input "d. To determine the longest path of planned activities with the shortest durati…" at bounding box center [131, 176] width 0 height 5
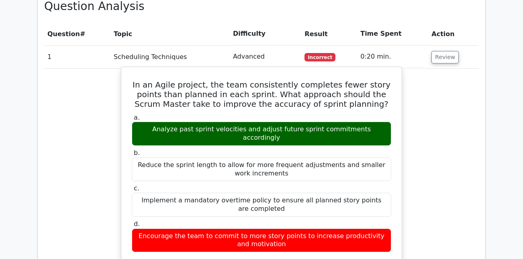
scroll to position [609, 0]
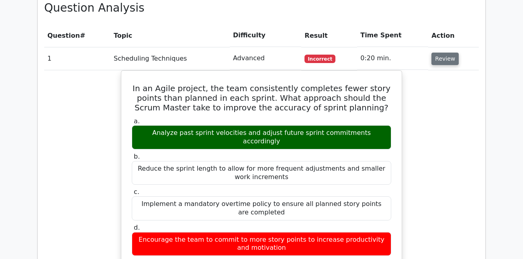
click at [446, 53] on button "Review" at bounding box center [444, 59] width 27 height 12
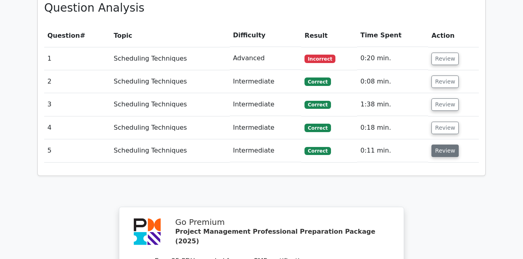
click at [444, 144] on button "Review" at bounding box center [444, 150] width 27 height 12
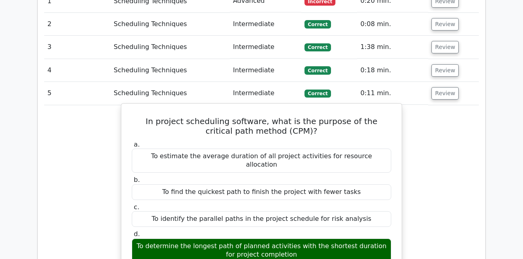
scroll to position [664, 0]
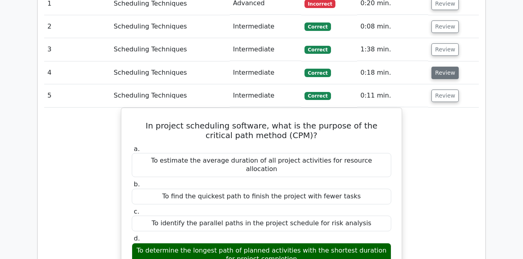
click at [442, 67] on button "Review" at bounding box center [444, 73] width 27 height 12
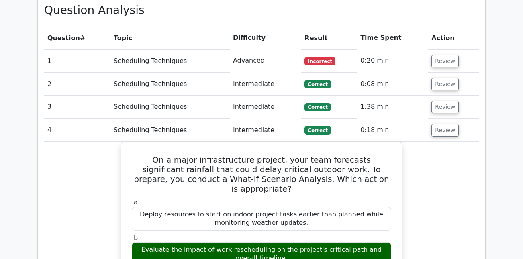
scroll to position [606, 0]
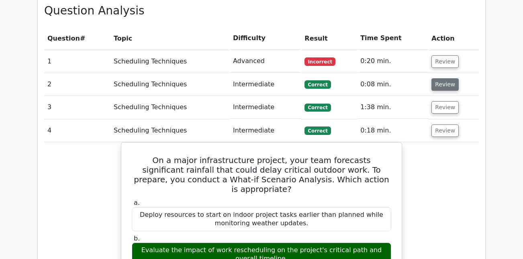
click at [451, 78] on button "Review" at bounding box center [444, 84] width 27 height 12
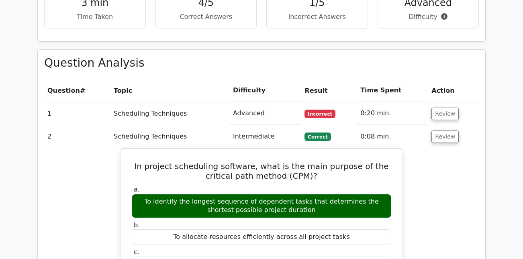
scroll to position [552, 0]
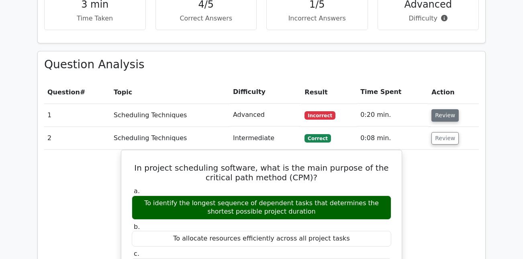
click at [450, 109] on button "Review" at bounding box center [444, 115] width 27 height 12
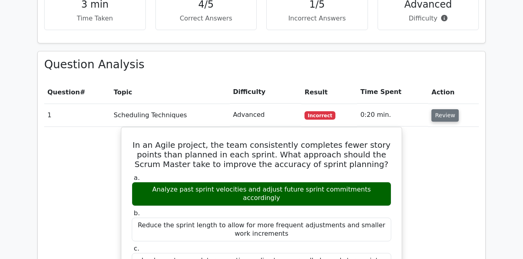
click at [450, 109] on button "Review" at bounding box center [444, 115] width 27 height 12
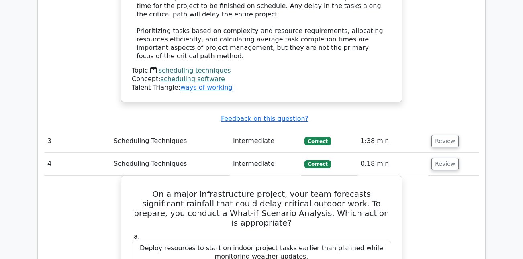
scroll to position [972, 0]
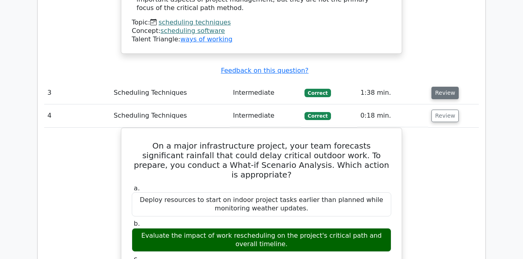
click at [446, 87] on button "Review" at bounding box center [444, 93] width 27 height 12
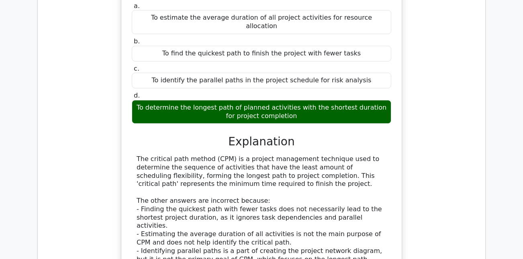
scroll to position [2429, 0]
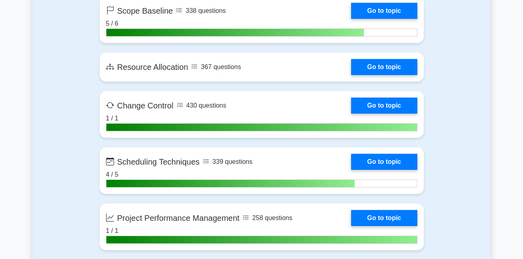
scroll to position [1710, 0]
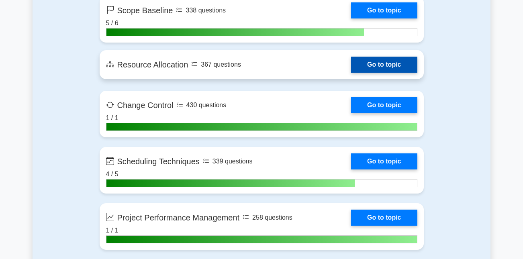
click at [372, 63] on link "Go to topic" at bounding box center [384, 65] width 66 height 16
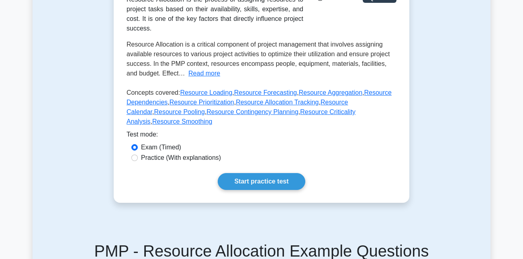
scroll to position [176, 0]
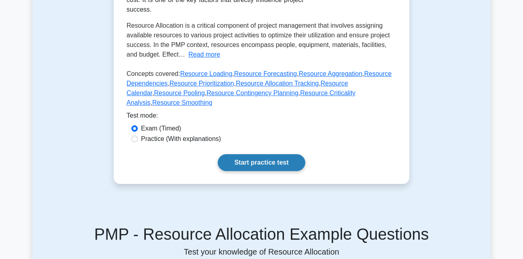
click at [267, 168] on link "Start practice test" at bounding box center [261, 162] width 87 height 17
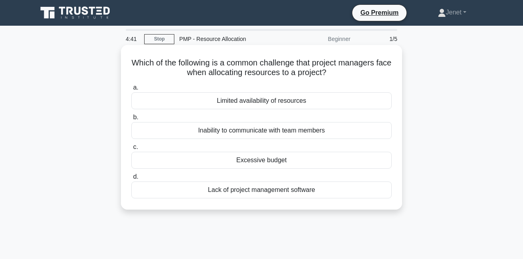
click at [301, 96] on div "Limited availability of resources" at bounding box center [261, 100] width 260 height 17
click at [131, 90] on input "a. Limited availability of resources" at bounding box center [131, 87] width 0 height 5
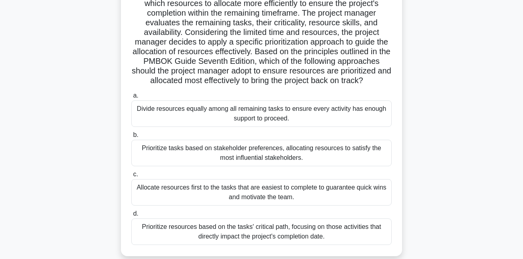
scroll to position [107, 0]
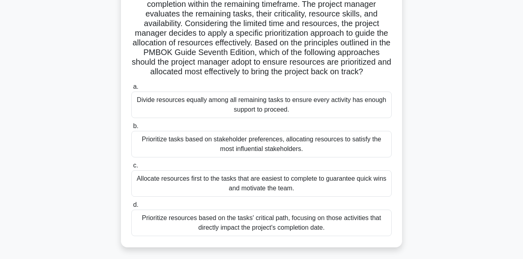
click at [266, 225] on div "Prioritize resources based on the tasks' critical path, focusing on those activ…" at bounding box center [261, 222] width 260 height 26
click at [131, 207] on input "d. Prioritize resources based on the tasks' critical path, focusing on those ac…" at bounding box center [131, 204] width 0 height 5
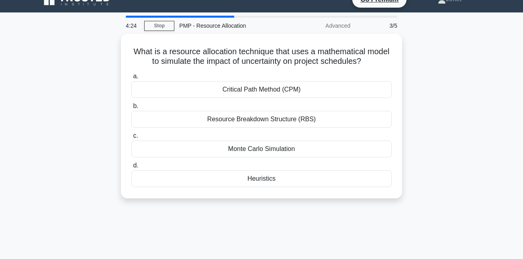
scroll to position [0, 0]
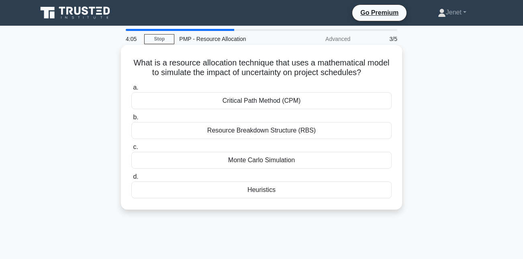
click at [287, 159] on div "Monte Carlo Simulation" at bounding box center [261, 160] width 260 height 17
click at [131, 150] on input "c. Monte Carlo Simulation" at bounding box center [131, 146] width 0 height 5
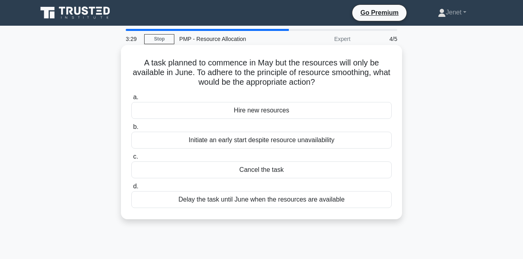
click at [276, 203] on div "Delay the task until June when the resources are available" at bounding box center [261, 199] width 260 height 17
click at [131, 189] on input "[PERSON_NAME] the task until June when the resources are available" at bounding box center [131, 186] width 0 height 5
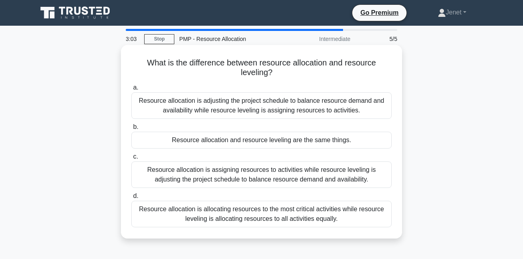
click at [287, 181] on div "Resource allocation is assigning resources to activities while resource levelin…" at bounding box center [261, 174] width 260 height 26
click at [131, 159] on input "c. Resource allocation is assigning resources to activities while resource leve…" at bounding box center [131, 156] width 0 height 5
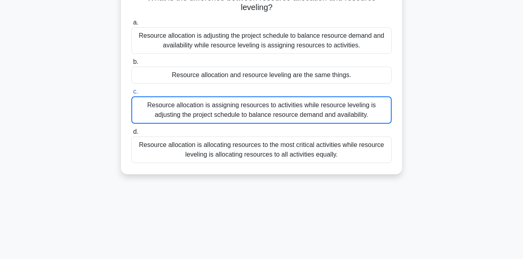
scroll to position [173, 0]
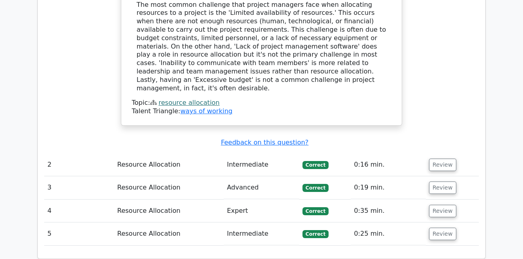
scroll to position [862, 0]
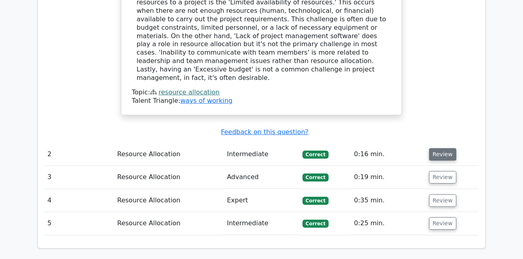
click at [435, 148] on button "Review" at bounding box center [442, 154] width 27 height 12
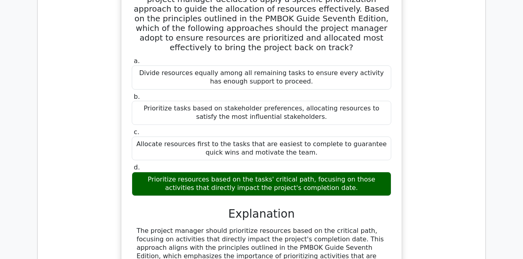
scroll to position [1355, 0]
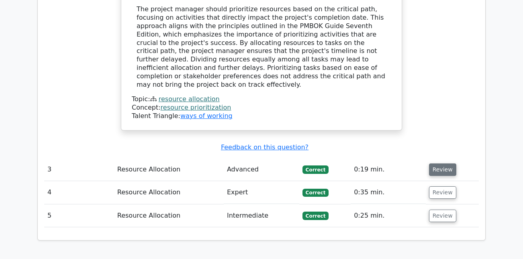
click at [447, 163] on button "Review" at bounding box center [442, 169] width 27 height 12
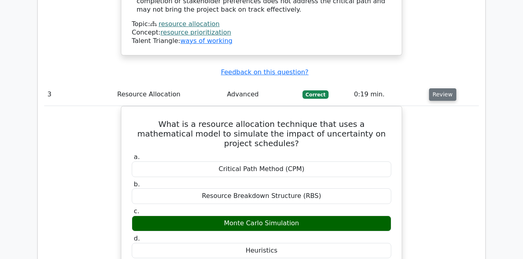
scroll to position [1431, 0]
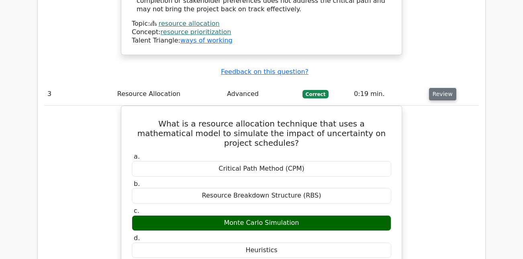
click at [441, 88] on button "Review" at bounding box center [442, 94] width 27 height 12
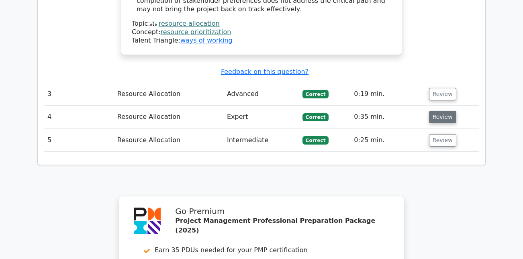
click at [436, 111] on button "Review" at bounding box center [442, 117] width 27 height 12
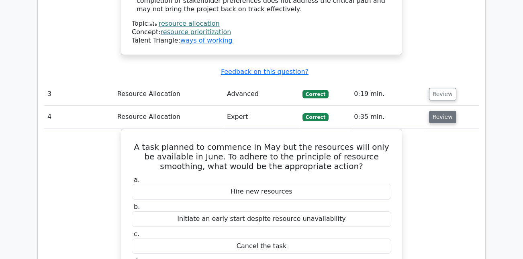
click at [436, 111] on button "Review" at bounding box center [442, 117] width 27 height 12
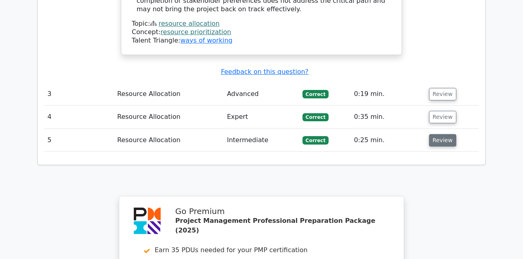
click at [437, 134] on button "Review" at bounding box center [442, 140] width 27 height 12
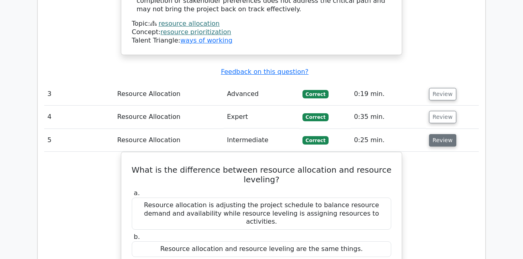
click at [437, 134] on button "Review" at bounding box center [442, 140] width 27 height 12
